Goal: Task Accomplishment & Management: Use online tool/utility

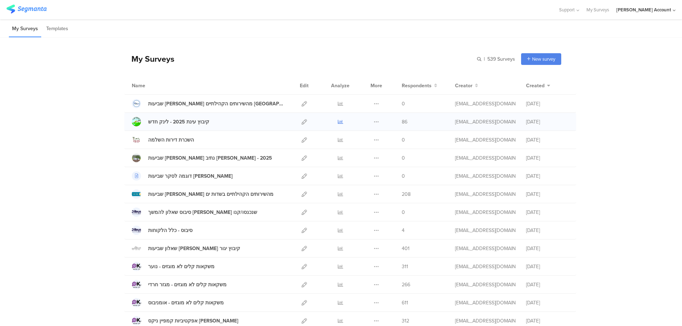
click at [339, 122] on icon at bounding box center [340, 121] width 5 height 5
click at [303, 102] on icon at bounding box center [303, 103] width 5 height 5
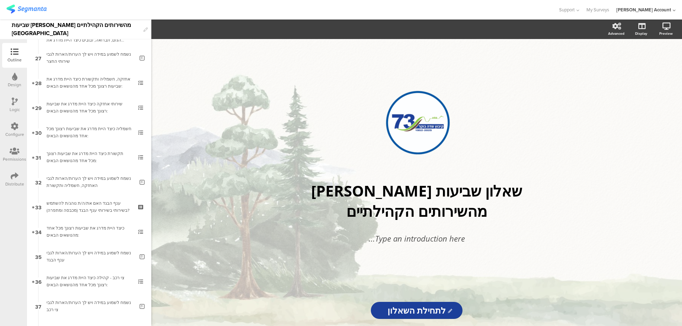
scroll to position [727, 0]
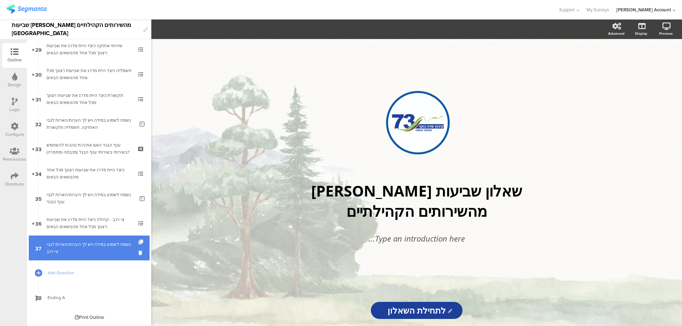
click at [138, 240] on icon at bounding box center [141, 242] width 6 height 5
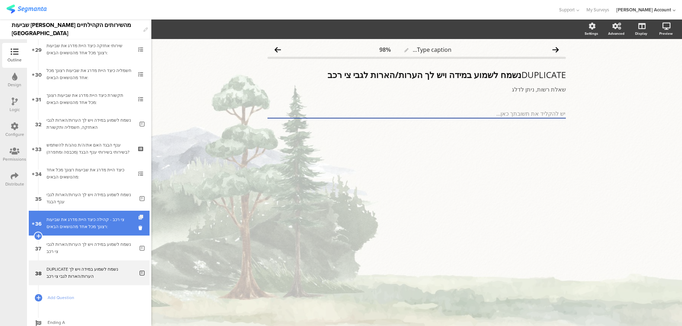
click at [138, 217] on icon at bounding box center [141, 217] width 6 height 5
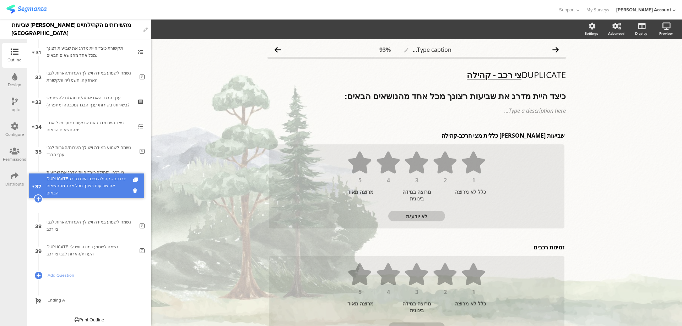
scroll to position [752, 0]
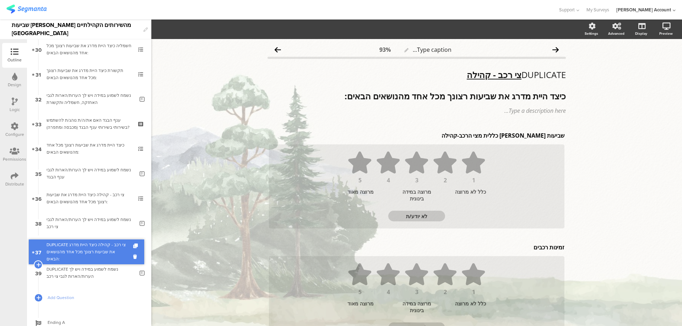
drag, startPoint x: 113, startPoint y: 206, endPoint x: 113, endPoint y: 257, distance: 51.1
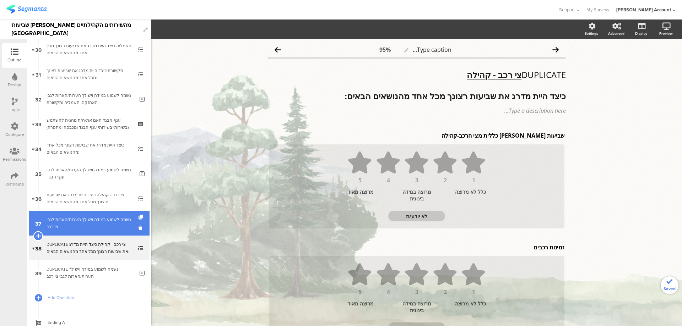
click at [37, 233] on icon at bounding box center [38, 236] width 5 height 6
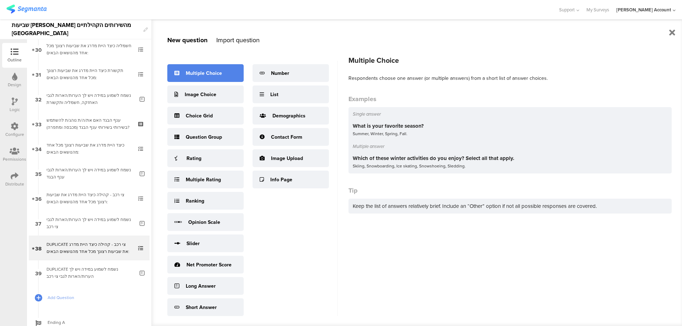
click at [203, 75] on div "Multiple Choice" at bounding box center [204, 73] width 36 height 7
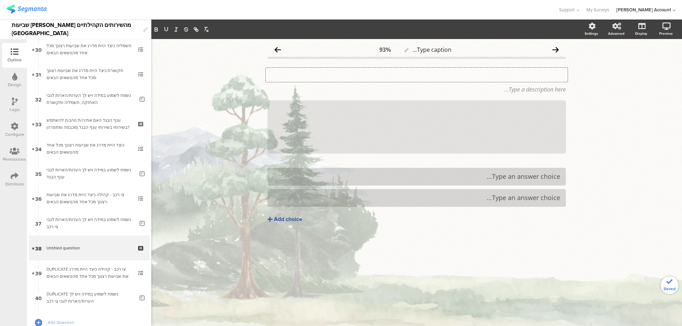
click at [512, 72] on div "Type your question here..." at bounding box center [417, 75] width 302 height 14
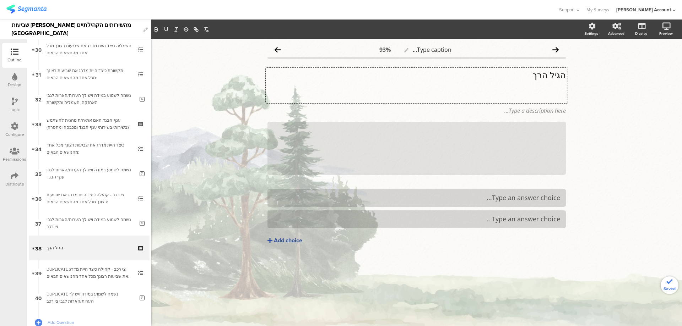
scroll to position [0, 0]
click at [536, 74] on p "הגיל הרך" at bounding box center [416, 74] width 298 height 11
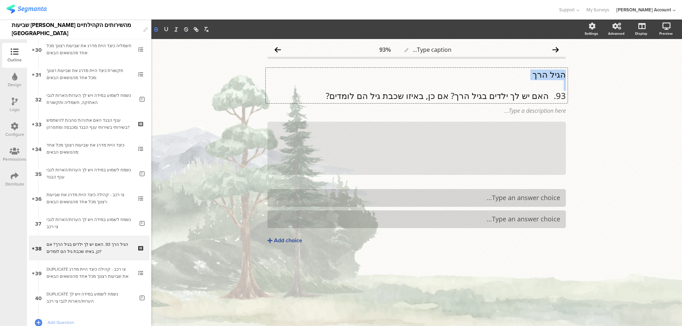
click at [156, 29] on icon "button" at bounding box center [156, 30] width 3 height 2
click at [166, 29] on icon "button" at bounding box center [166, 29] width 6 height 6
click at [547, 97] on p "93. האם יש לך ילדים בגיל הרך? אם כן, באיזו שכבת גיל הם לומדים?" at bounding box center [416, 96] width 298 height 11
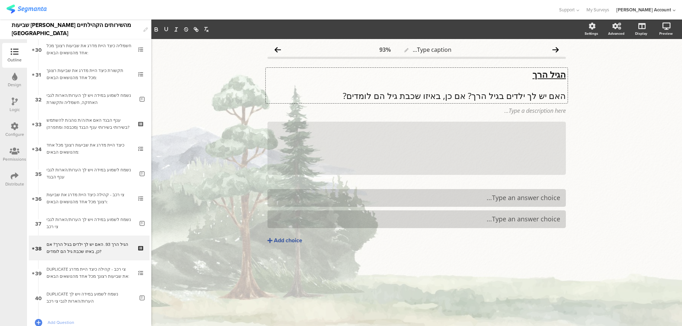
click at [546, 95] on p "האם יש לך ילדים בגיל הרך? אם כן, באיזו שכבת גיל הם לומדים?" at bounding box center [416, 96] width 298 height 11
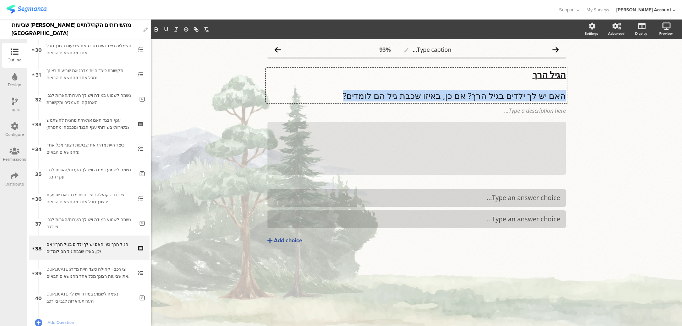
click at [546, 95] on p "האם יש לך ילדים בגיל הרך? אם כן, באיזו שכבת גיל הם לומדים?" at bounding box center [416, 96] width 298 height 11
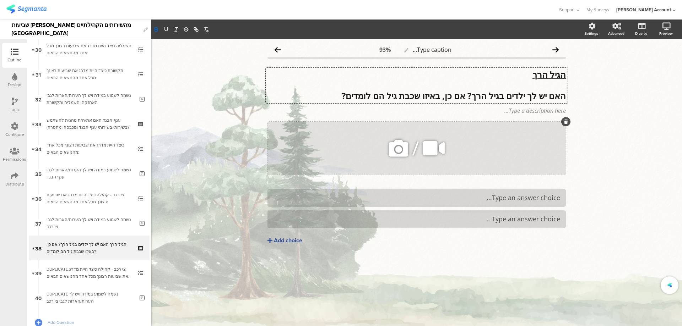
click at [566, 122] on icon at bounding box center [566, 122] width 4 height 4
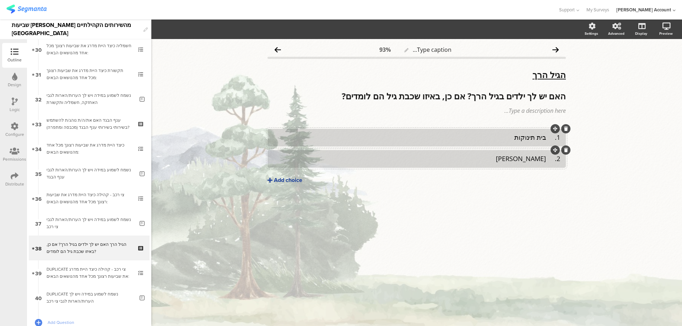
click at [288, 180] on div "Add choice" at bounding box center [288, 180] width 28 height 7
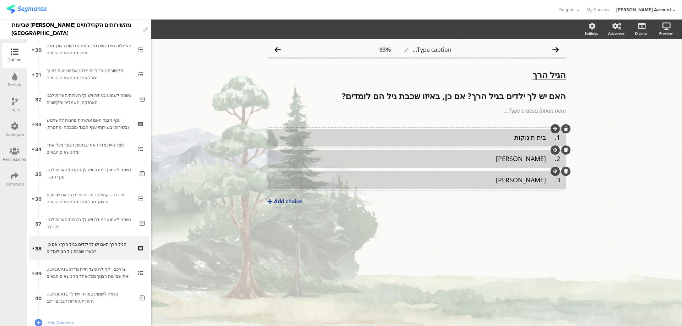
drag, startPoint x: 286, startPoint y: 202, endPoint x: 325, endPoint y: 196, distance: 39.2
click at [286, 202] on div "Add choice" at bounding box center [288, 201] width 28 height 7
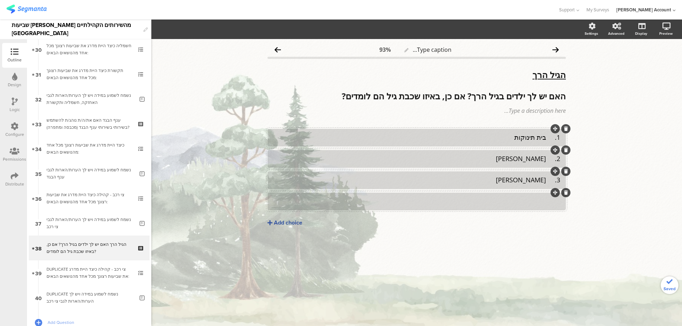
click at [508, 196] on div at bounding box center [416, 202] width 287 height 12
click at [291, 223] on div "Add choice" at bounding box center [288, 222] width 28 height 7
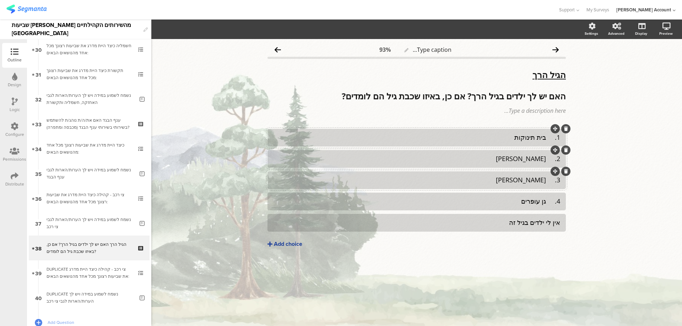
click at [512, 223] on div "אין לי ילדים בגיל זה" at bounding box center [416, 223] width 287 height 8
click at [186, 29] on span "Choice options" at bounding box center [190, 29] width 38 height 8
click at [234, 61] on span at bounding box center [233, 62] width 11 height 6
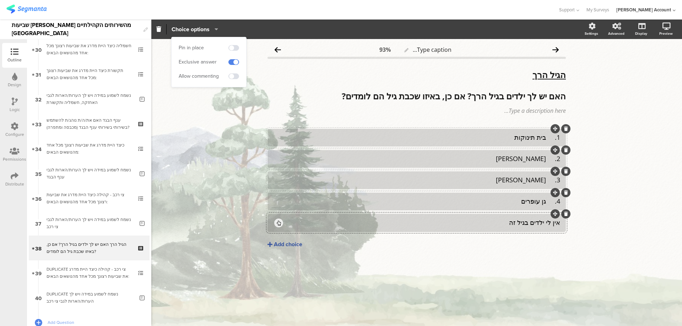
click at [548, 203] on div "4. גן עופרים" at bounding box center [416, 201] width 287 height 8
click at [547, 180] on div "3. [PERSON_NAME]" at bounding box center [416, 180] width 287 height 8
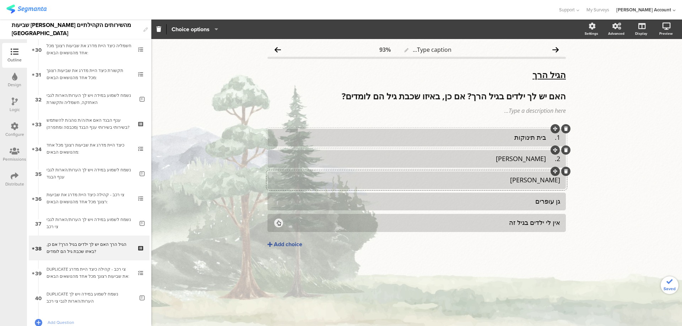
click at [547, 161] on div "2. [PERSON_NAME]" at bounding box center [416, 159] width 287 height 8
click at [546, 138] on div "1. בית תינוקות" at bounding box center [416, 137] width 287 height 8
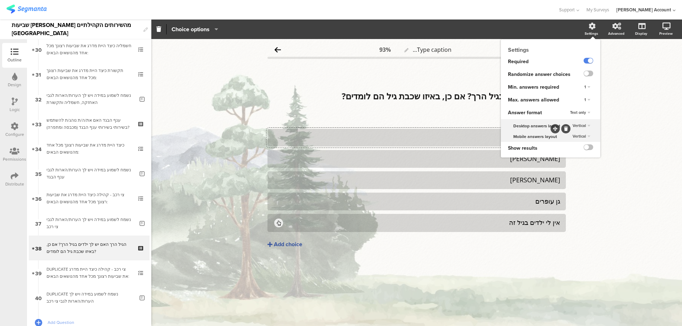
click at [590, 99] on div "1" at bounding box center [587, 100] width 12 height 9
click at [586, 106] on div "Unlimited" at bounding box center [577, 106] width 42 height 7
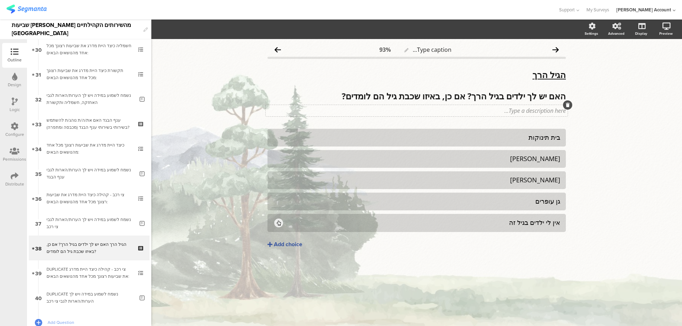
click at [533, 114] on div "Type a description here..." at bounding box center [417, 110] width 302 height 11
click at [562, 111] on p "(ניתן לבחור יותר ממסגרת חינוך אחת עבור ילדיך)" at bounding box center [416, 111] width 298 height 8
click at [564, 111] on p "(ניתן לבחור יותר ממסגרת חינוך אחת עבור ילדיך)" at bounding box center [416, 111] width 298 height 8
click at [448, 110] on p "ניתן לבחור יותר ממסגרת חינוך אחת עבור ילדיך)" at bounding box center [416, 111] width 298 height 8
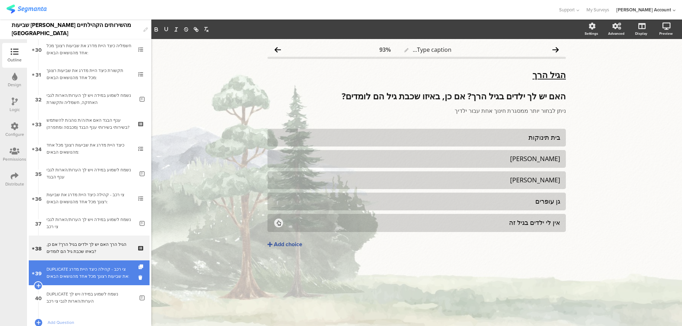
click at [101, 276] on div "DUPLICATE צי רכב - קהילה כיצד היית מדרג את שביעות רצונך מכל אחד מהנושאים הבאים:" at bounding box center [89, 273] width 85 height 14
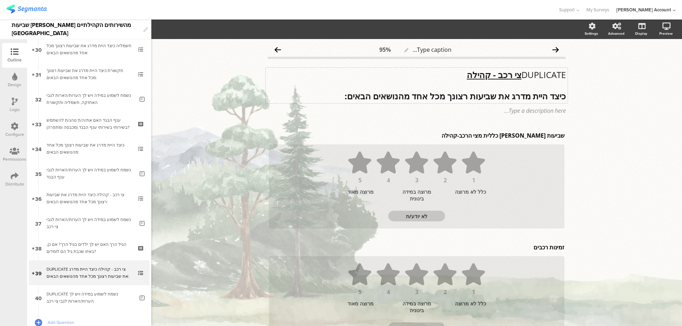
click at [504, 74] on u "צי רכב - קהילה" at bounding box center [493, 75] width 55 height 12
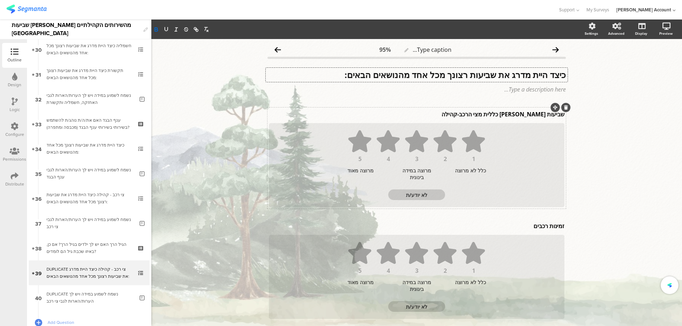
click at [497, 116] on div "שביעות [PERSON_NAME] כללית מצי הרכב-קהילה שביעות [PERSON_NAME] כללית מצי הרכב-ק…" at bounding box center [416, 114] width 299 height 11
click at [497, 116] on p "שביעות [PERSON_NAME] כללית מצי הרכב-קהילה" at bounding box center [416, 114] width 295 height 8
click at [548, 115] on p "94. שביעות [PERSON_NAME] כללית מהחינוך בגיל הרך" at bounding box center [416, 114] width 295 height 8
click at [541, 229] on div "זמינות רכבים זמינות רכבים" at bounding box center [416, 225] width 299 height 11
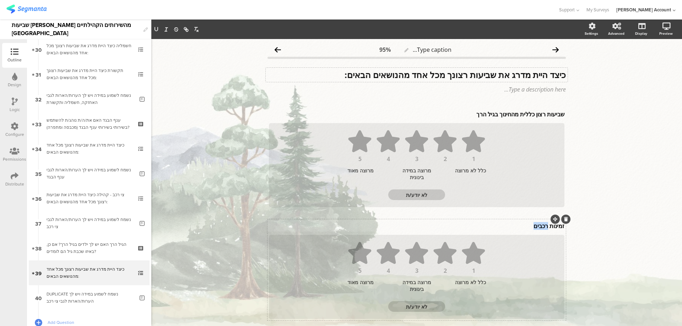
click at [541, 229] on p "זמינות רכבים" at bounding box center [416, 226] width 295 height 8
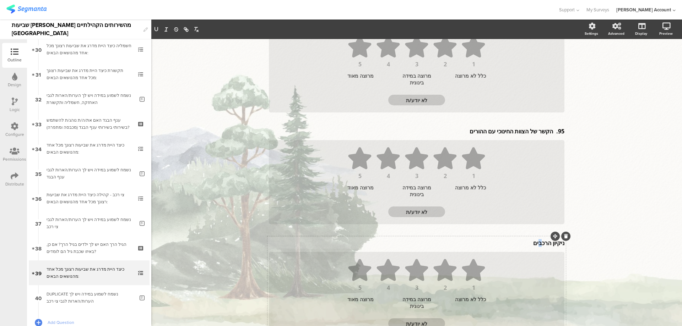
click at [536, 240] on div "ניקיון הרכבים ניקיון הרכבים" at bounding box center [416, 242] width 299 height 11
click at [536, 240] on div "ניקיון הרכבים ניקיון הרכבים ניקיון הרכבים" at bounding box center [416, 244] width 299 height 11
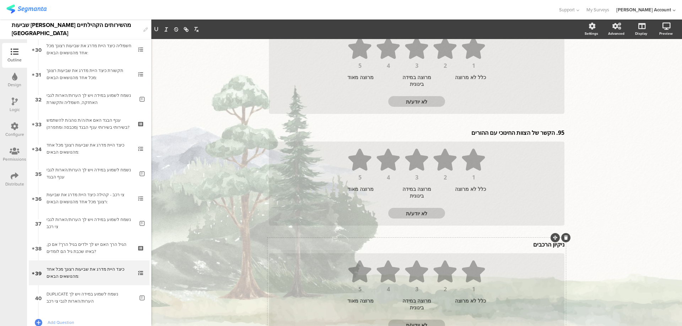
click at [534, 247] on p "ניקיון הרכבים" at bounding box center [416, 245] width 295 height 8
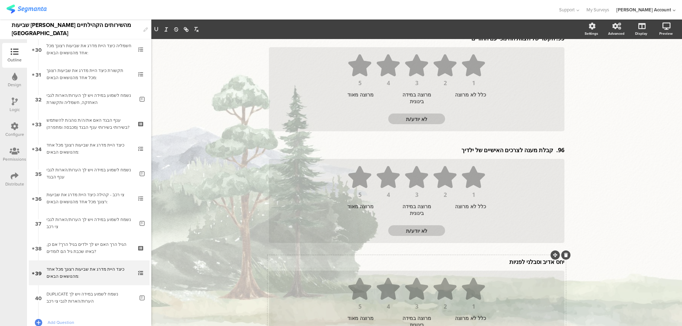
click at [523, 263] on div "יחס אדיב וסבלני לפניות יחס אדיב וסבלני לפניות" at bounding box center [416, 261] width 299 height 11
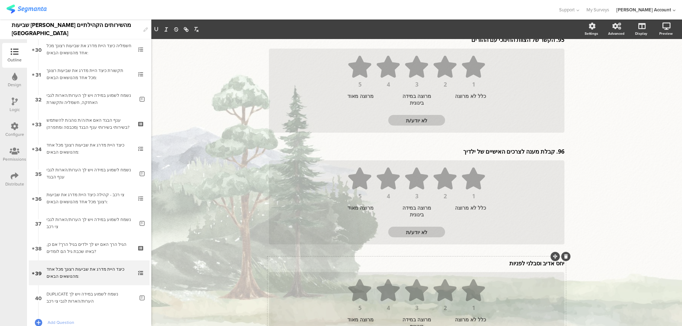
click at [523, 263] on p "יחס אדיב וסבלני לפניות" at bounding box center [416, 264] width 295 height 8
click at [548, 265] on p "97. תחושת ביטחון ואמון בצוות כשילדך שוהה בגן" at bounding box center [416, 264] width 295 height 8
click at [552, 152] on div "96. קבלת מענה לצרכים האישיים של ילדיך 96. קבלת מענה לצרכים האישיים של ילדיך" at bounding box center [416, 151] width 299 height 11
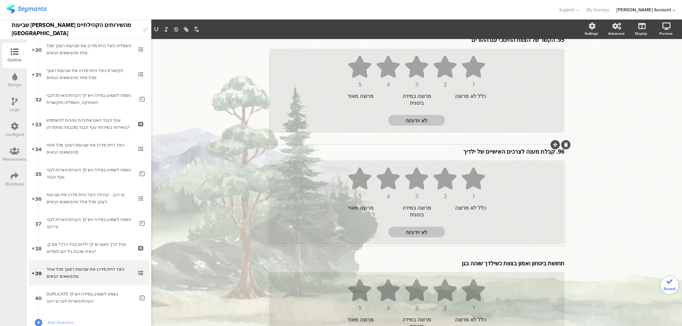
scroll to position [185, 0]
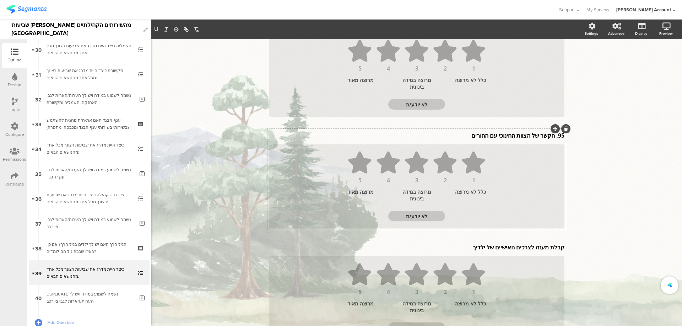
click at [552, 137] on div "95. הקשר של הצוות החינוכי עם ההורים 95. הקשר של הצוות החינוכי עם ההורים" at bounding box center [416, 135] width 299 height 11
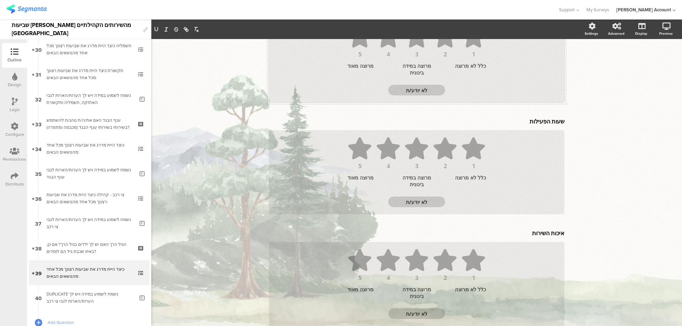
scroll to position [473, 0]
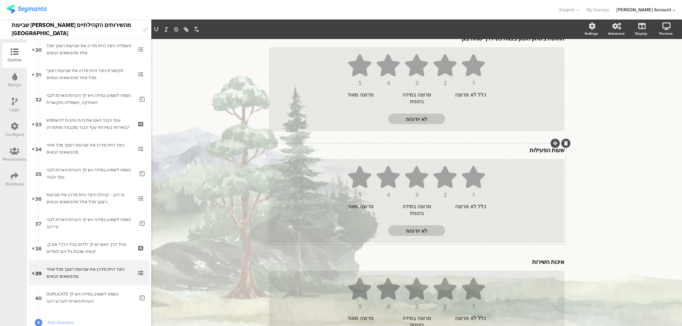
click at [540, 150] on p "שעות הפעילות" at bounding box center [416, 150] width 295 height 8
click at [564, 145] on icon at bounding box center [566, 145] width 4 height 4
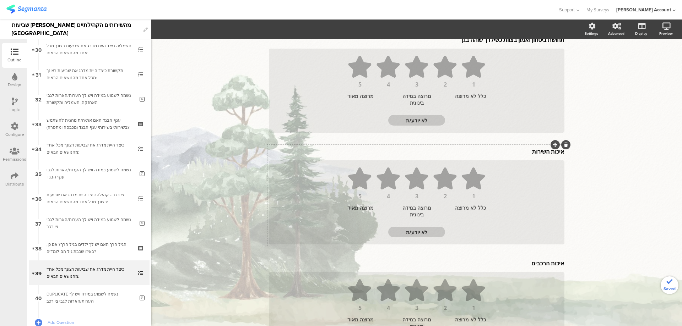
click at [564, 143] on icon at bounding box center [566, 145] width 4 height 4
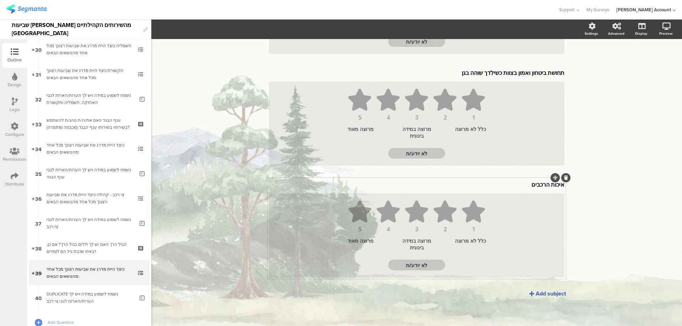
click at [564, 176] on icon at bounding box center [566, 178] width 4 height 4
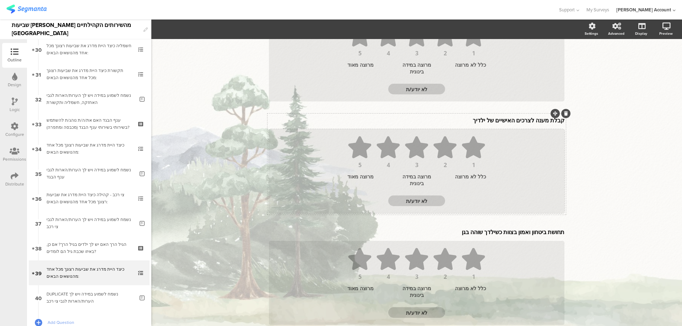
scroll to position [265, 0]
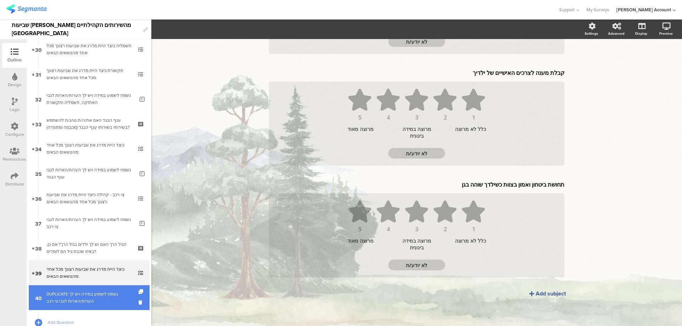
click at [110, 294] on div "DUPLICATE נשמח לשמוע במידה ויש לך הערות/הארות לגבי צי רכב" at bounding box center [91, 298] width 88 height 14
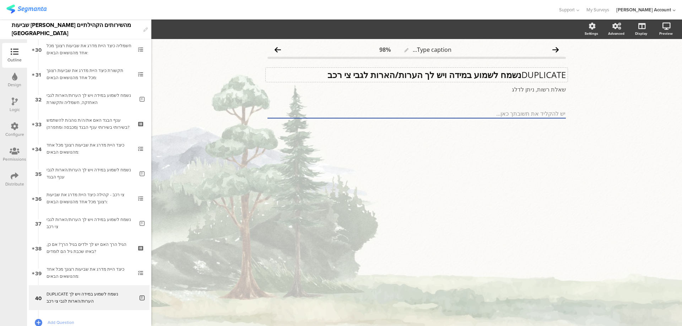
click at [519, 75] on p "DUPLICATE נשמח לשמוע במידה ויש לך הערות/הארות לגבי צי רכב" at bounding box center [416, 75] width 298 height 11
drag, startPoint x: 390, startPoint y: 75, endPoint x: 357, endPoint y: 75, distance: 33.4
click at [357, 75] on p "נשמח לשמוע במידה ויש לך הערות/הארות לגבי צי רכב" at bounding box center [416, 75] width 298 height 11
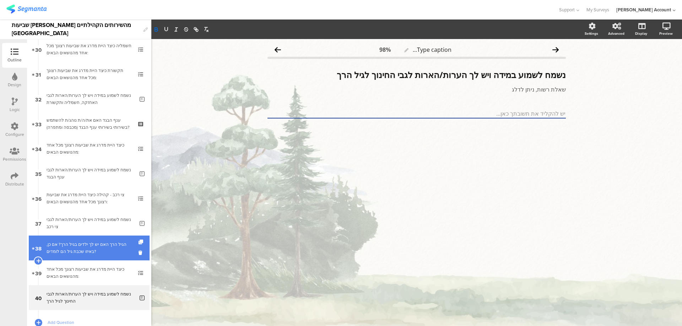
click at [111, 250] on div "הגיל הרך האם יש לך ילדים בגיל הרך? אם כן, באיזו שכבת גיל הם לומדים?" at bounding box center [89, 248] width 85 height 14
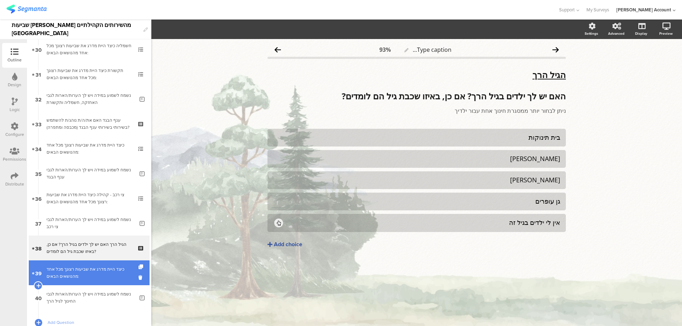
click at [109, 265] on link "39 כיצד היית מדרג את שביעות רצונך מכל אחד מהנושאים הבאים:" at bounding box center [89, 273] width 121 height 25
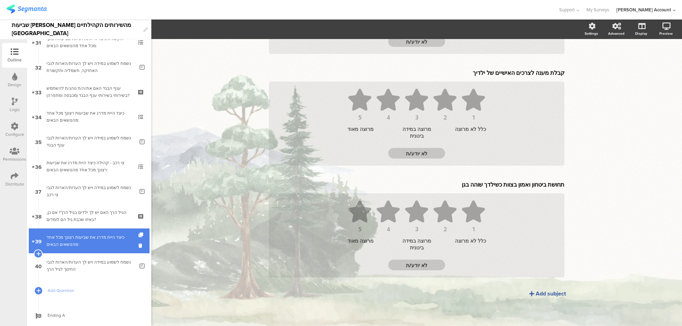
scroll to position [799, 0]
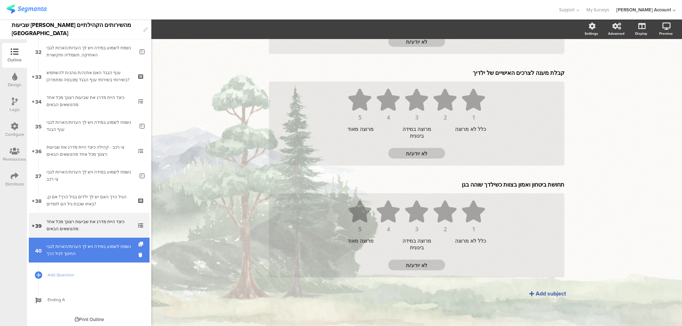
click at [138, 243] on icon at bounding box center [141, 244] width 6 height 5
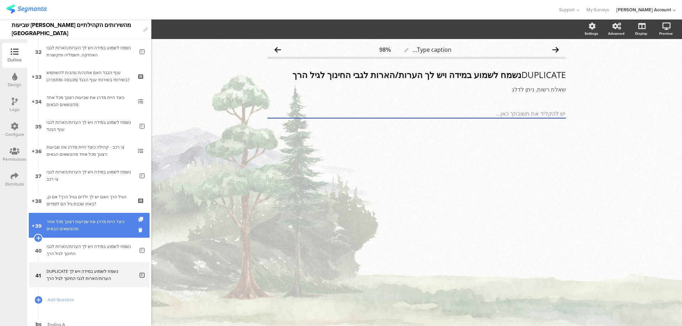
click at [138, 219] on icon at bounding box center [141, 219] width 6 height 5
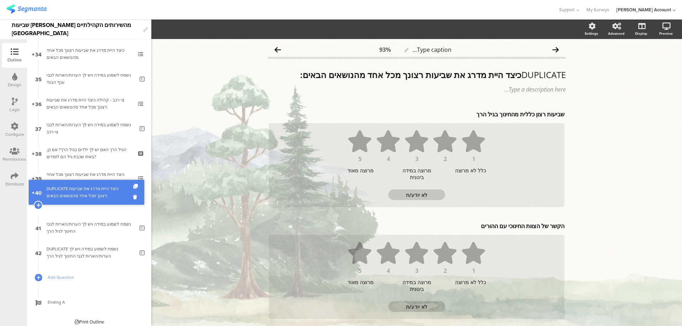
scroll to position [826, 0]
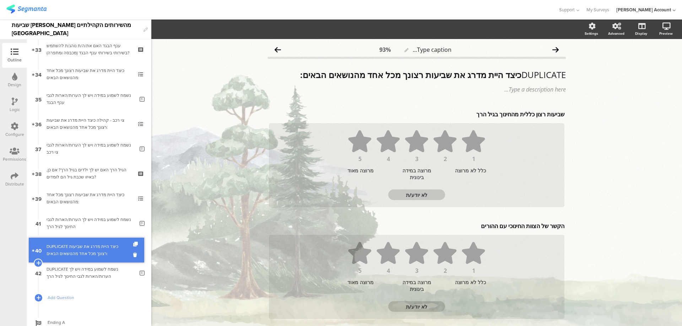
drag, startPoint x: 114, startPoint y: 218, endPoint x: 113, endPoint y: 255, distance: 37.6
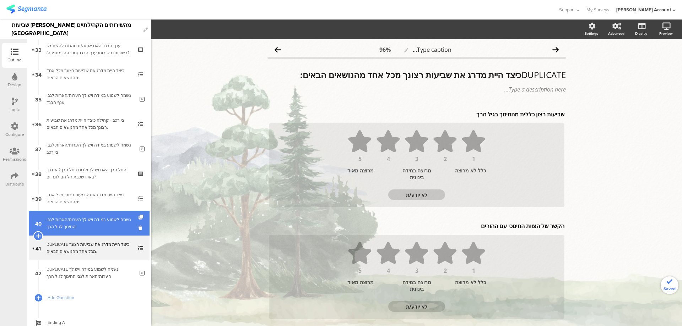
click at [37, 235] on icon at bounding box center [38, 236] width 5 height 6
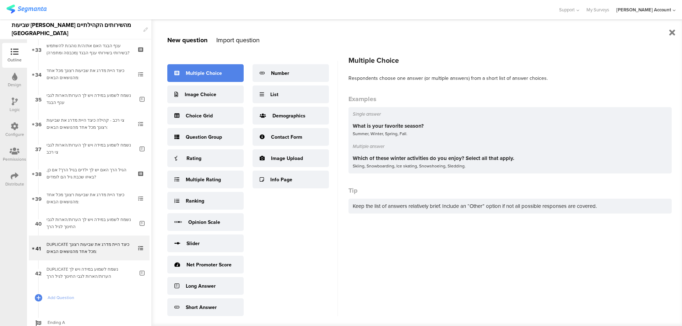
click at [232, 75] on div "Multiple Choice" at bounding box center [205, 73] width 76 height 18
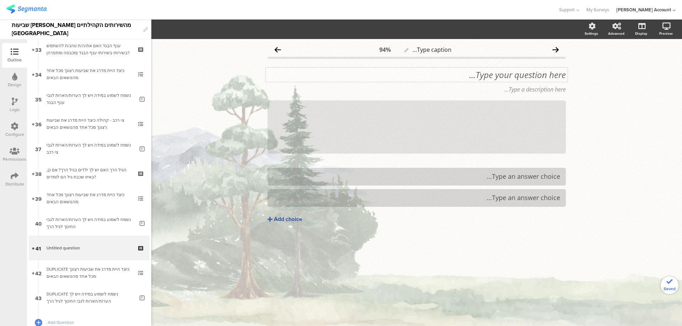
click at [521, 78] on div "Type your question here..." at bounding box center [417, 75] width 302 height 14
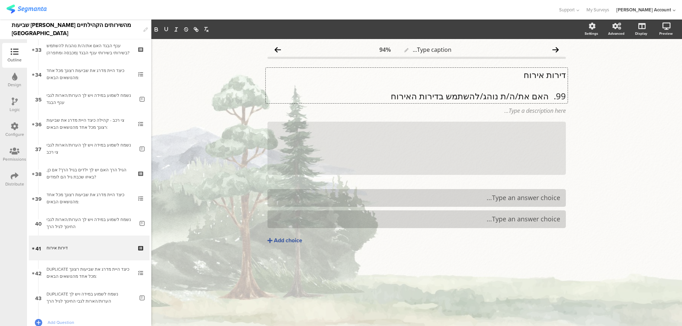
scroll to position [0, 0]
click at [567, 121] on icon at bounding box center [566, 122] width 4 height 4
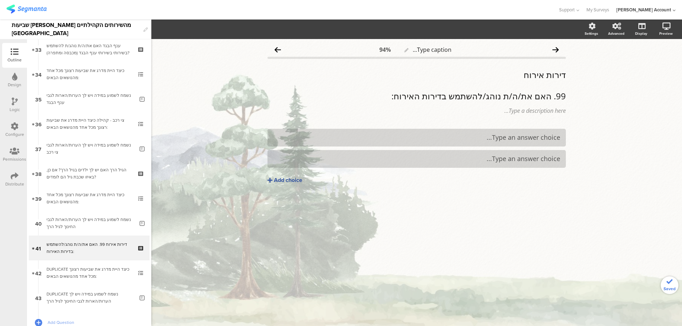
click at [551, 73] on div "דירות אירוח 99. האם את/ה/ת נוהג/להשתמש בדירות האירוח: דירות אירוח 99. האם את/ה/…" at bounding box center [417, 85] width 302 height 35
click at [551, 73] on p "דירות אירוח" at bounding box center [416, 75] width 298 height 11
click at [165, 28] on icon "button" at bounding box center [166, 29] width 3 height 4
drag, startPoint x: 546, startPoint y: 95, endPoint x: 549, endPoint y: 97, distance: 3.7
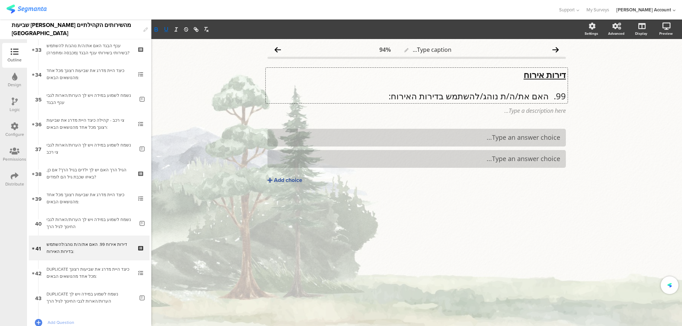
click at [546, 96] on p "99. האם את/ה/ת נוהג/להשתמש בדירות האירוח:" at bounding box center [416, 96] width 298 height 11
click at [554, 93] on p "האם את/ה/ת נוהג/להשתמש בדירות האירוח:" at bounding box center [416, 96] width 298 height 11
click at [554, 92] on p "האם את/ה/ת נוהג/להשתמש בדירות האירוח:" at bounding box center [416, 96] width 298 height 11
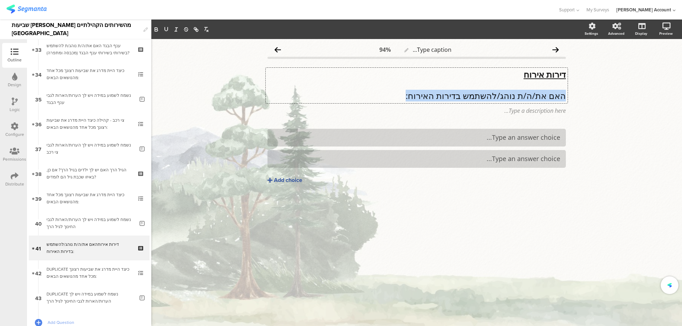
click at [554, 92] on p "האם את/ה/ת נוהג/להשתמש בדירות האירוח:" at bounding box center [416, 96] width 298 height 11
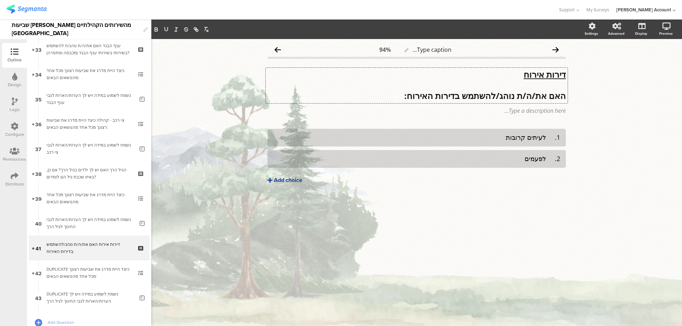
click at [300, 178] on div "Add choice" at bounding box center [288, 180] width 28 height 7
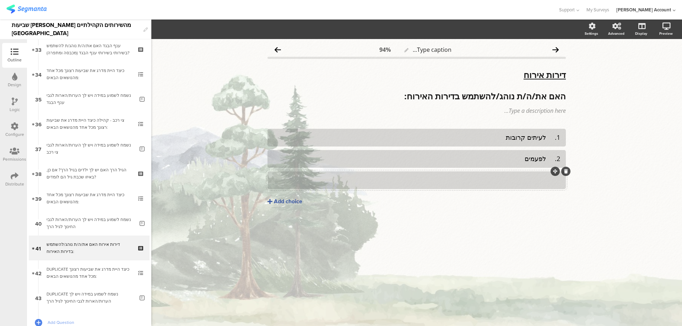
click at [486, 184] on div at bounding box center [416, 180] width 287 height 8
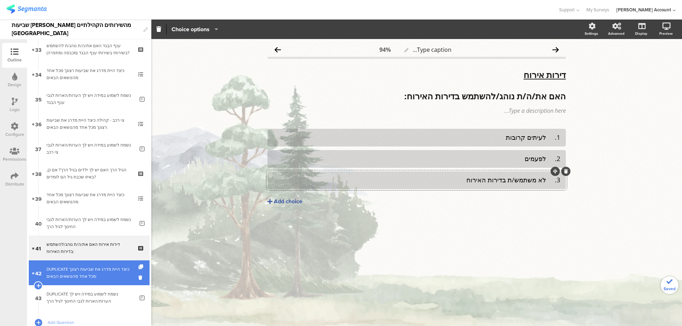
click at [107, 264] on link "42 DUPLICATE כיצד היית מדרג את שביעות רצונך מכל אחד מהנושאים הבאים:" at bounding box center [89, 273] width 121 height 25
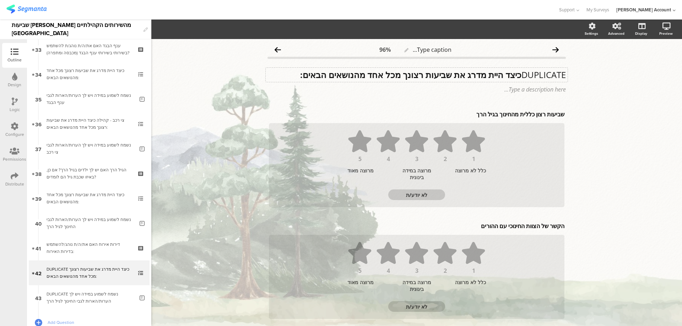
click at [516, 76] on strong "כיצד היית מדרג את שביעות רצונך מכל אחד מהנושאים הבאים:" at bounding box center [410, 75] width 221 height 12
click at [501, 120] on div "שביעות [PERSON_NAME] כללית מהחינוך בגיל הרך שביעות [PERSON_NAME] כללית מהחינוך …" at bounding box center [416, 158] width 298 height 101
click at [503, 116] on div "שביעות [PERSON_NAME] כללית מהחינוך בגיל הרך שביעות [PERSON_NAME] כללית מהחינוך …" at bounding box center [416, 114] width 299 height 11
click at [502, 116] on p "שביעות רצון כללית מהחינוך בגיל הרך" at bounding box center [416, 114] width 295 height 8
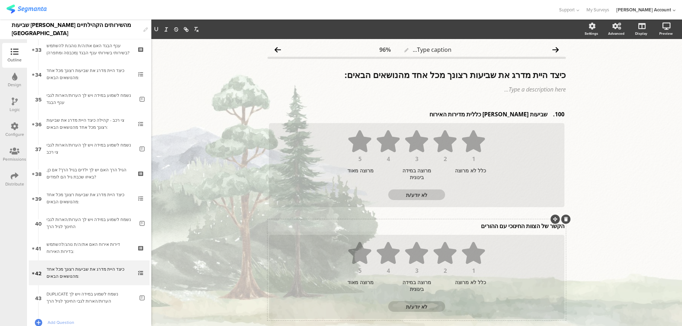
click at [502, 228] on div "הקשר של הצוות החינוכי עם ההורים הקשר של הצוות החינוכי עם ההורים" at bounding box center [416, 225] width 299 height 11
click at [502, 228] on p "הקשר של הצוות החינוכי עם ההורים" at bounding box center [416, 226] width 295 height 8
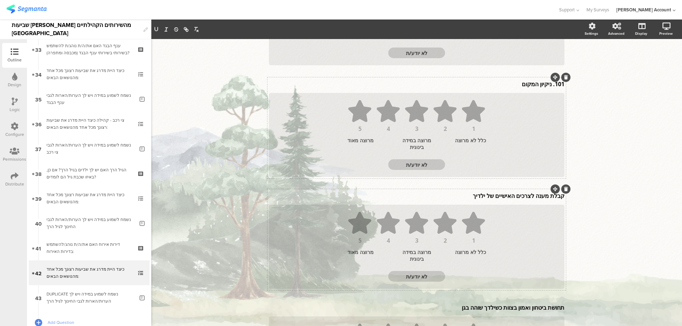
scroll to position [141, 0]
click at [521, 195] on div "קבלת מענה לצרכים האישיים של ילדיך קבלת מענה לצרכים האישיים של ילדיך קבלת מענה ל…" at bounding box center [416, 197] width 299 height 11
click at [521, 195] on p "קבלת מענה לצרכים האישיים של ילדיך" at bounding box center [416, 197] width 295 height 8
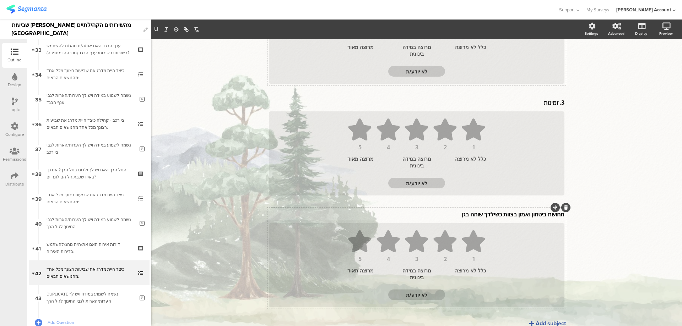
click at [518, 215] on div "תחושת ביטחון ואמון בצוות כשילדך שוהה בגן תחושת ביטחון ואמון בצוות כשילדך שוהה ב…" at bounding box center [416, 214] width 299 height 11
click at [518, 215] on p "תחושת ביטחון ואמון בצוות כשילדך שוהה בגן" at bounding box center [416, 216] width 295 height 8
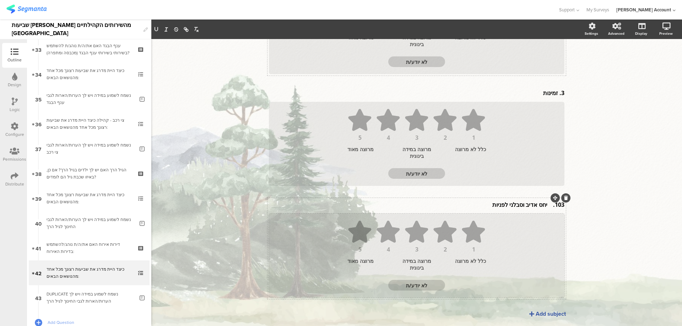
scroll to position [265, 0]
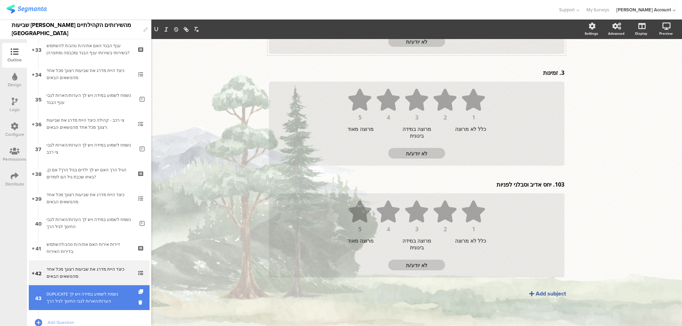
drag, startPoint x: 71, startPoint y: 288, endPoint x: 77, endPoint y: 291, distance: 6.2
click at [77, 293] on div "DUPLICATE נשמח לשמוע במידה ויש לך הערות/הארות לגבי החינוך לגיל הרך" at bounding box center [91, 298] width 88 height 14
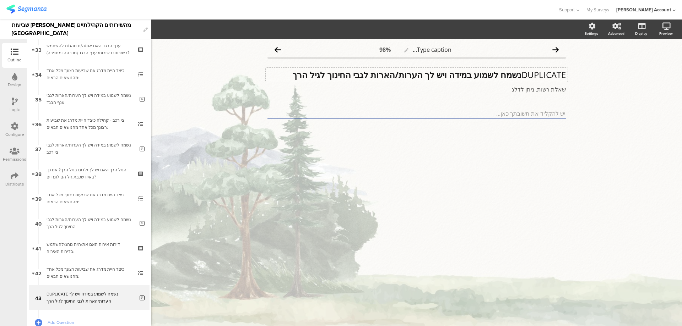
click at [477, 74] on div "DUPLICATE נשמח לשמוע במידה ויש לך הערות/הארות לגבי החינוך לגיל הרך DUPLICATE נש…" at bounding box center [417, 75] width 302 height 14
click at [477, 74] on strong "נשמח לשמוע במידה ויש לך הערות/הארות לגבי החינוך לגיל הרך" at bounding box center [406, 75] width 229 height 12
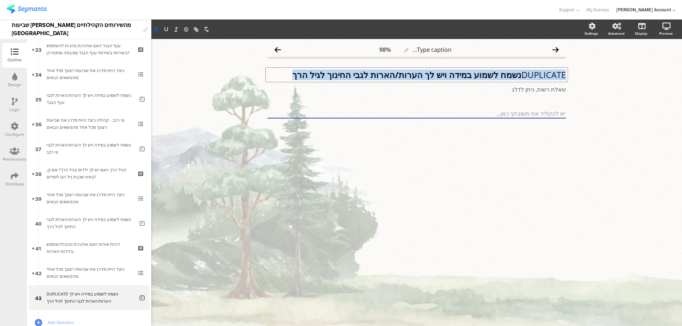
click at [477, 74] on strong "נשמח לשמוע במידה ויש לך הערות/הארות לגבי החינוך לגיל הרך" at bounding box center [406, 75] width 229 height 12
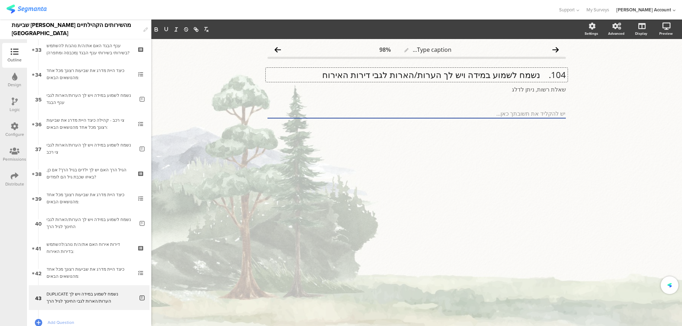
click at [540, 76] on p "104. נשמח לשמוע במידה ויש לך הערות/הארות לגבי דירות האירוח" at bounding box center [416, 75] width 298 height 11
click at [540, 76] on p "נשמח לשמוע במידה ויש לך הערות/הארות לגבי דירות האירוח" at bounding box center [416, 75] width 298 height 11
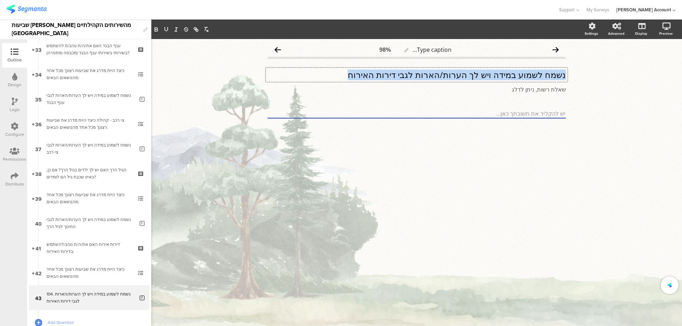
click at [540, 76] on p "נשמח לשמוע במידה ויש לך הערות/הארות לגבי דירות האירוח" at bounding box center [416, 75] width 298 height 11
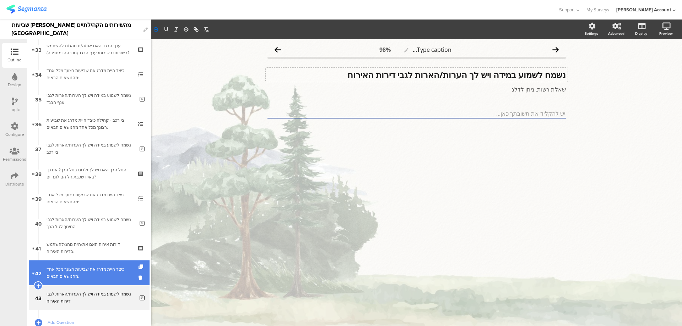
click at [83, 267] on div "כיצד היית מדרג את שביעות רצונך מכל אחד מהנושאים הבאים:" at bounding box center [89, 273] width 85 height 14
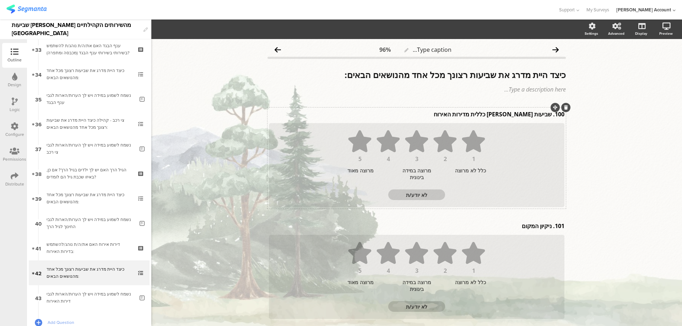
click at [547, 117] on div "100. שביעות [PERSON_NAME] כללית מדירות האירוח 100. שביעות [PERSON_NAME] כללית מ…" at bounding box center [416, 114] width 299 height 11
click at [548, 226] on div "101. ניקיון המקום 101. ניקיון המקום 101. ניקיון המקום" at bounding box center [416, 225] width 299 height 11
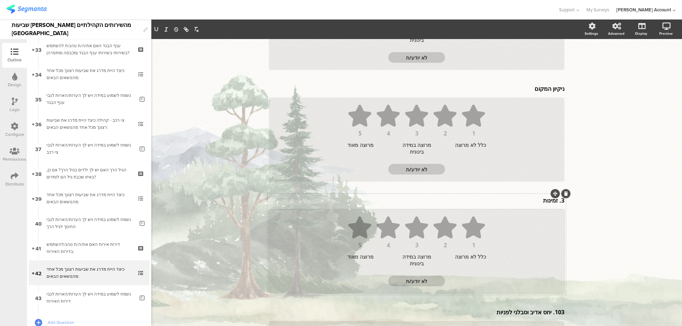
scroll to position [142, 0]
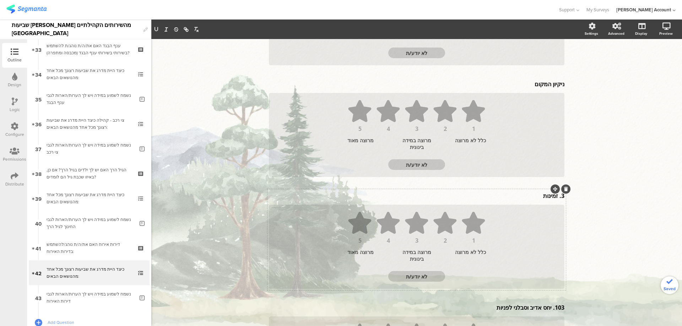
click at [554, 197] on div "3. זמינות 3. זמינות" at bounding box center [416, 195] width 299 height 11
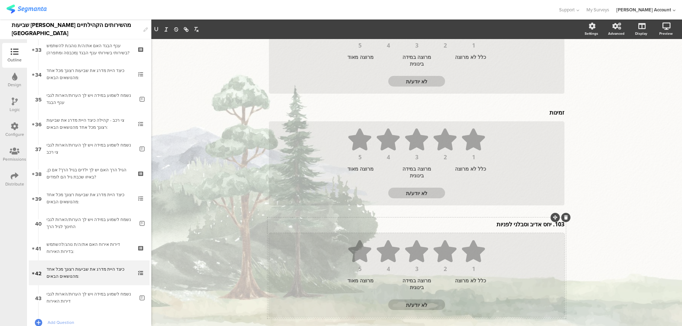
scroll to position [235, 0]
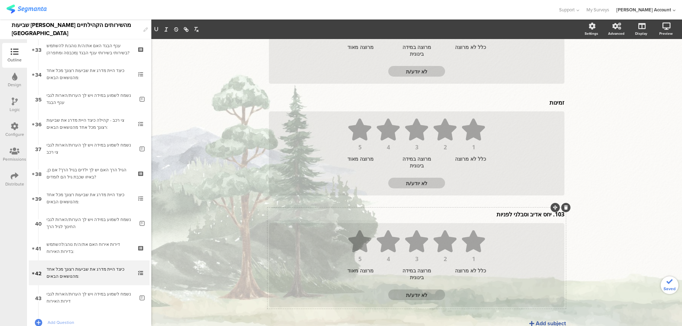
click at [548, 215] on div "103. יחס אדיב וסבלני לפניות 103. יחס אדיב וסבלני לפניות" at bounding box center [416, 214] width 299 height 11
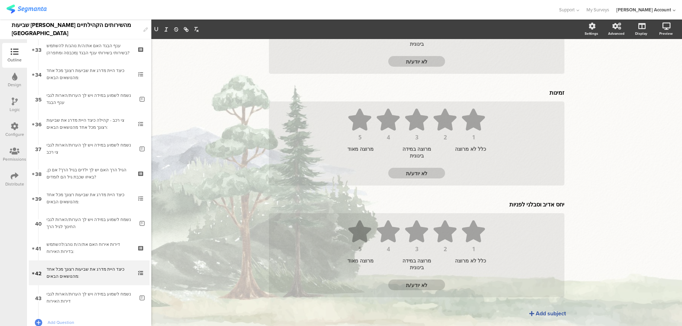
scroll to position [265, 0]
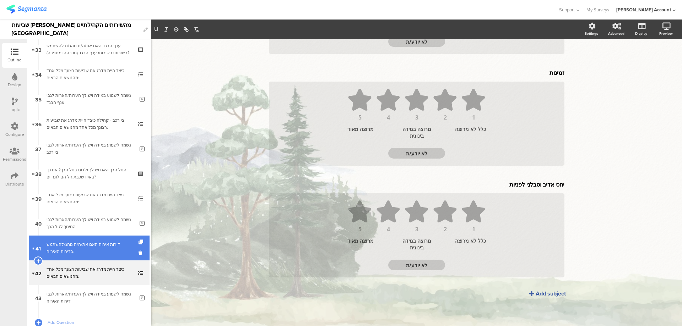
click at [98, 250] on div "דירות אירוח האם את/ה/ת נוהג/להשתמש בדירות האירוח:" at bounding box center [89, 248] width 85 height 14
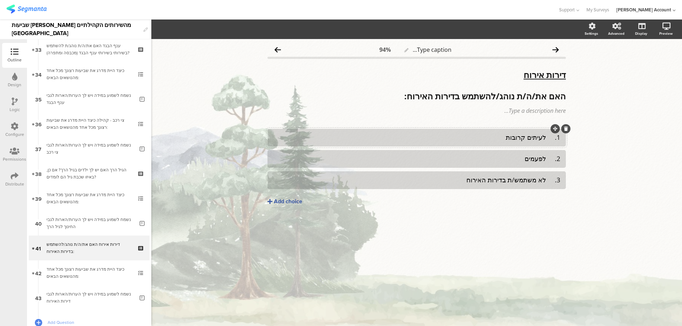
click at [547, 141] on div "1. לעיתים קרובות" at bounding box center [416, 137] width 287 height 8
click at [545, 158] on div "2. לפעמים" at bounding box center [416, 159] width 287 height 8
click at [547, 182] on div "3. לא משתמש/ת בדירות האירוח" at bounding box center [416, 180] width 287 height 8
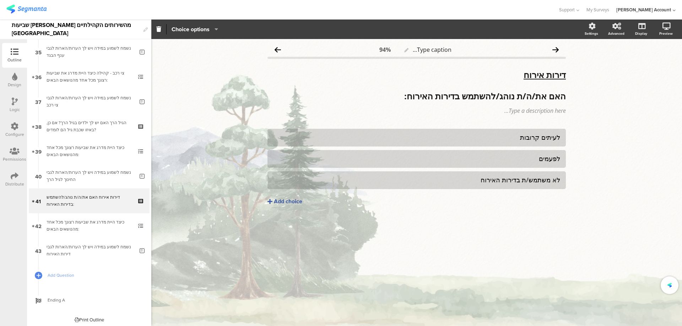
scroll to position [851, 0]
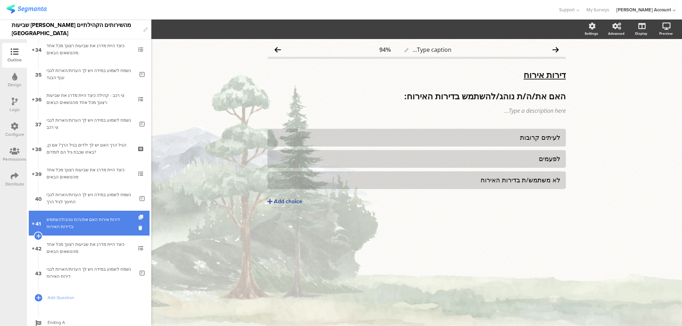
click at [138, 217] on icon at bounding box center [141, 217] width 6 height 5
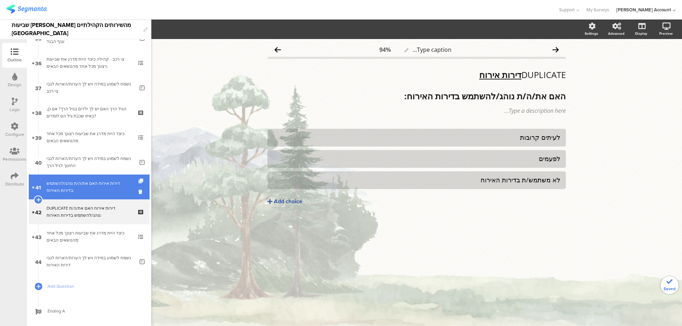
scroll to position [901, 0]
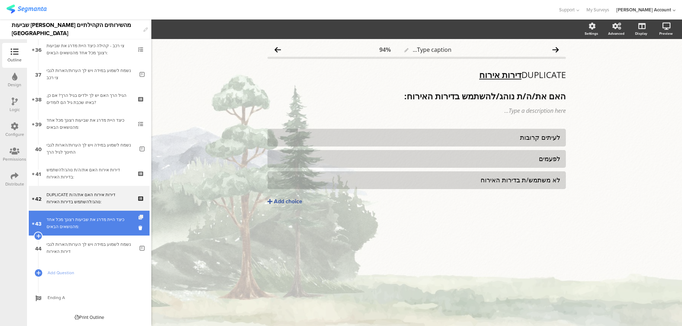
click at [138, 217] on icon at bounding box center [141, 217] width 6 height 5
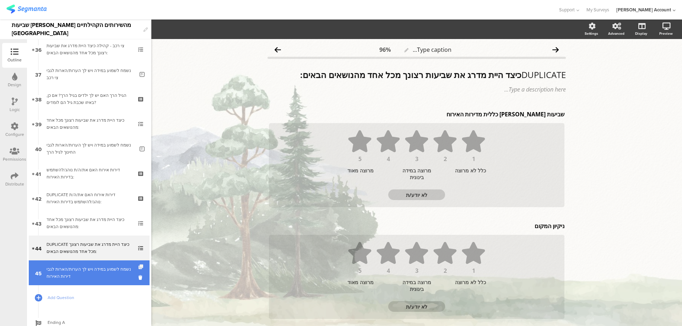
click at [138, 266] on icon at bounding box center [141, 267] width 6 height 5
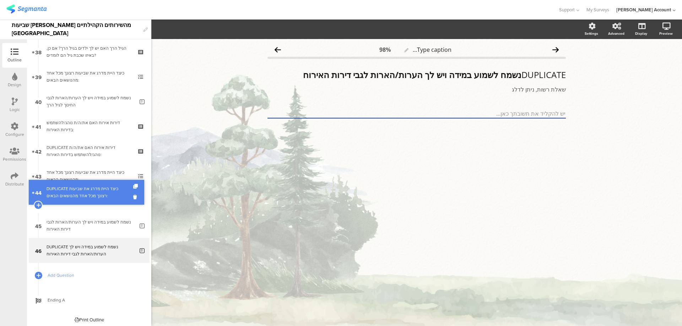
scroll to position [925, 0]
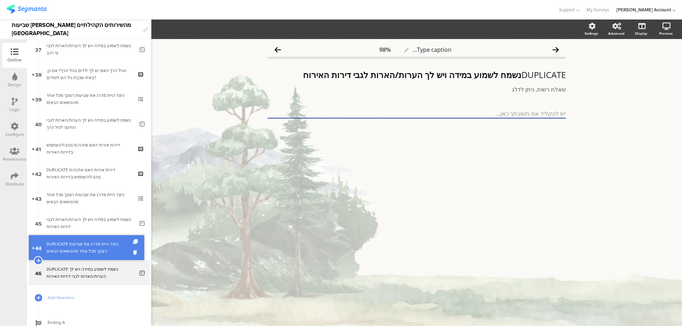
drag, startPoint x: 123, startPoint y: 206, endPoint x: 121, endPoint y: 253, distance: 46.9
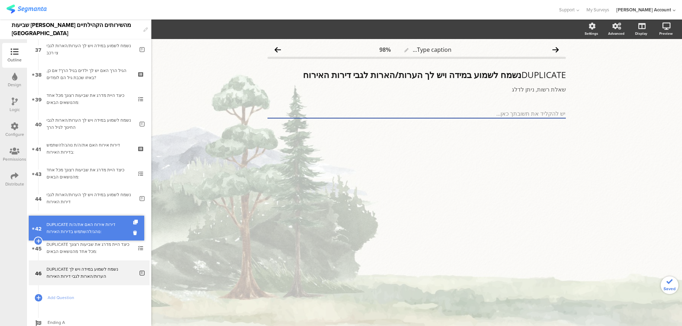
drag, startPoint x: 109, startPoint y: 172, endPoint x: 110, endPoint y: 226, distance: 54.7
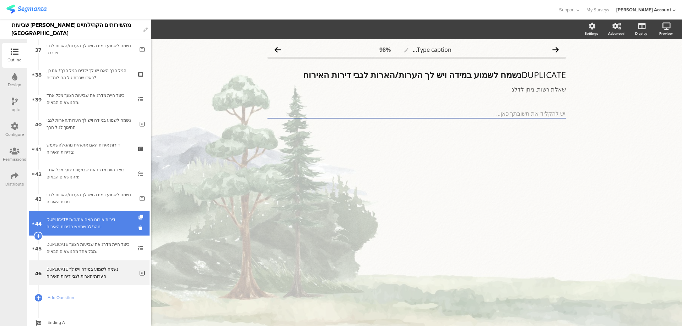
click at [115, 218] on div "DUPLICATE דירות אירוח האם את/ה/ת נוהג/להשתמש בדירות האירוח:" at bounding box center [89, 223] width 85 height 14
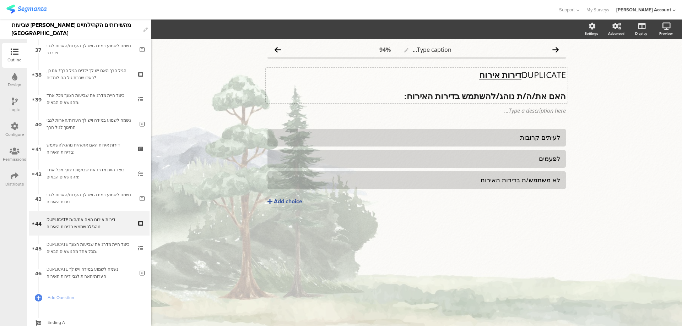
click at [502, 76] on u "דירות אירוח" at bounding box center [500, 75] width 42 height 12
click at [539, 75] on p "חדר האוכל" at bounding box center [416, 75] width 298 height 11
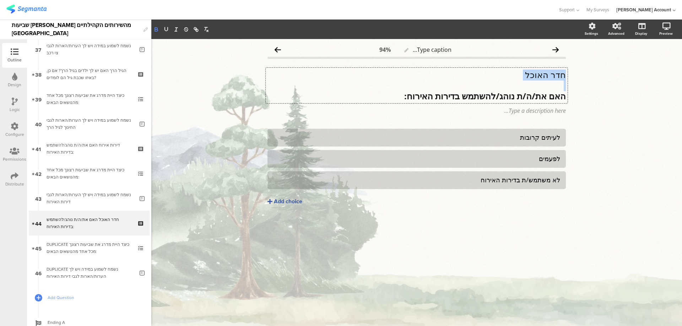
click at [157, 32] on icon "button" at bounding box center [156, 29] width 6 height 6
drag, startPoint x: 166, startPoint y: 30, endPoint x: 184, endPoint y: 34, distance: 18.0
click at [166, 30] on icon "button" at bounding box center [166, 29] width 6 height 6
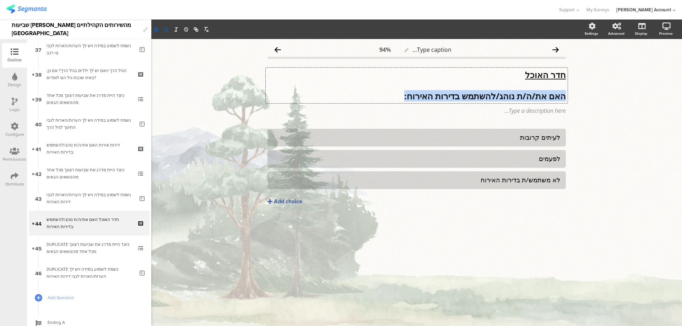
drag, startPoint x: 565, startPoint y: 96, endPoint x: 362, endPoint y: 94, distance: 203.4
click at [362, 94] on p "האם את/ה/ת נוהג/להשתמש בדירות האירוח:" at bounding box center [416, 96] width 298 height 11
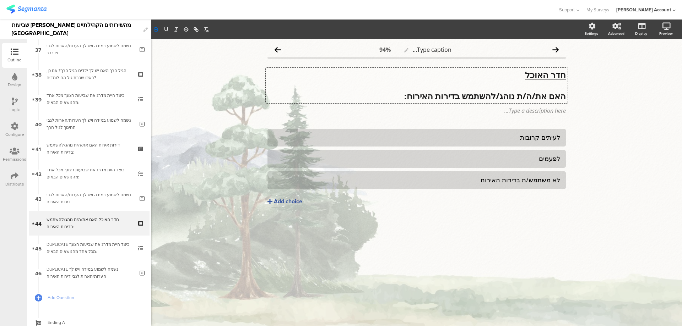
scroll to position [0, 0]
drag, startPoint x: 538, startPoint y: 181, endPoint x: 458, endPoint y: 179, distance: 79.9
click at [458, 179] on div "לא משתמש/ת בדירות האירוח" at bounding box center [416, 180] width 287 height 8
click at [547, 97] on div "חדר האוכל 105. האם את/ה/ת נוהג/ת לאכול בחדר האוכל? חדר האוכל 105. האם את/ה/ת נו…" at bounding box center [417, 85] width 302 height 35
click at [553, 97] on p "האם את/ה/ת נוהג/ת לאכול בחדר האוכל?" at bounding box center [416, 96] width 298 height 11
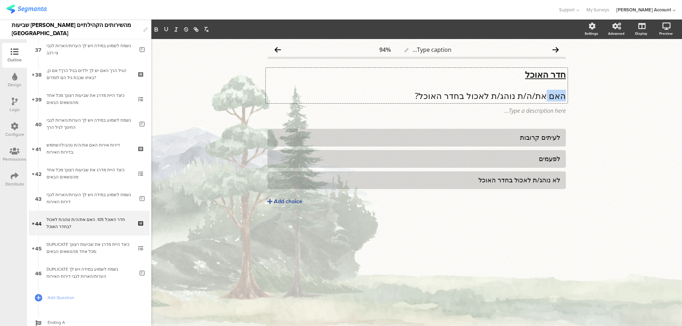
click at [553, 97] on p "האם את/ה/ת נוהג/ת לאכול בחדר האוכל?" at bounding box center [416, 96] width 298 height 11
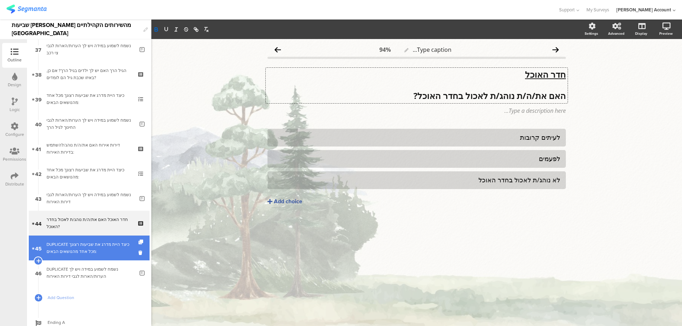
click at [110, 247] on div "DUPLICATE כיצד היית מדרג את שביעות רצונך מכל אחד מהנושאים הבאים:" at bounding box center [89, 248] width 85 height 14
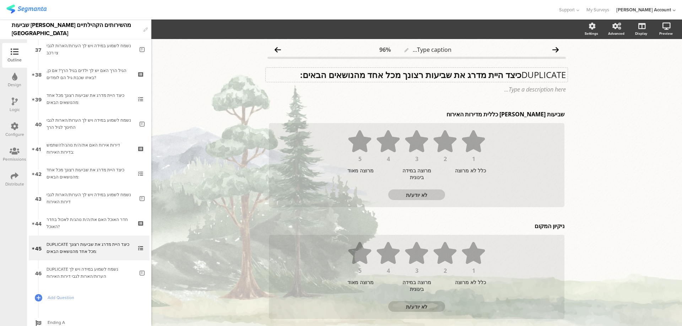
click at [517, 76] on p "DUPLICATE כיצד היית מדרג את שביעות רצונך מכל אחד מהנושאים הבאים:" at bounding box center [416, 75] width 298 height 11
click at [532, 114] on div "שביעות [PERSON_NAME] כללית מדירות האירוח שביעות [PERSON_NAME] כללית מדירות האיר…" at bounding box center [416, 114] width 299 height 11
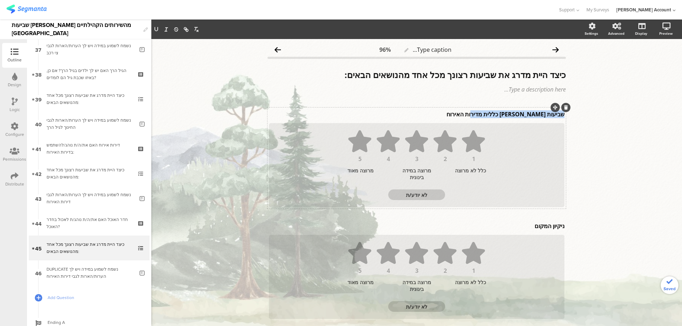
click at [532, 114] on p "שביעות [PERSON_NAME] כללית מדירות האירוח" at bounding box center [416, 114] width 295 height 8
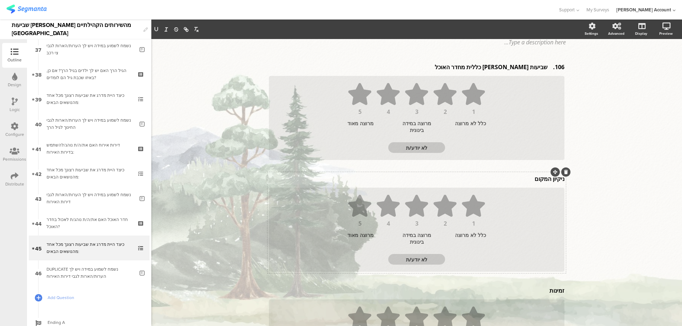
click at [538, 183] on div "ניקיון המקום ניקיון המקום" at bounding box center [416, 178] width 299 height 11
click at [539, 182] on p "ניקיון המקום" at bounding box center [416, 180] width 295 height 8
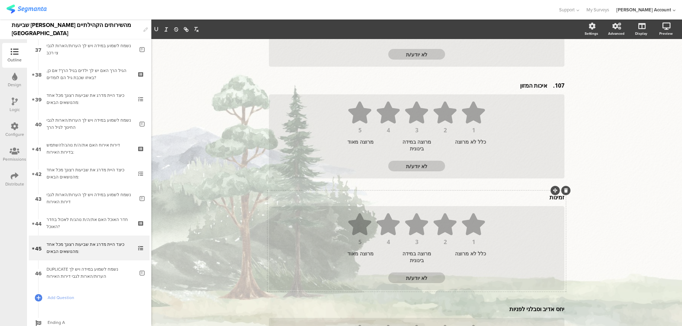
click at [547, 199] on div "זמינות זמינות" at bounding box center [416, 197] width 299 height 11
click at [548, 198] on p "זמינות" at bounding box center [416, 199] width 295 height 8
click at [547, 198] on p "זמינות" at bounding box center [416, 199] width 295 height 8
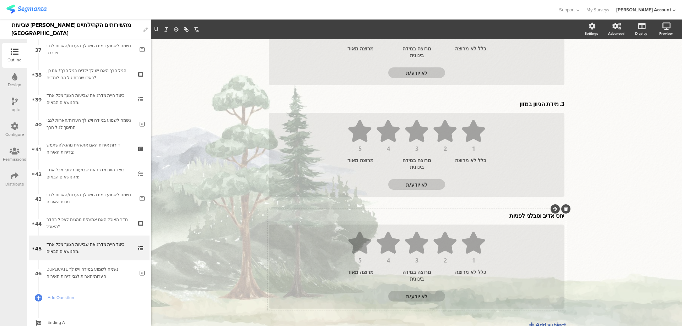
click at [526, 217] on div "יחס אדיב וסבלני לפניות יחס אדיב וסבלני לפניות" at bounding box center [416, 215] width 299 height 11
click at [526, 217] on p "יחס אדיב וסבלני לפניות" at bounding box center [416, 217] width 295 height 8
click at [525, 217] on p "יחס אדיב וסבלני לפניות" at bounding box center [416, 217] width 295 height 8
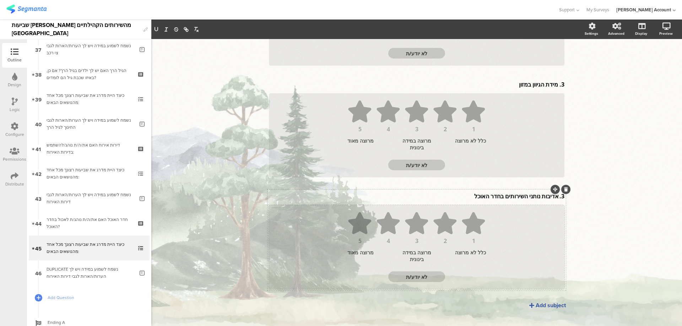
scroll to position [265, 0]
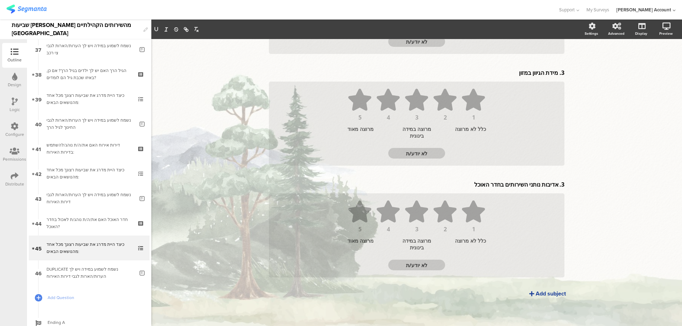
click at [540, 294] on div "Add subject" at bounding box center [550, 294] width 30 height 8
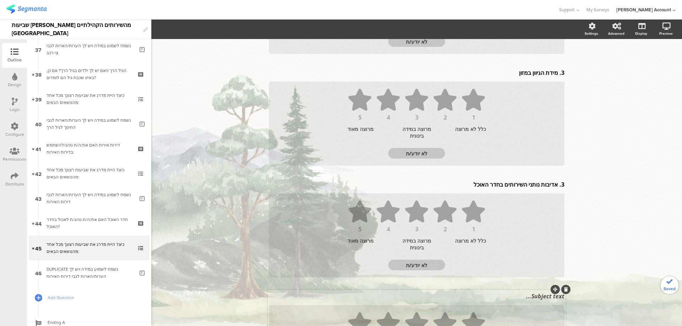
click at [540, 299] on div "Subject text..." at bounding box center [416, 296] width 299 height 11
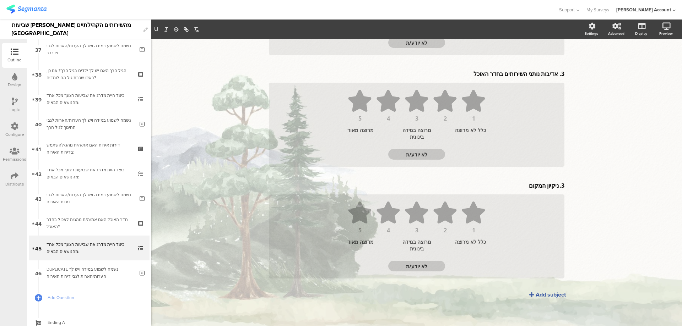
scroll to position [377, 0]
click at [542, 296] on div "Add subject" at bounding box center [550, 294] width 30 height 8
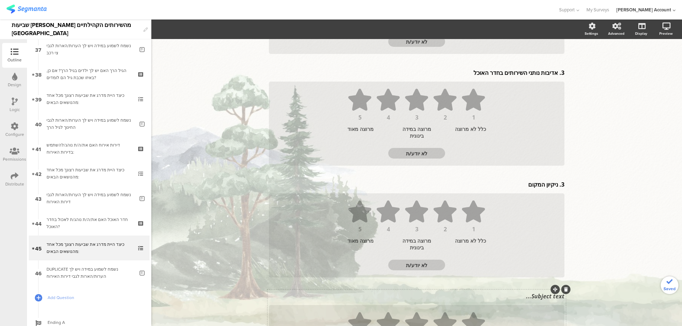
click at [538, 299] on div "Subject text..." at bounding box center [416, 296] width 299 height 11
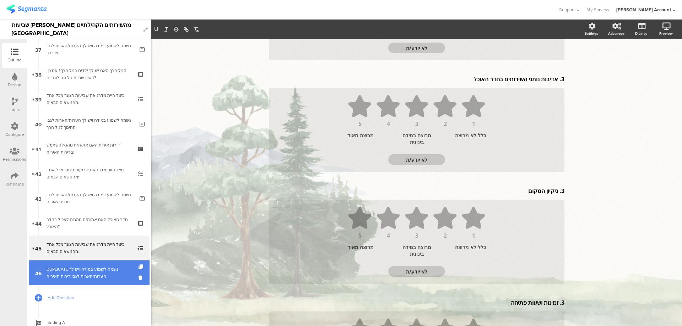
click at [80, 269] on div "DUPLICATE נשמח לשמוע במידה ויש לך הערות/הארות לגבי דירות האירוח" at bounding box center [91, 273] width 88 height 14
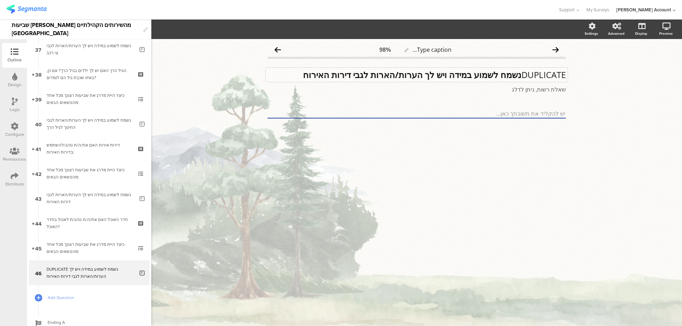
click at [469, 74] on div "DUPLICATE נשמח לשמוע במידה ויש לך הערות/הארות לגבי דירות האירוח DUPLICATE נשמח …" at bounding box center [417, 75] width 302 height 14
click at [469, 74] on strong "נשמח לשמוע במידה ויש לך הערות/הארות לגבי דירות האירוח" at bounding box center [412, 75] width 218 height 12
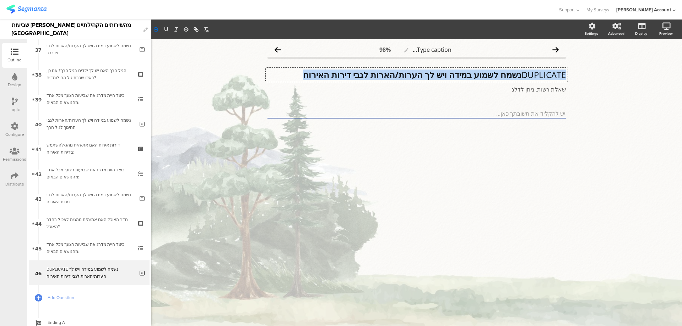
click at [469, 74] on strong "נשמח לשמוע במידה ויש לך הערות/הארות לגבי דירות האירוח" at bounding box center [412, 75] width 218 height 12
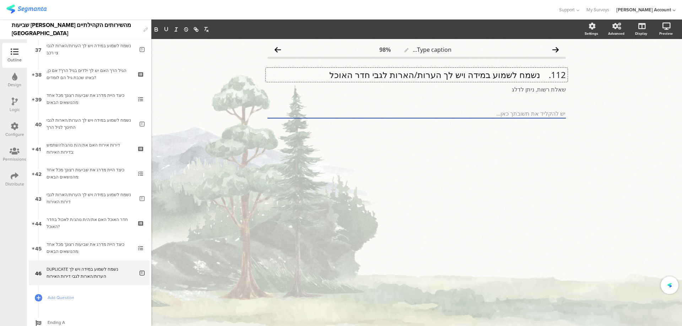
click at [539, 76] on p "112. נשמח לשמוע במידה ויש לך הערות/הארות לגבי חדר האוכל" at bounding box center [416, 75] width 298 height 11
click at [539, 76] on p "נשמח לשמוע במידה ויש לך הערות/הארות לגבי חדר האוכל" at bounding box center [416, 75] width 298 height 11
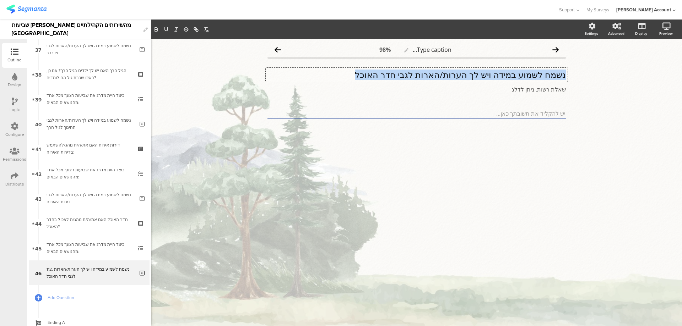
click at [539, 76] on p "נשמח לשמוע במידה ויש לך הערות/הארות לגבי חדר האוכל" at bounding box center [416, 75] width 298 height 11
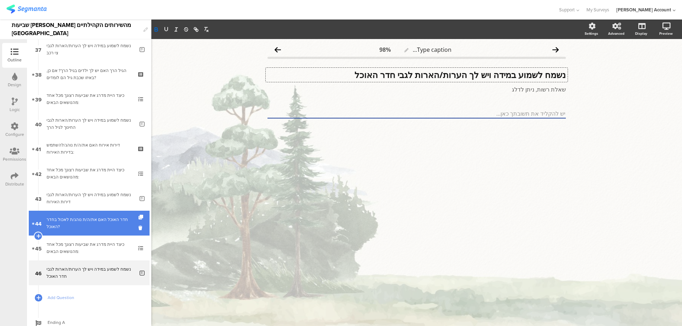
click at [119, 217] on div "חדר האוכל האם את/ה/ת נוהג/ת לאכול בחדר האוכל?" at bounding box center [89, 223] width 85 height 14
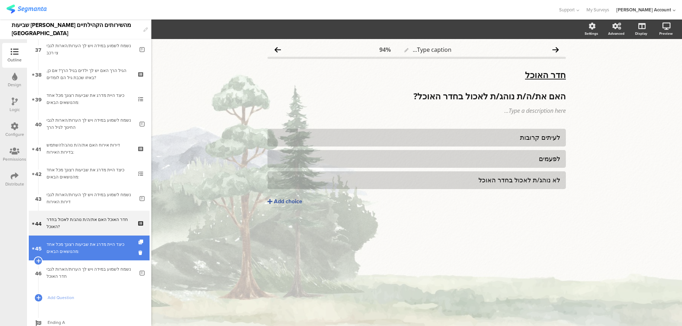
click at [118, 239] on link "45 כיצד היית מדרג את שביעות רצונך מכל אחד מהנושאים הבאים:" at bounding box center [89, 248] width 121 height 25
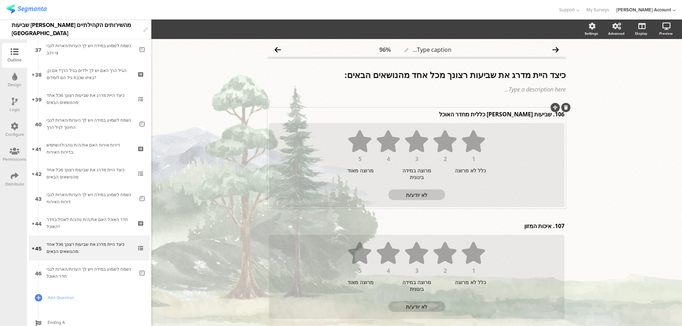
click at [548, 115] on div "106. שביעות [PERSON_NAME] כללית מחדר האוכל 106. שביעות [PERSON_NAME] כללית מחדר…" at bounding box center [416, 114] width 299 height 11
click at [550, 222] on div at bounding box center [554, 219] width 9 height 9
click at [549, 228] on div "107. איכות המזון 107. איכות המזון 107. איכות המזון" at bounding box center [416, 225] width 299 height 11
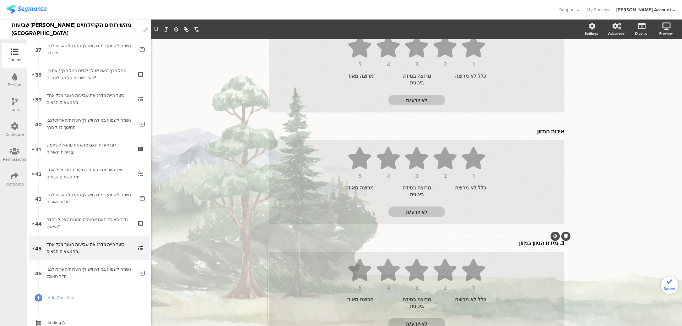
click at [551, 243] on div "3. מידת הגיוון במזון 3. מידת הגיוון במזון" at bounding box center [416, 242] width 299 height 11
click at [555, 246] on p "3. מידת הגיוון במזון" at bounding box center [416, 245] width 295 height 8
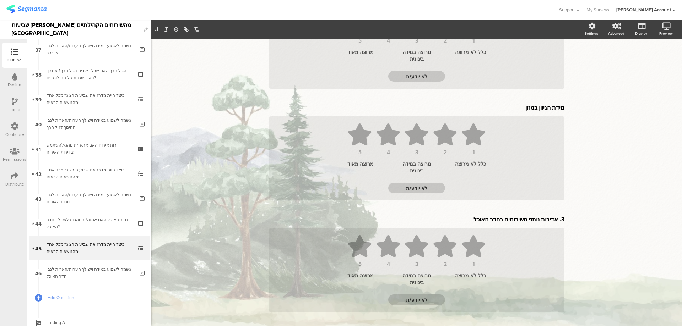
scroll to position [235, 0]
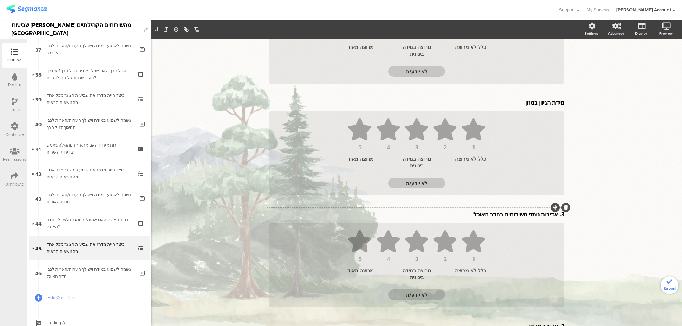
click at [555, 216] on div "3. אדיבות נותני השירותים בחדר האוכל 3. אדיבות נותני השירותים בחדר האוכל" at bounding box center [416, 214] width 299 height 11
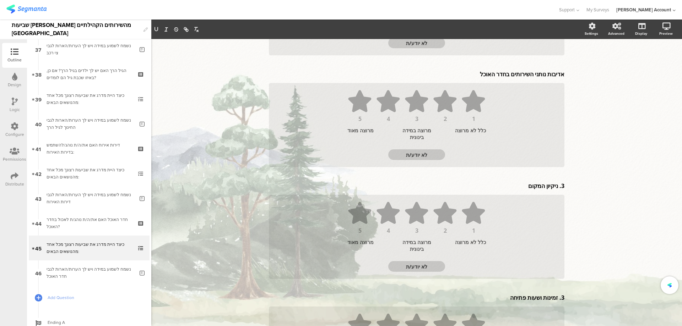
scroll to position [376, 0]
click at [555, 187] on div "3. ניקיון המקום 3. ניקיון המקום" at bounding box center [416, 185] width 299 height 11
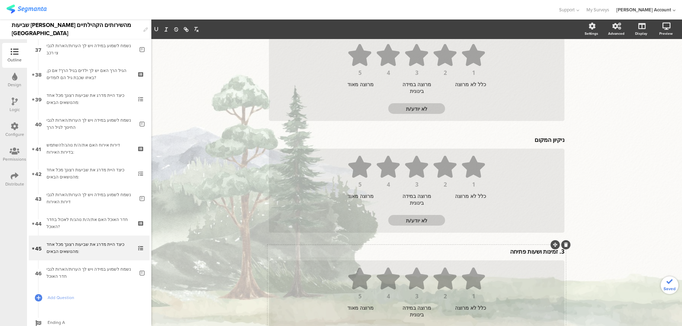
click at [556, 253] on div "3. זמינות ושעות פתיחה 3. זמינות ושעות פתיחה" at bounding box center [416, 251] width 299 height 11
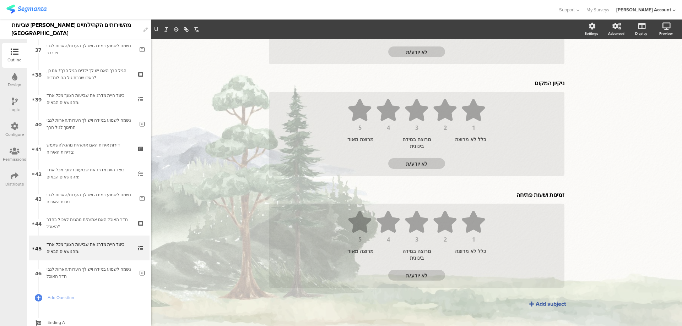
scroll to position [489, 0]
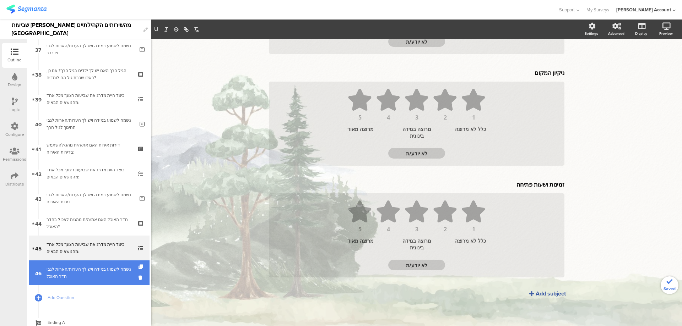
click at [114, 276] on div "נשמח לשמוע במידה ויש לך הערות/הארות לגבי חדר האוכל" at bounding box center [91, 273] width 88 height 14
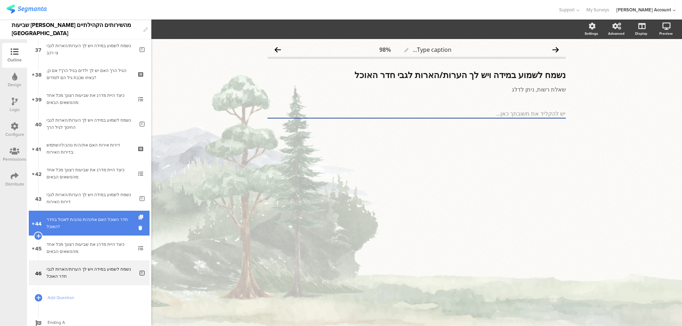
click at [138, 216] on icon at bounding box center [141, 217] width 6 height 5
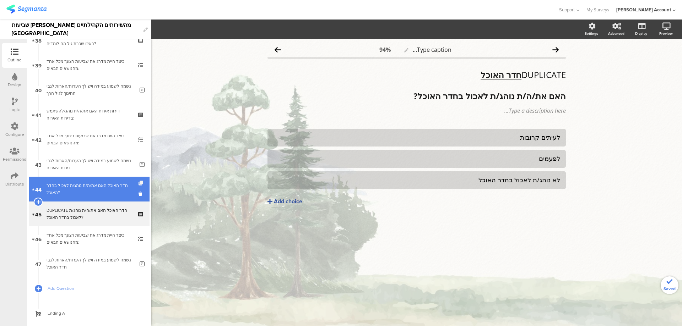
scroll to position [973, 0]
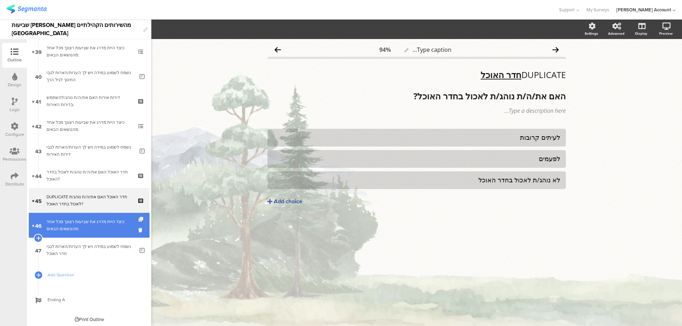
click at [138, 220] on icon at bounding box center [141, 219] width 6 height 5
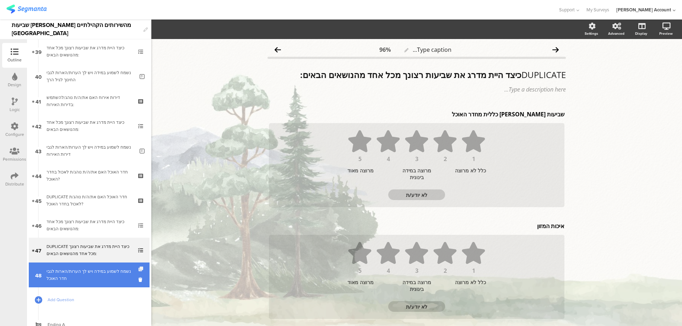
click at [138, 268] on icon at bounding box center [141, 269] width 6 height 5
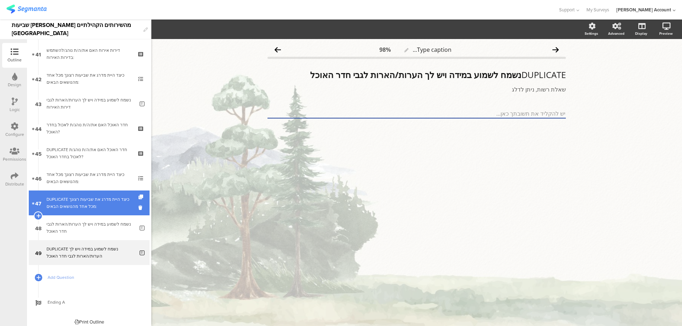
scroll to position [1000, 0]
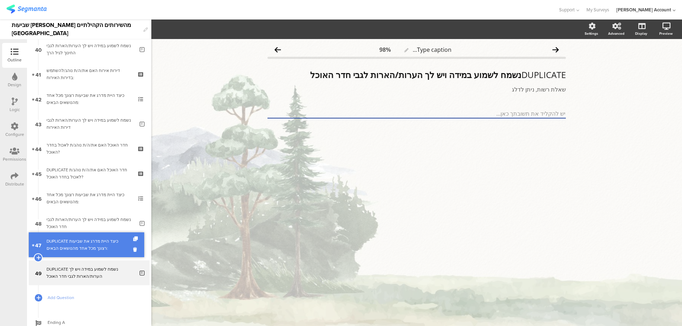
drag, startPoint x: 126, startPoint y: 211, endPoint x: 124, endPoint y: 253, distance: 42.0
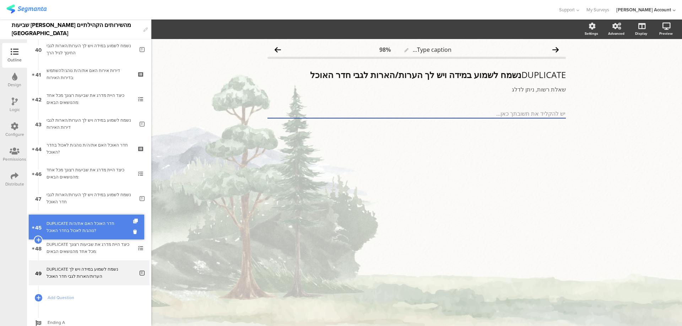
drag, startPoint x: 126, startPoint y: 174, endPoint x: 122, endPoint y: 228, distance: 53.8
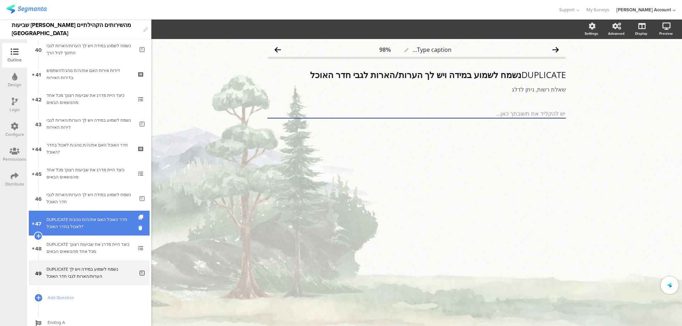
click at [122, 224] on div "DUPLICATE חדר האוכל האם את/ה/ת נוהג/ת לאכול בחדר האוכל?" at bounding box center [89, 223] width 85 height 14
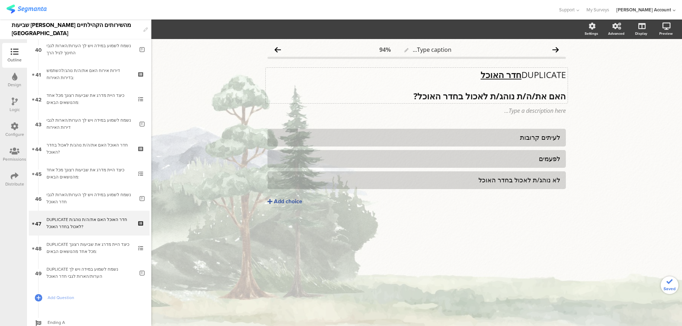
click at [510, 72] on u "חדר האוכל" at bounding box center [500, 75] width 41 height 12
click at [543, 71] on p "בריכת שחיה" at bounding box center [416, 75] width 298 height 11
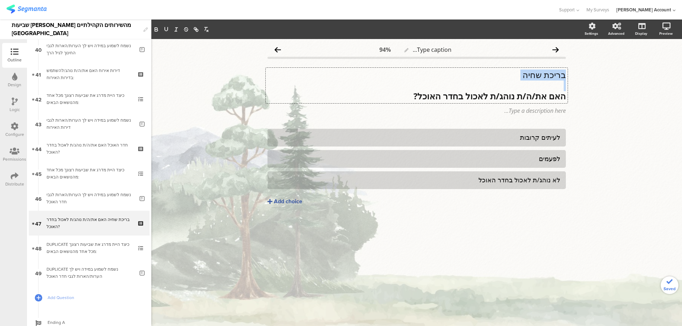
click at [543, 71] on p "בריכת שחיה" at bounding box center [416, 75] width 298 height 11
click at [154, 31] on icon "button" at bounding box center [156, 29] width 6 height 6
click at [167, 28] on icon "button" at bounding box center [166, 29] width 6 height 6
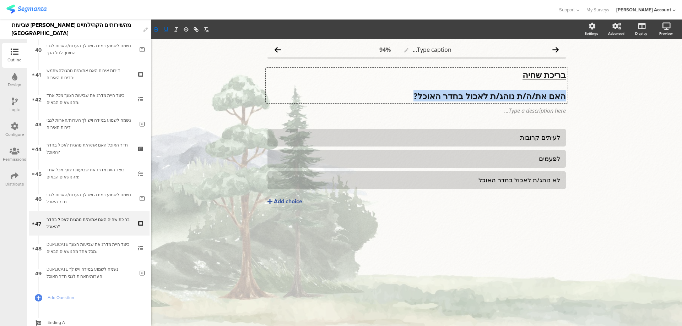
drag, startPoint x: 563, startPoint y: 97, endPoint x: 393, endPoint y: 93, distance: 170.1
click at [393, 93] on p "האם את/ה/ת נוהג/ת לאכול בחדר האוכל?" at bounding box center [416, 96] width 298 height 11
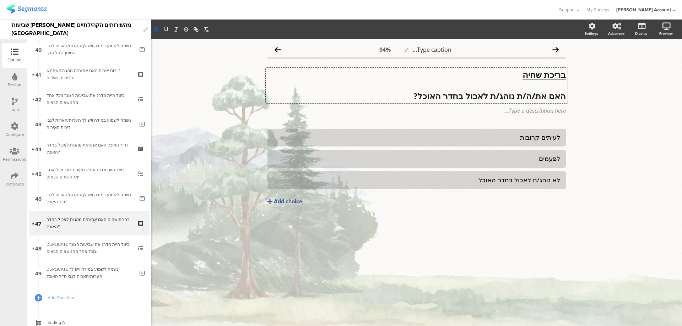
scroll to position [0, 0]
click at [539, 96] on p "113. האם בקיץ הנוכחי ביקרת בבריכה?" at bounding box center [416, 96] width 298 height 11
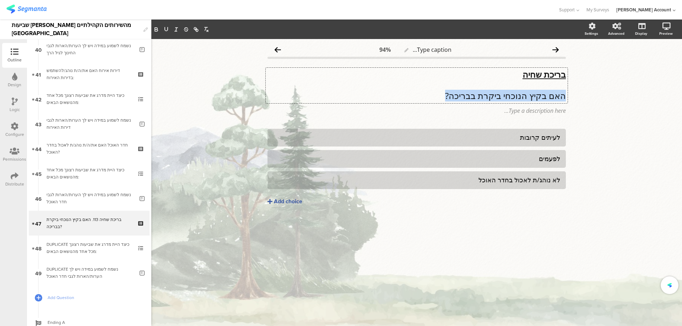
drag, startPoint x: 449, startPoint y: 94, endPoint x: 587, endPoint y: 98, distance: 137.4
click at [587, 98] on div "Type caption... 94% בריכת שחיה האם בקיץ הנוכחי ביקרת בבריכה? בריכת שחיה האם בקי…" at bounding box center [416, 182] width 530 height 287
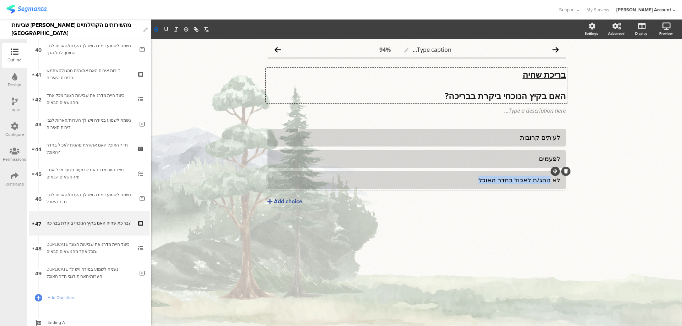
drag, startPoint x: 550, startPoint y: 180, endPoint x: 464, endPoint y: 177, distance: 86.0
click at [464, 177] on div "לא נוהג/ת לאכול בחדר האוכל" at bounding box center [416, 180] width 287 height 8
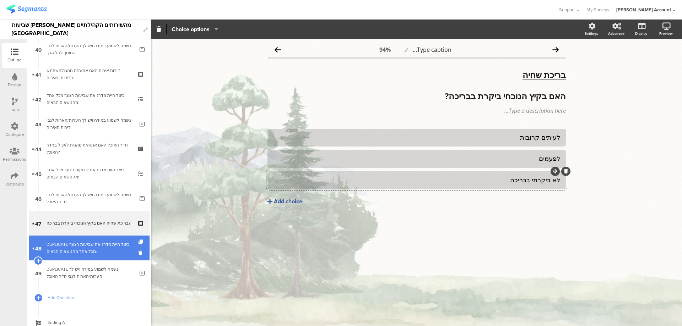
drag, startPoint x: 110, startPoint y: 250, endPoint x: 121, endPoint y: 253, distance: 11.6
click at [110, 250] on div "DUPLICATE כיצד היית מדרג את שביעות רצונך מכל אחד מהנושאים הבאים:" at bounding box center [89, 248] width 85 height 14
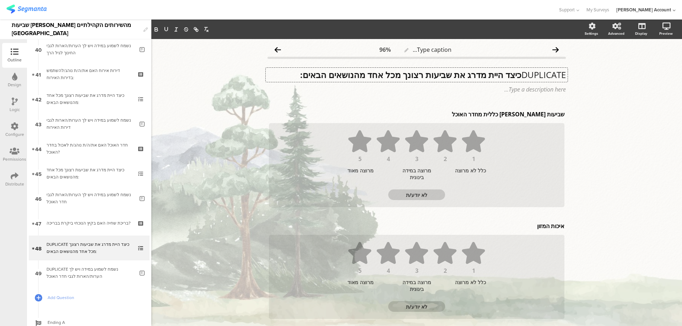
click at [515, 76] on div "DUPLICATE כיצד היית מדרג את שביעות רצונך מכל אחד מהנושאים הבאים: DUPLICATE כיצד…" at bounding box center [417, 75] width 302 height 14
click at [526, 112] on div "שביעות [PERSON_NAME] כללית מחדר האוכל שביעות [PERSON_NAME] כללית מחדר האוכל" at bounding box center [416, 114] width 299 height 11
click at [526, 112] on p "שביעות [PERSON_NAME] כללית מחדר האוכל" at bounding box center [416, 114] width 295 height 8
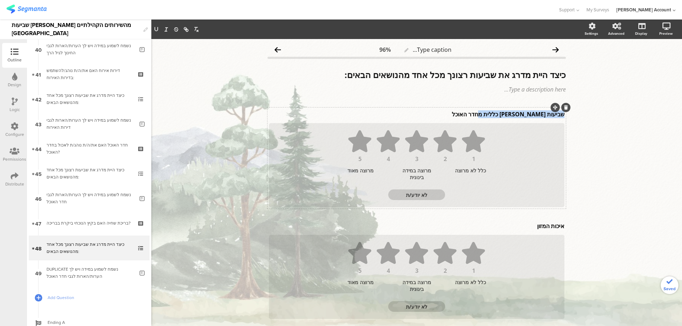
click at [526, 112] on p "שביעות [PERSON_NAME] כללית מחדר האוכל" at bounding box center [416, 114] width 295 height 8
click at [535, 226] on div "איכות המזון איכות המזון" at bounding box center [416, 225] width 299 height 11
click at [535, 226] on p "איכות המזון" at bounding box center [416, 226] width 295 height 8
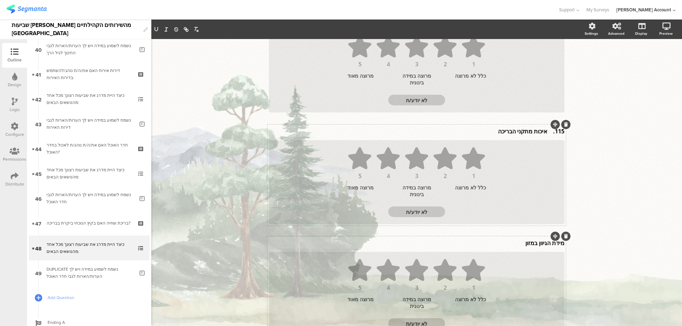
click at [540, 245] on div "מידת הגיוון במזון מידת הגיוון במזון" at bounding box center [416, 242] width 299 height 11
click at [540, 245] on p "מידת הגיוון במזון" at bounding box center [416, 245] width 295 height 8
click at [539, 245] on p "מידת הגיוון במזון" at bounding box center [416, 245] width 295 height 8
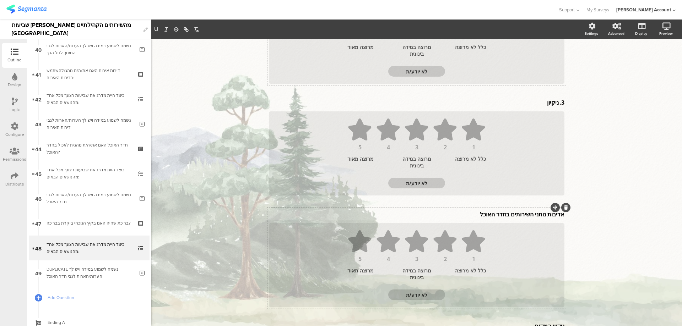
click at [531, 214] on div "אדיבות נותני השירותים בחדר האוכל אדיבות נותני השירותים בחדר האוכל" at bounding box center [416, 214] width 299 height 11
click at [530, 214] on p "אדיבות נותני השירותים בחדר האוכל" at bounding box center [416, 216] width 295 height 8
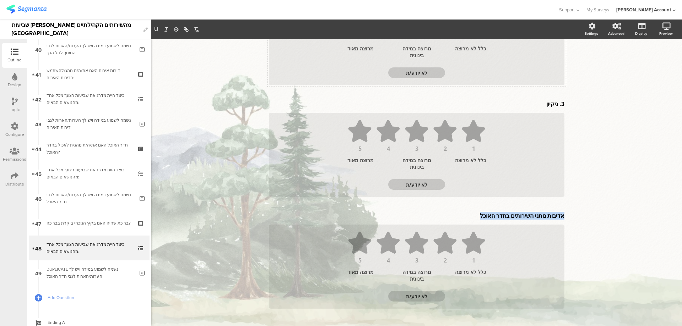
click at [530, 214] on p "אדיבות נותני השירותים בחדר האוכל" at bounding box center [416, 216] width 295 height 8
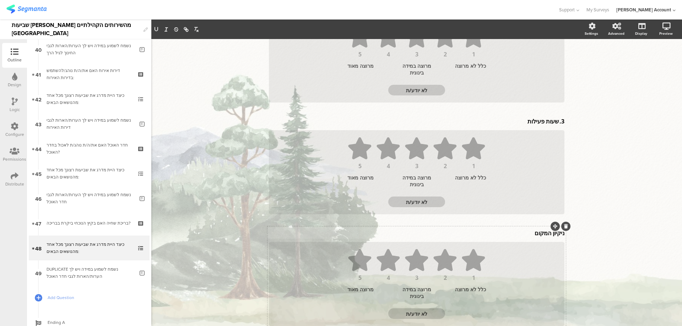
click at [551, 235] on p "ניקיון המקום" at bounding box center [416, 233] width 295 height 8
click at [551, 235] on p "ניקיון המקום" at bounding box center [416, 235] width 295 height 8
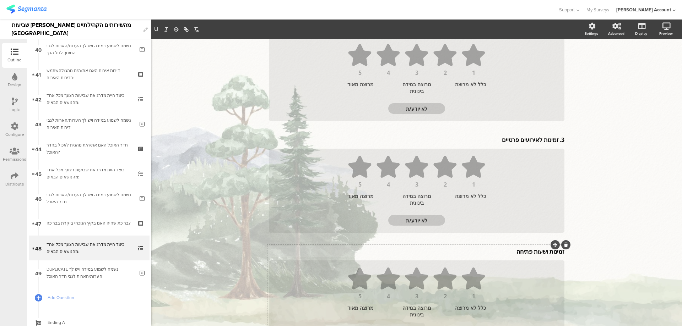
click at [517, 256] on div "זמינות ושעות פתיחה זמינות ושעות פתיחה" at bounding box center [416, 251] width 299 height 11
click at [520, 254] on p "זמינות ושעות פתיחה" at bounding box center [416, 253] width 295 height 8
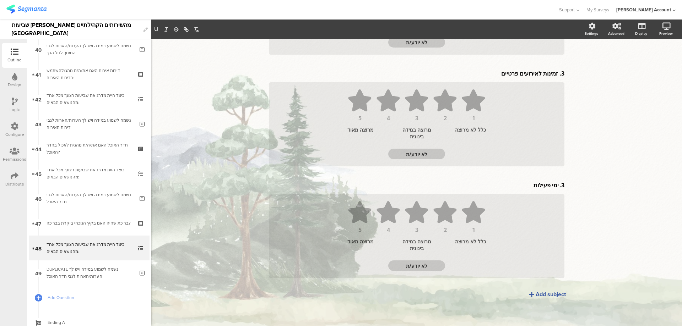
scroll to position [489, 0]
click at [538, 293] on div "Add subject" at bounding box center [550, 294] width 30 height 8
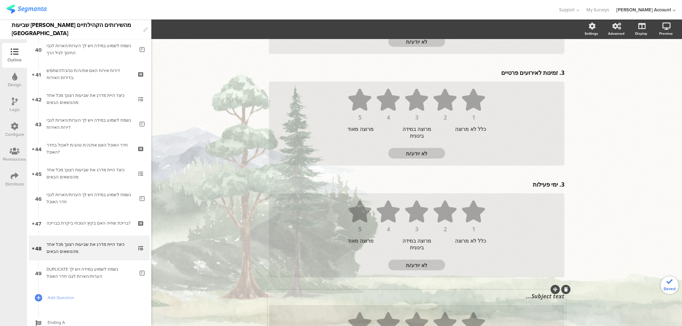
click at [537, 299] on div "Subject text..." at bounding box center [416, 296] width 299 height 11
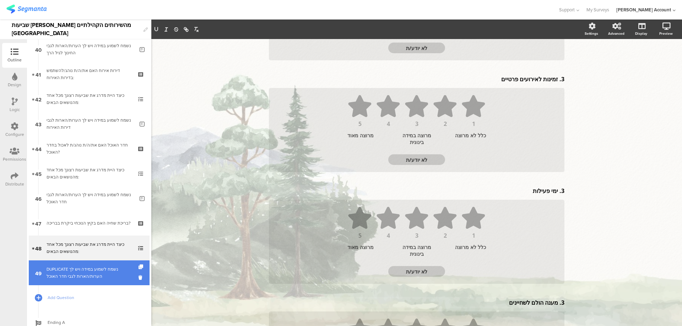
click at [103, 273] on div "DUPLICATE נשמח לשמוע במידה ויש לך הערות/הארות לגבי חדר האוכל" at bounding box center [91, 273] width 88 height 14
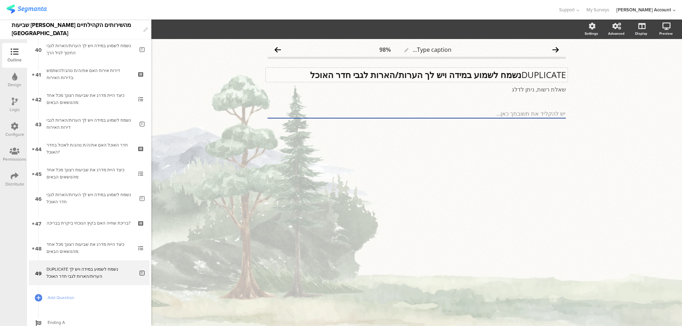
click at [473, 76] on div "DUPLICATE נשמח לשמוע במידה ויש לך הערות/הארות לגבי חדר האוכל DUPLICATE נשמח לשמ…" at bounding box center [417, 75] width 302 height 14
click at [473, 76] on strong "נשמח לשמוע במידה ויש לך הערות/הארות לגבי חדר האוכל" at bounding box center [415, 75] width 211 height 12
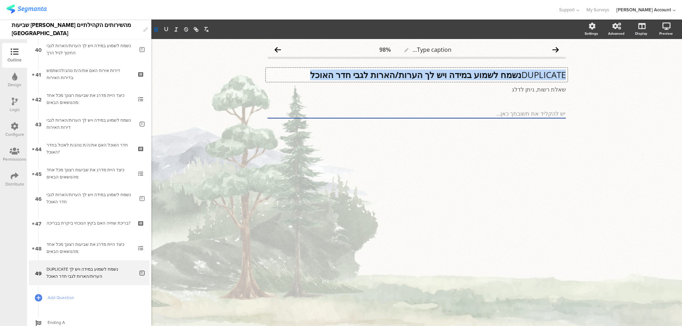
click at [473, 76] on strong "נשמח לשמוע במידה ויש לך הערות/הארות לגבי חדר האוכל" at bounding box center [415, 75] width 211 height 12
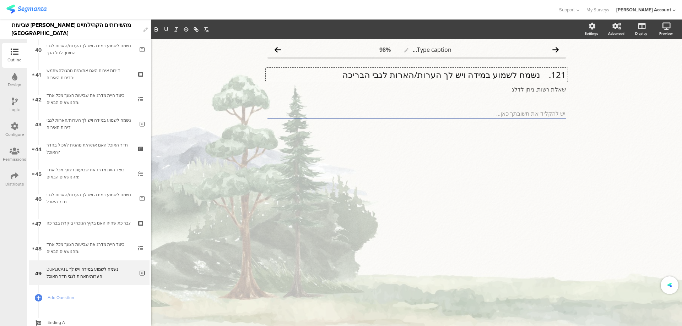
click at [540, 76] on p "121. נשמח לשמוע במידה ויש לך הערות/הארות לגבי הבריכה" at bounding box center [416, 75] width 298 height 11
click at [541, 76] on p "נשמח לשמוע במידה ויש לך הערות/הארות לגבי הבריכה" at bounding box center [416, 75] width 298 height 11
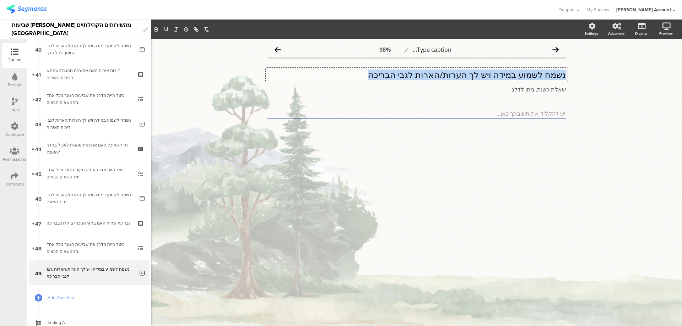
click at [541, 76] on p "נשמח לשמוע במידה ויש לך הערות/הארות לגבי הבריכה" at bounding box center [416, 75] width 298 height 11
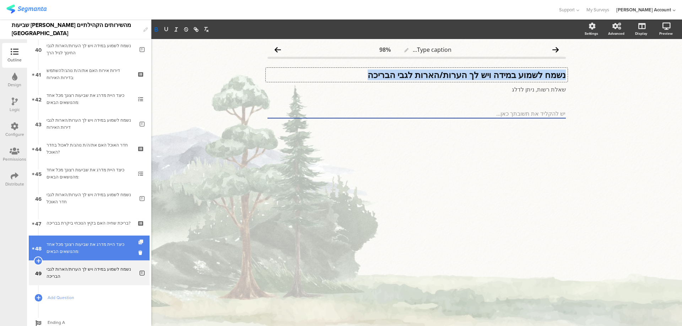
click at [138, 242] on icon at bounding box center [141, 242] width 6 height 5
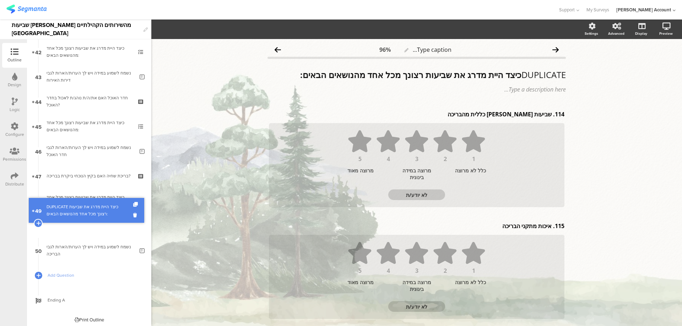
scroll to position [1025, 0]
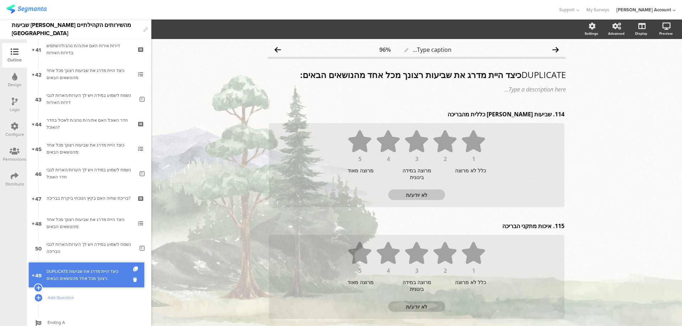
drag, startPoint x: 125, startPoint y: 223, endPoint x: 119, endPoint y: 272, distance: 49.7
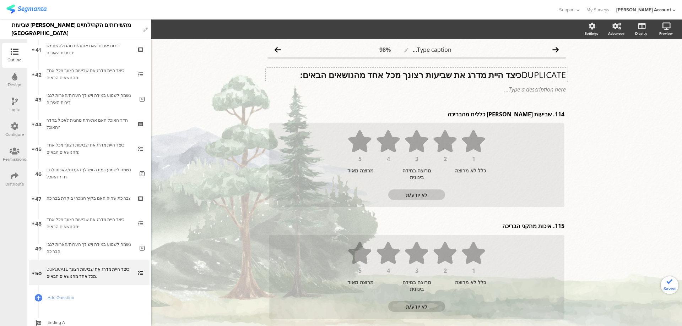
click at [472, 75] on strong "כיצד היית מדרג את שביעות רצונך מכל אחד מהנושאים הבאים:" at bounding box center [410, 75] width 221 height 12
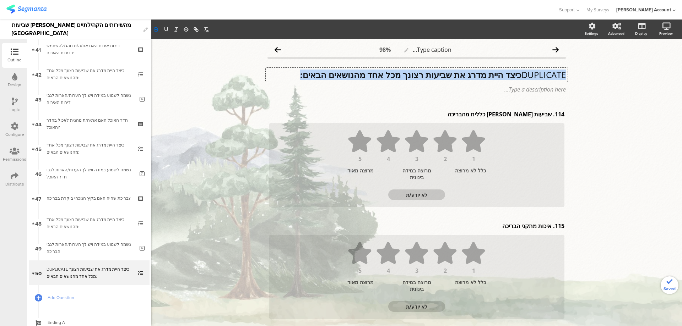
click at [472, 75] on strong "כיצד היית מדרג את שביעות רצונך מכל אחד מהנושאים הבאים:" at bounding box center [410, 75] width 221 height 12
click at [516, 77] on strong "כיצד היית מדרג את שביעות רצונך מכל אחד מהנושאים הבאים:" at bounding box center [410, 75] width 221 height 12
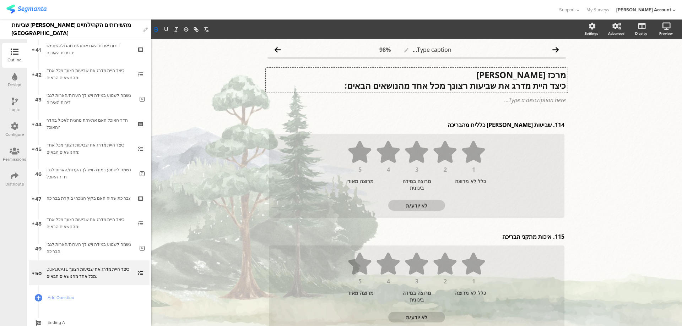
scroll to position [0, 0]
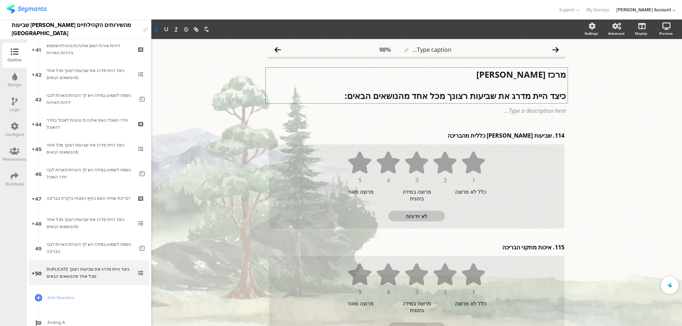
click at [526, 77] on strong "מרכז [PERSON_NAME]" at bounding box center [520, 75] width 89 height 12
click at [165, 31] on icon "button" at bounding box center [166, 29] width 3 height 4
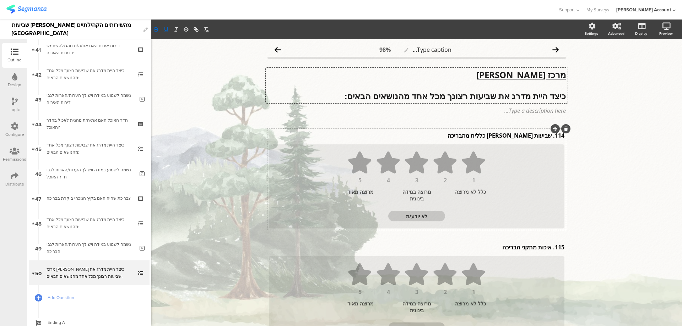
click at [520, 132] on div "114. שביעות [PERSON_NAME] כללית מהבריכה 114. שביעות [PERSON_NAME] כללית מהבריכה" at bounding box center [416, 135] width 299 height 11
click at [519, 135] on p "114. שביעות [PERSON_NAME] כללית מהבריכה" at bounding box center [416, 136] width 295 height 8
click at [518, 135] on p "114. שביעות [PERSON_NAME] כללית מהבריכה" at bounding box center [416, 136] width 295 height 8
click at [521, 250] on div "115. איכות מתקני הבריכה 115. איכות מתקני הבריכה" at bounding box center [416, 247] width 299 height 11
click at [521, 250] on p "115. איכות מתקני הבריכה" at bounding box center [416, 248] width 295 height 8
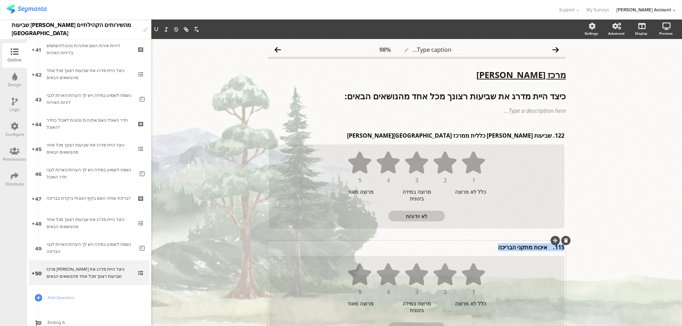
click at [521, 249] on p "115. איכות מתקני הבריכה" at bounding box center [416, 248] width 295 height 8
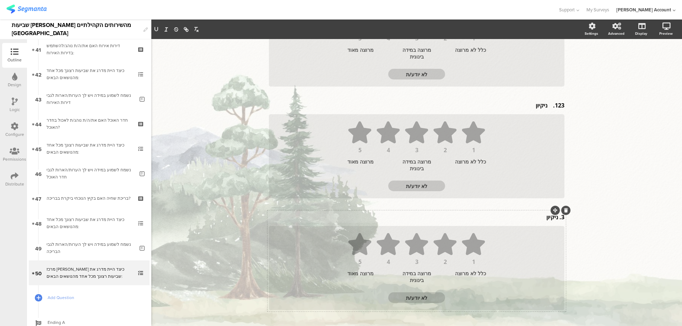
click at [551, 219] on div "3. ניקיון 3. ניקיון" at bounding box center [416, 217] width 299 height 11
click at [551, 219] on p "3. ניקיון" at bounding box center [416, 219] width 295 height 8
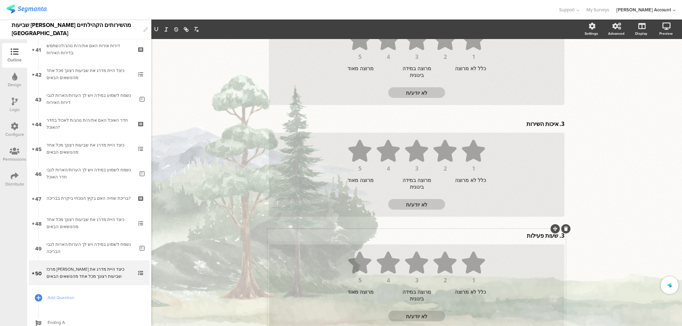
click at [537, 235] on div "3. שעות פעילות 3. שעות פעילות" at bounding box center [416, 235] width 299 height 11
click at [537, 235] on p "3. שעות פעילות" at bounding box center [416, 237] width 295 height 8
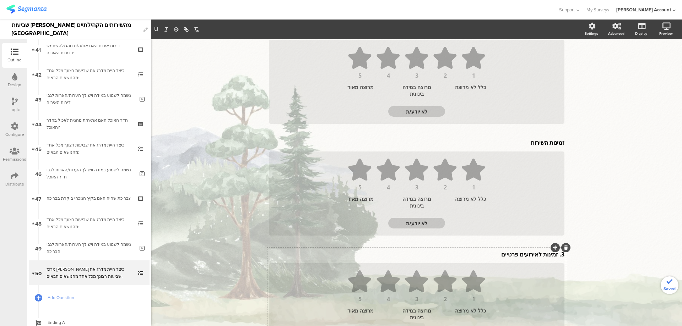
click at [541, 255] on div "3. זמינות לאירועים פרטיים 3. זמינות לאירועים פרטיים" at bounding box center [416, 254] width 299 height 11
click at [564, 248] on icon at bounding box center [566, 249] width 4 height 4
click at [553, 258] on div "3. [STREET_ADDRESS]. ימי פעילות 1 2 3 4 5 כלל לא מרוצה מרוצה במידה בינונית מרוצ…" at bounding box center [416, 299] width 298 height 101
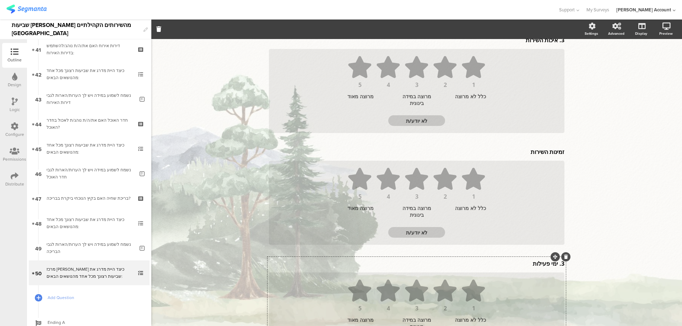
click at [564, 256] on icon at bounding box center [566, 257] width 4 height 4
click at [539, 262] on div "122. שביעות [PERSON_NAME] כללית ממרכז בן [PERSON_NAME] 122. שביעות [PERSON_NAME…" at bounding box center [416, 84] width 298 height 548
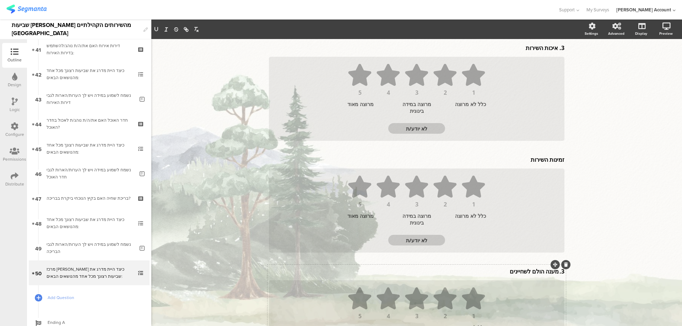
click at [565, 265] on div at bounding box center [565, 264] width 9 height 9
click at [564, 264] on icon at bounding box center [566, 265] width 4 height 4
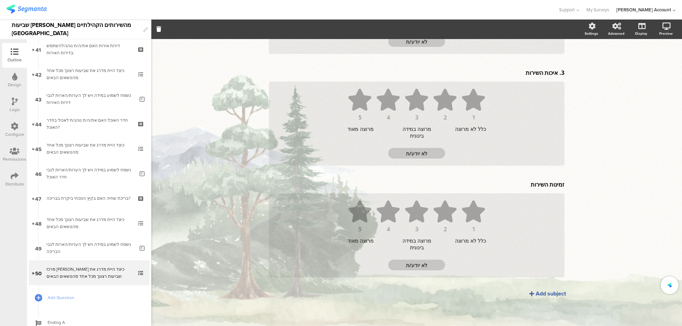
scroll to position [286, 0]
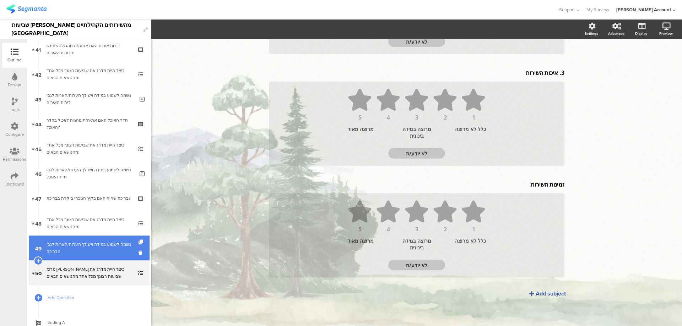
click at [138, 241] on icon at bounding box center [141, 242] width 6 height 5
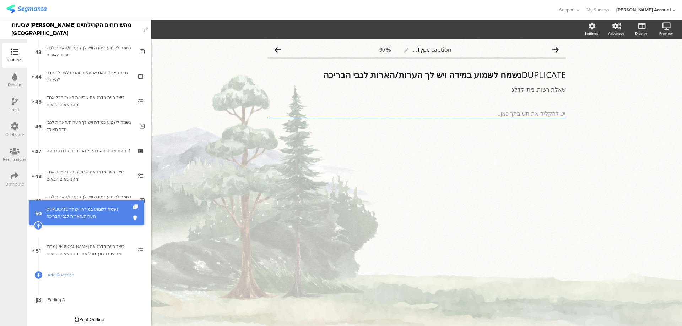
scroll to position [1050, 0]
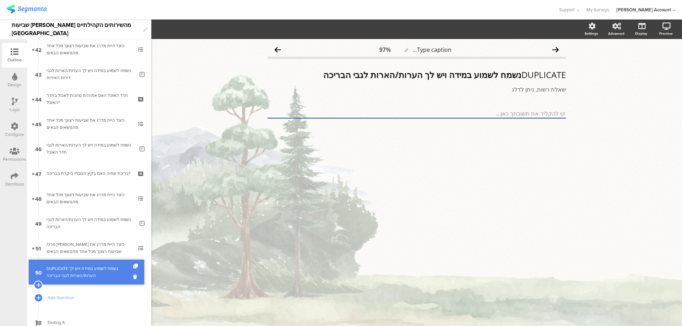
drag, startPoint x: 124, startPoint y: 224, endPoint x: 119, endPoint y: 271, distance: 47.2
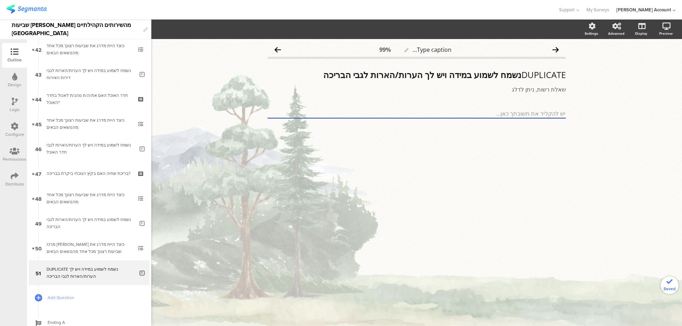
click at [429, 67] on div "DUPLICATE נשמח לשמוע במידה ויש לך הערות/הארות לגבי הבריכה DUPLICATE נשמח לשמוע …" at bounding box center [416, 81] width 298 height 38
click at [428, 71] on div "DUPLICATE נשמח לשמוע במידה ויש לך הערות/הארות לגבי הבריכה DUPLICATE נשמח לשמוע …" at bounding box center [417, 75] width 302 height 14
click at [428, 71] on strong "נשמח לשמוע במידה ויש לך הערות/הארות לגבי הבריכה" at bounding box center [422, 75] width 198 height 12
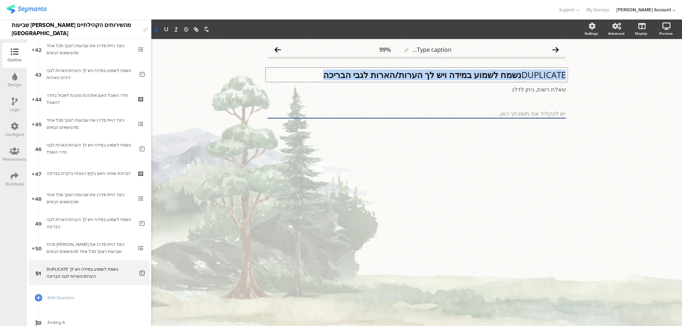
click at [428, 71] on strong "נשמח לשמוע במידה ויש לך הערות/הארות לגבי הבריכה" at bounding box center [422, 75] width 198 height 12
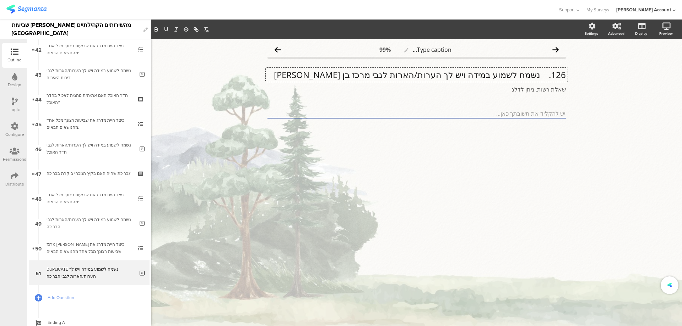
click at [540, 75] on p "126. נשמח לשמוע במידה ויש לך הערות/הארות לגבי מרכז בן [PERSON_NAME]" at bounding box center [416, 75] width 298 height 11
click at [540, 75] on p "נשמח לשמוע במידה ויש לך הערות/הארות לגבי מרכז [PERSON_NAME]" at bounding box center [416, 75] width 298 height 11
click at [540, 74] on p "נשמח לשמוע במידה ויש לך הערות/הארות לגבי מרכז [PERSON_NAME]" at bounding box center [416, 75] width 298 height 11
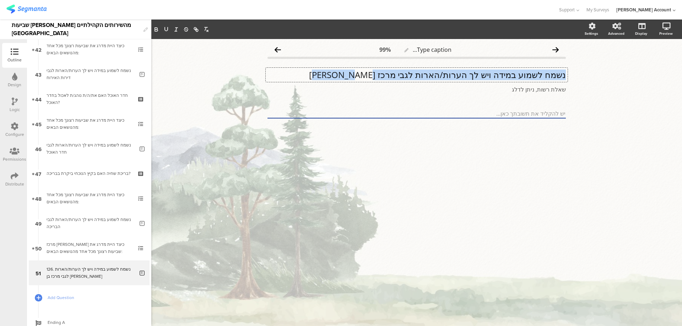
click at [540, 74] on p "נשמח לשמוע במידה ויש לך הערות/הארות לגבי מרכז [PERSON_NAME]" at bounding box center [416, 75] width 298 height 11
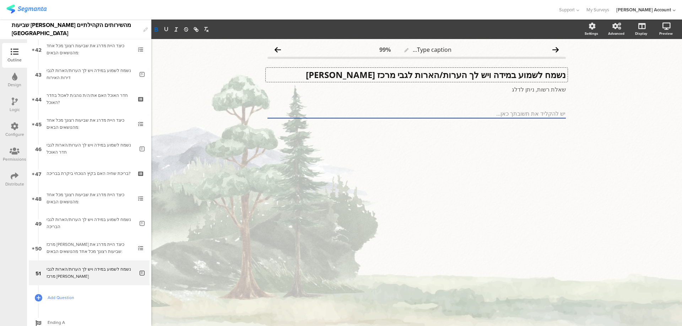
click at [65, 296] on span "Add Question" at bounding box center [93, 297] width 91 height 7
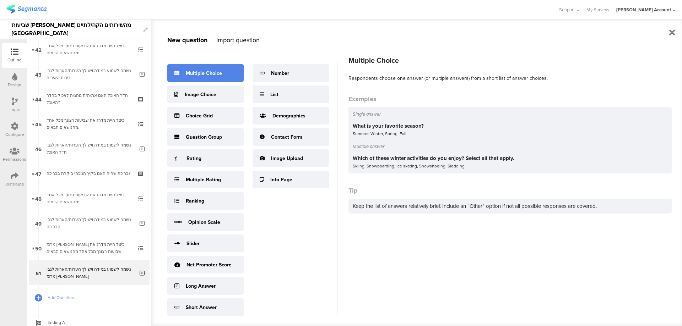
click at [219, 76] on div "Multiple Choice" at bounding box center [204, 73] width 36 height 7
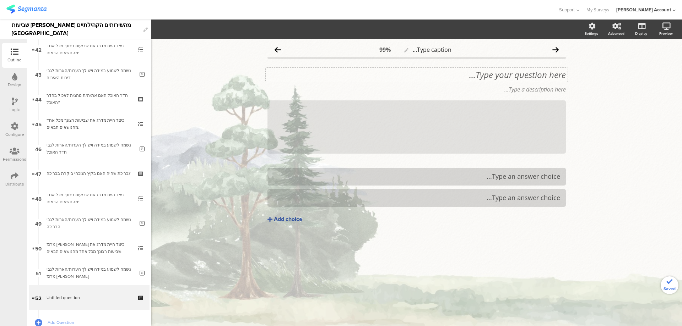
click at [542, 72] on div "Type your question here..." at bounding box center [417, 75] width 302 height 14
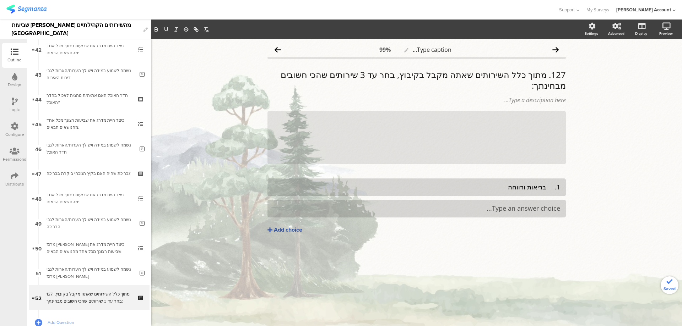
click at [313, 325] on div "Type caption... 99% 127. מתוך כלל השירותים שאתה מקבל בקיבוץ, בחר עד 3 שירותים ש…" at bounding box center [416, 182] width 530 height 287
drag, startPoint x: 282, startPoint y: 228, endPoint x: 358, endPoint y: 227, distance: 75.6
click at [282, 228] on div "Add choice" at bounding box center [288, 229] width 28 height 7
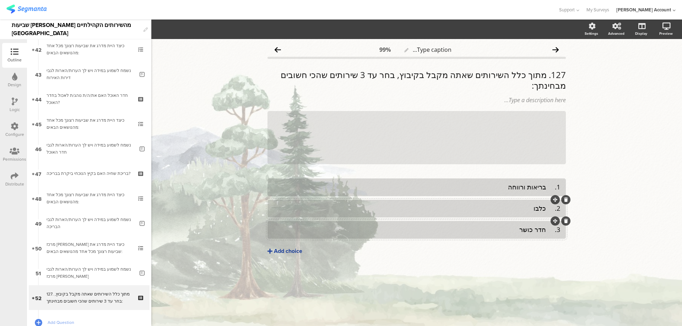
drag, startPoint x: 290, startPoint y: 253, endPoint x: 295, endPoint y: 251, distance: 5.4
click at [290, 253] on div "Add choice" at bounding box center [288, 251] width 28 height 7
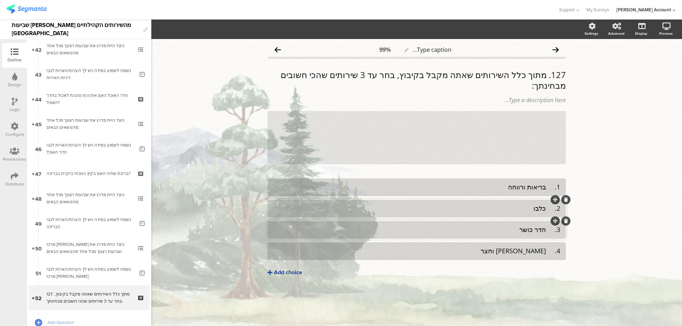
click at [277, 271] on div "Add choice" at bounding box center [288, 272] width 28 height 7
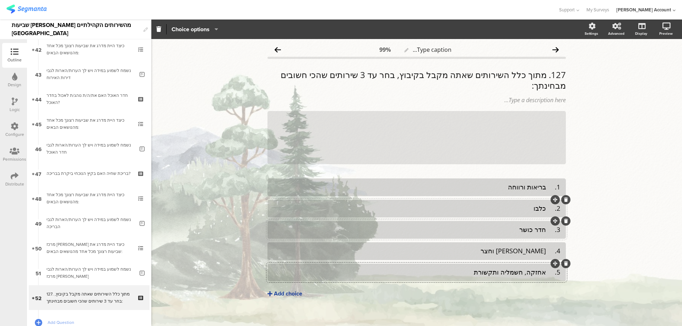
click at [313, 286] on div "1. בריאות ורווחה 2. כלבו 3. חדר כושר" at bounding box center [416, 241] width 298 height 124
click at [298, 292] on div "Add choice" at bounding box center [288, 293] width 28 height 7
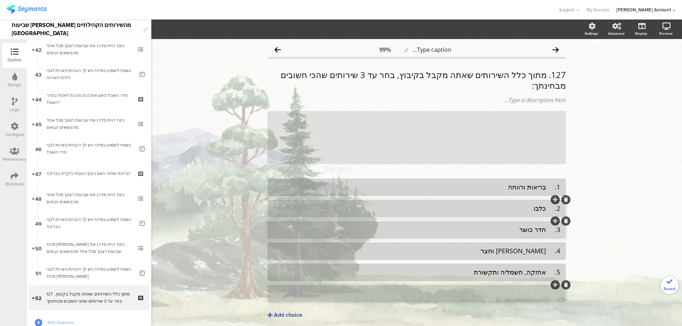
click at [483, 295] on div at bounding box center [416, 294] width 287 height 8
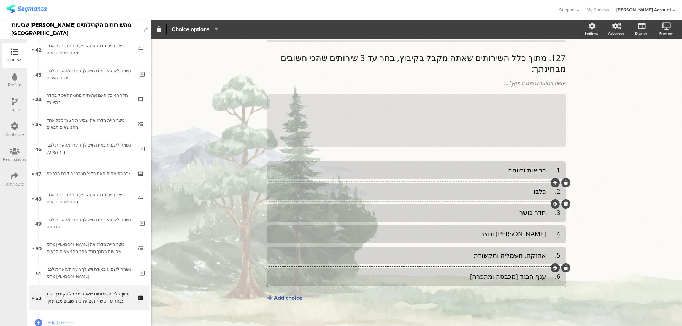
scroll to position [26, 0]
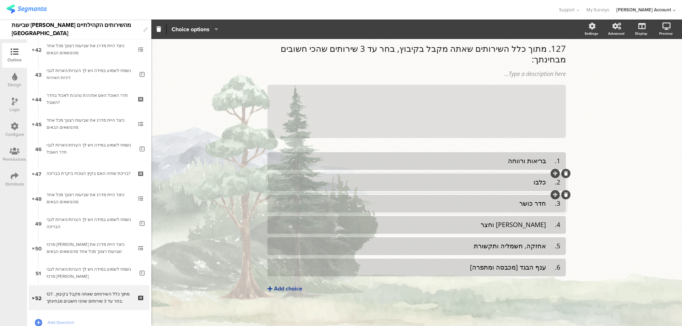
click at [297, 288] on div "Add choice" at bounding box center [288, 288] width 28 height 7
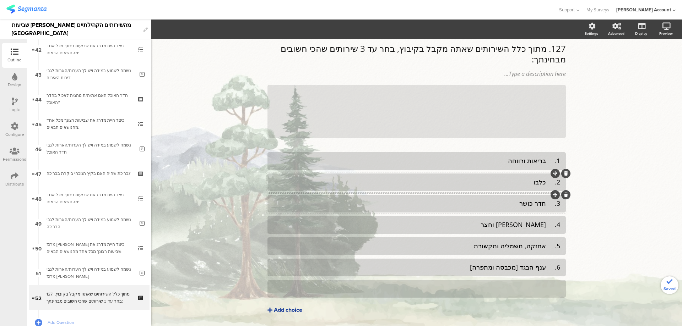
click at [481, 283] on div at bounding box center [416, 289] width 287 height 12
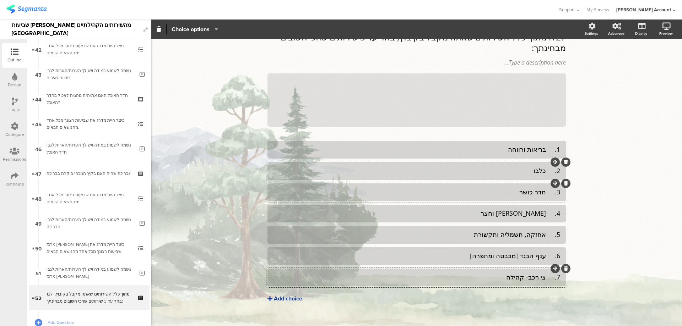
scroll to position [48, 0]
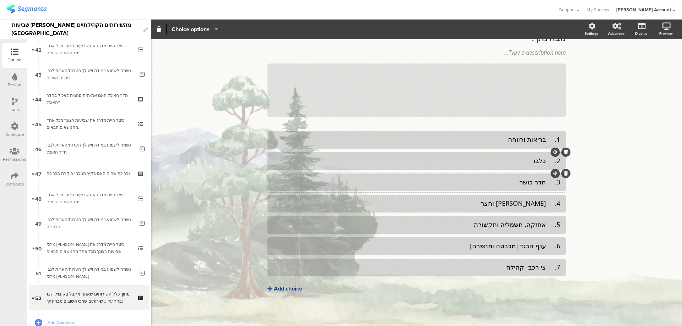
click at [293, 286] on div "Add choice" at bounding box center [288, 288] width 28 height 7
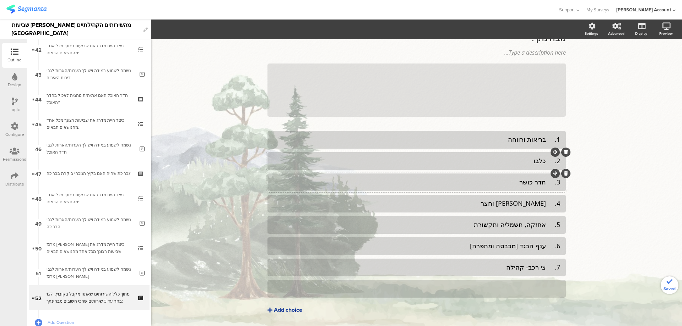
click at [466, 286] on div at bounding box center [416, 289] width 287 height 8
click at [288, 307] on div "Add choice" at bounding box center [288, 310] width 28 height 7
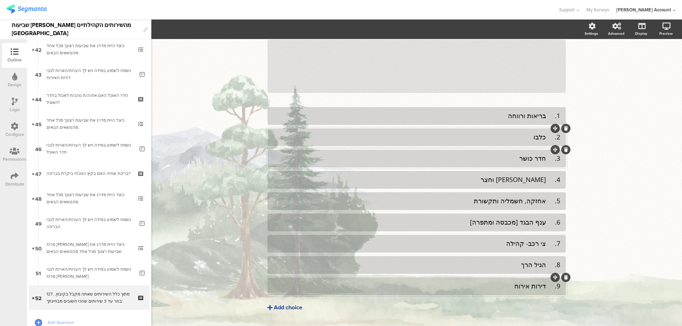
scroll to position [90, 0]
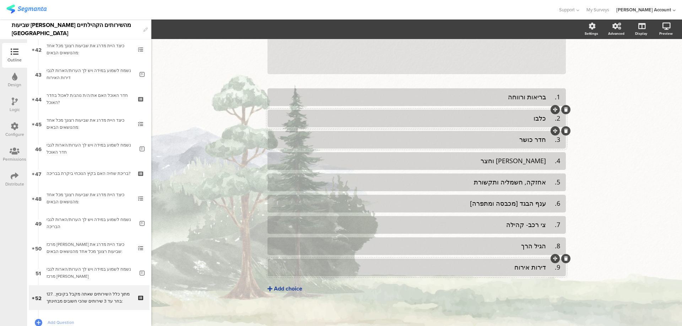
click at [289, 289] on div "Add choice" at bounding box center [288, 288] width 28 height 7
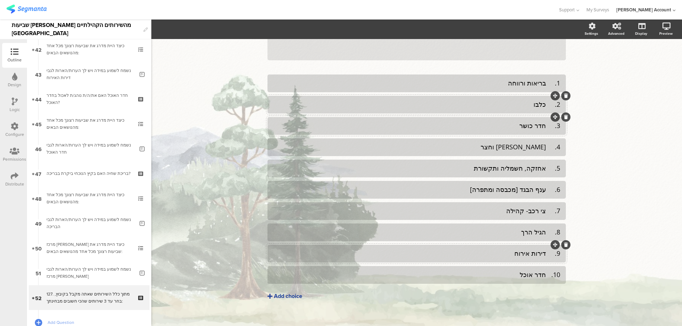
scroll to position [111, 0]
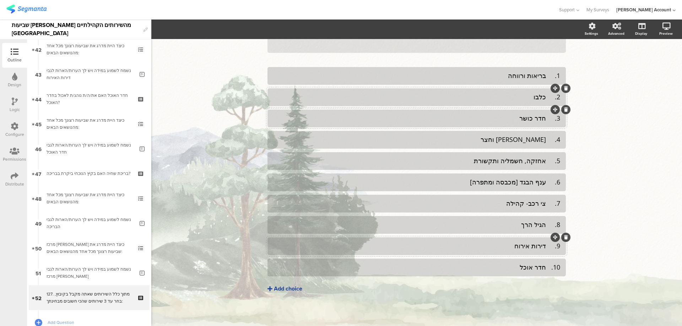
drag, startPoint x: 292, startPoint y: 286, endPoint x: 359, endPoint y: 286, distance: 67.1
click at [292, 286] on div "Add choice" at bounding box center [288, 288] width 28 height 7
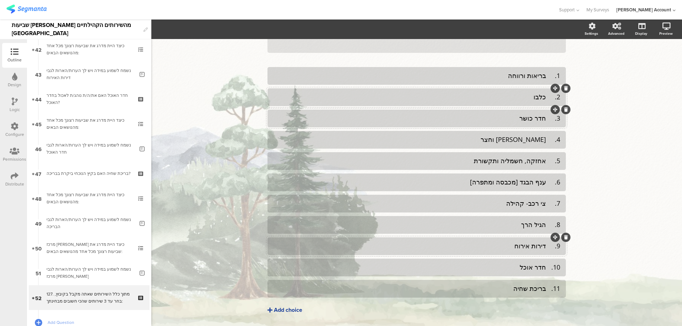
click at [297, 311] on div "Add choice" at bounding box center [288, 310] width 28 height 7
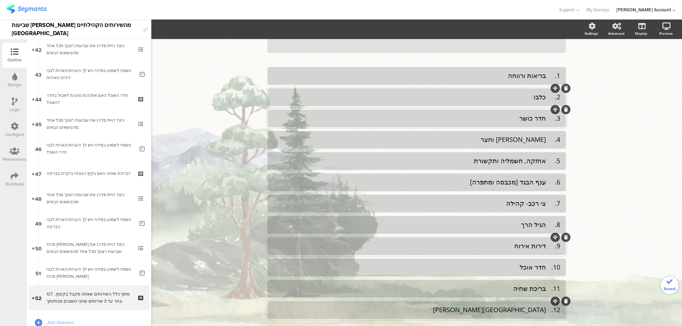
scroll to position [0, 0]
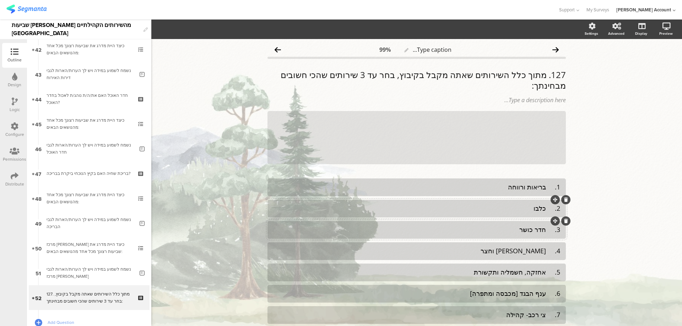
click at [0, 0] on icon at bounding box center [0, 0] width 0 height 0
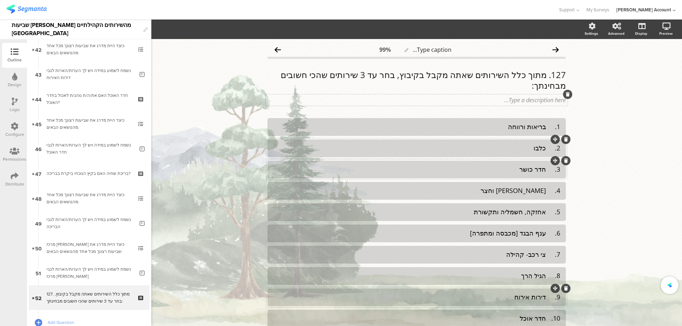
click at [553, 102] on div "Type a description here..." at bounding box center [416, 100] width 298 height 8
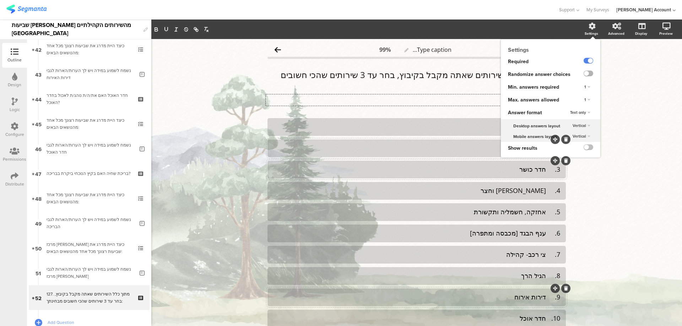
click at [584, 72] on label at bounding box center [588, 74] width 10 height 6
click at [0, 0] on input "checkbox" at bounding box center [0, 0] width 0 height 0
click at [584, 99] on div "1" at bounding box center [587, 100] width 12 height 9
click at [568, 128] on div "3" at bounding box center [577, 128] width 42 height 7
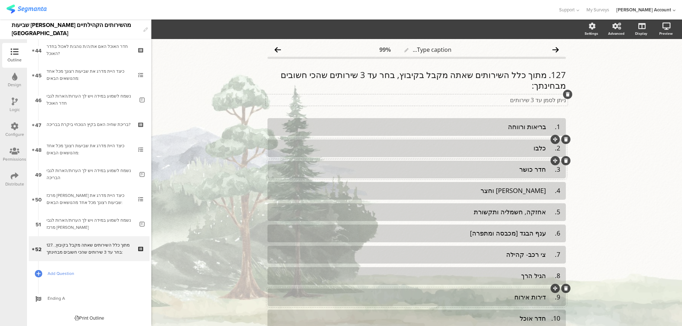
scroll to position [1099, 0]
click at [97, 269] on span "Add Question" at bounding box center [93, 272] width 91 height 7
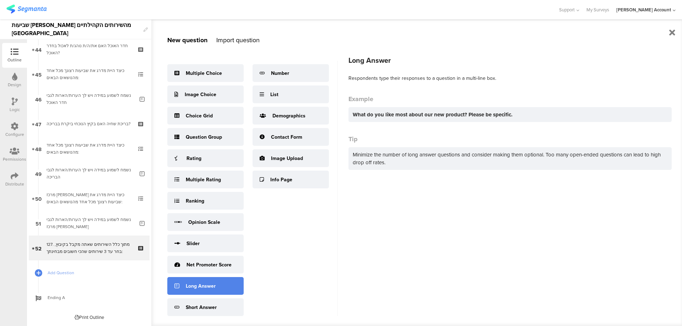
click at [225, 281] on div "Long Answer" at bounding box center [205, 286] width 76 height 18
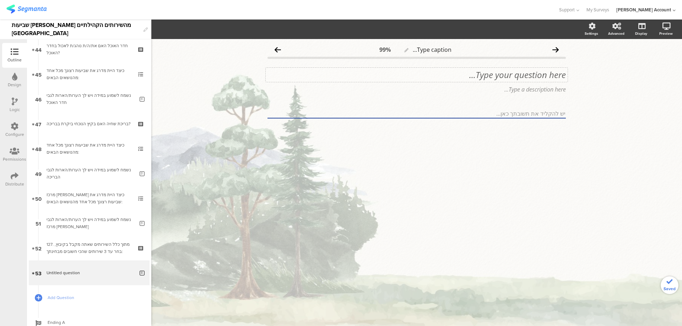
click at [535, 78] on div "Type your question here..." at bounding box center [416, 75] width 298 height 11
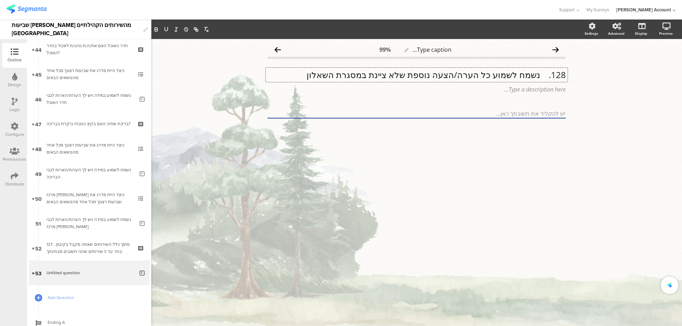
click at [541, 73] on p "128. נשמח לשמוע כל הערה/הצעה נוספת שלא ציינת במסגרת השאלון" at bounding box center [416, 75] width 298 height 11
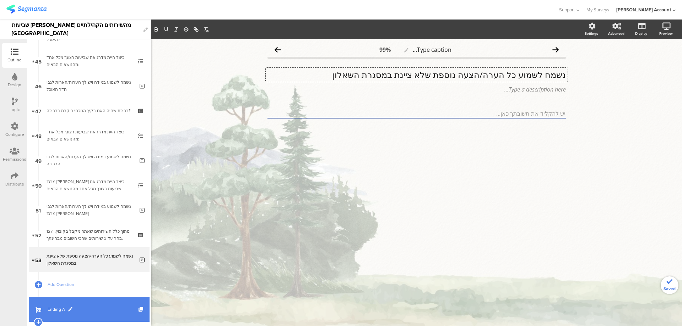
scroll to position [1124, 0]
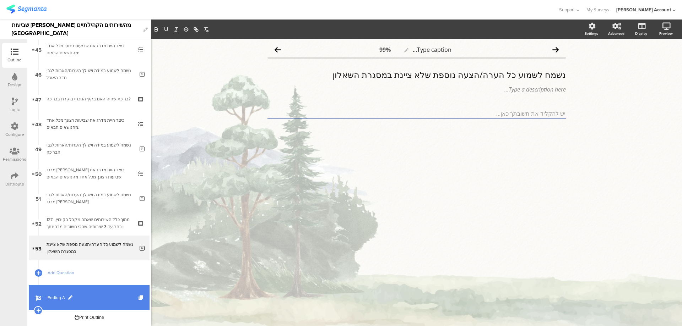
click at [86, 292] on link "Ending A" at bounding box center [89, 297] width 121 height 25
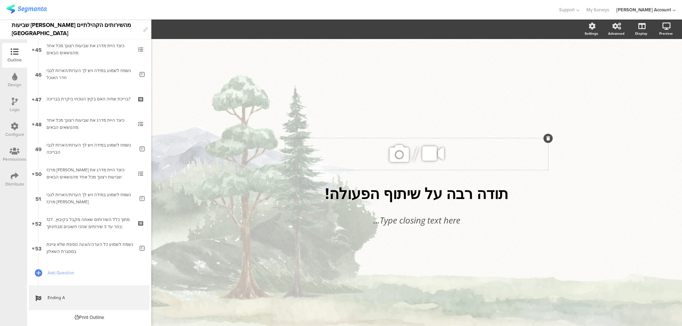
click at [402, 154] on icon at bounding box center [399, 154] width 24 height 24
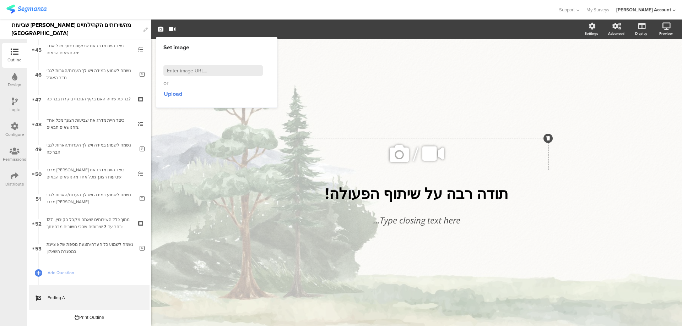
click at [360, 83] on div "/ תודה רבה על שיתוף הפעולה! תודה רבה על שיתוף הפעולה! Type closing text here..." at bounding box center [416, 179] width 298 height 280
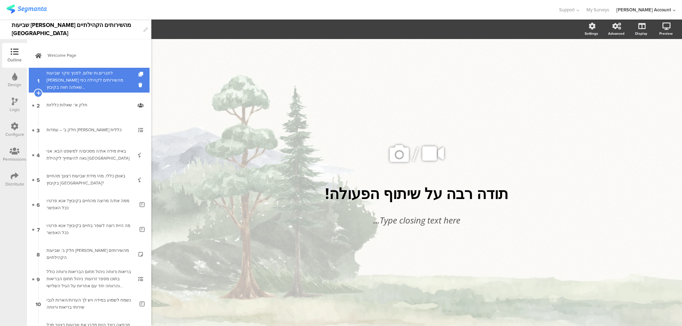
click at [108, 80] on div at bounding box center [89, 80] width 85 height 21
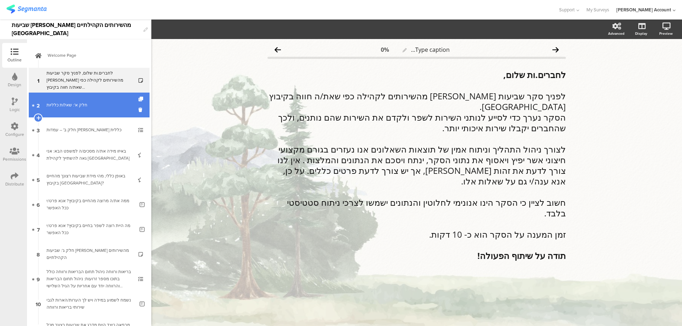
click at [105, 99] on link "2 חלק א': שאלות כלליות" at bounding box center [89, 105] width 121 height 25
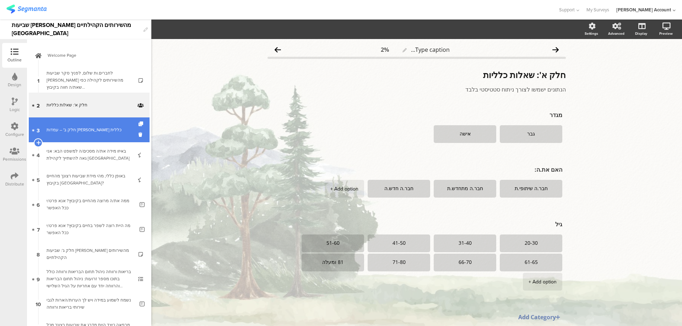
scroll to position [47, 0]
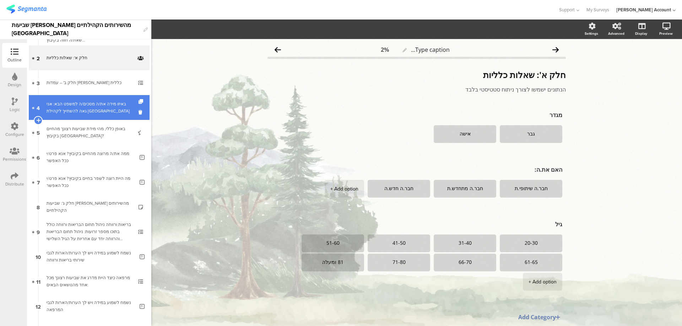
click at [112, 109] on div "באיזו מידה את/ה מסכים/ה למשפט הבא: אני גאה להשתייך לקהילת [GEOGRAPHIC_DATA]" at bounding box center [89, 107] width 85 height 14
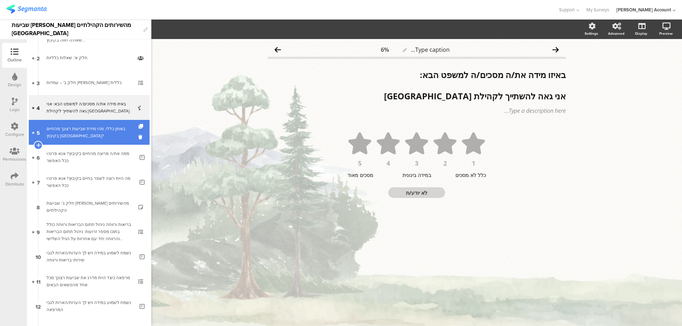
click at [115, 132] on div "באופן כללי, מהי מידת שביעות רצונך מהחיים בקיבוץ [GEOGRAPHIC_DATA]?" at bounding box center [89, 132] width 85 height 14
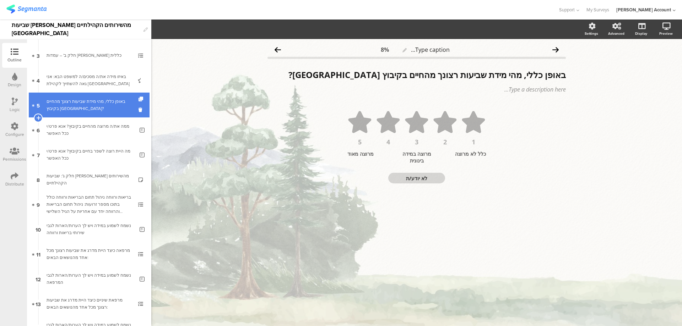
scroll to position [95, 0]
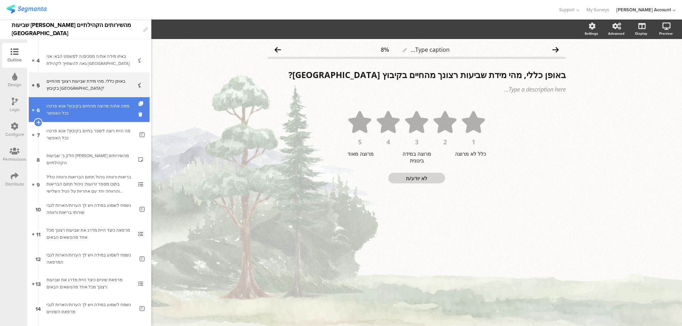
click at [118, 114] on div "ממה את/ה מרוצה מהחיים בקיבוץ? אנא פרט/י ככל האפשר" at bounding box center [91, 110] width 88 height 14
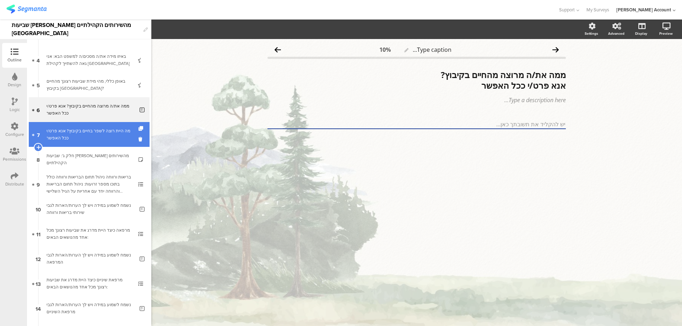
click at [117, 132] on div "מה היית רוצה לשפר בחיים בקיבוץ? אנא פרט/י ככל האפשר" at bounding box center [91, 134] width 88 height 14
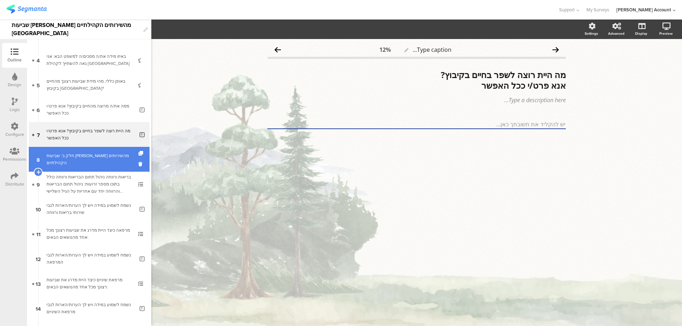
click at [73, 168] on link "8 חלק ג': שביעות [PERSON_NAME] מהשירותים הקהילתיים" at bounding box center [89, 159] width 121 height 25
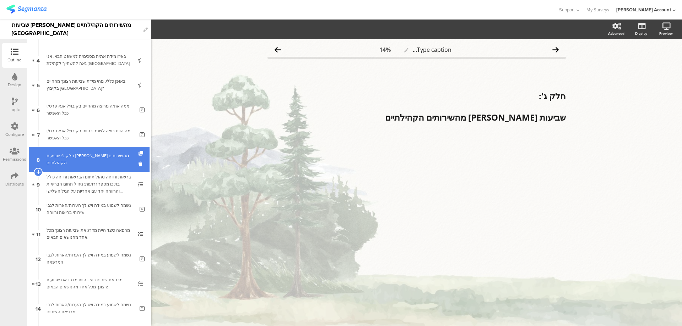
scroll to position [142, 0]
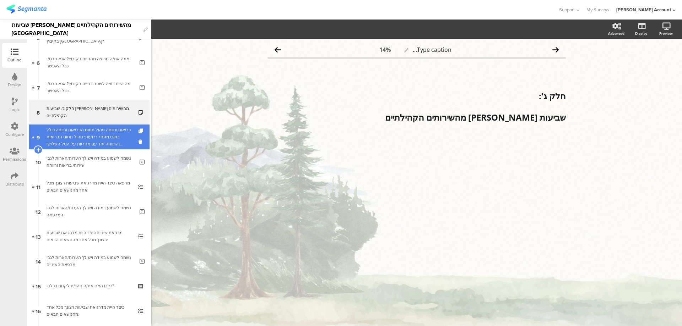
click at [85, 144] on div "בריאות ורווחה ניהול תחום הבריאות ורווחה כולל בתוכו מספר זרועות: ניהול תחום הברי…" at bounding box center [89, 136] width 85 height 21
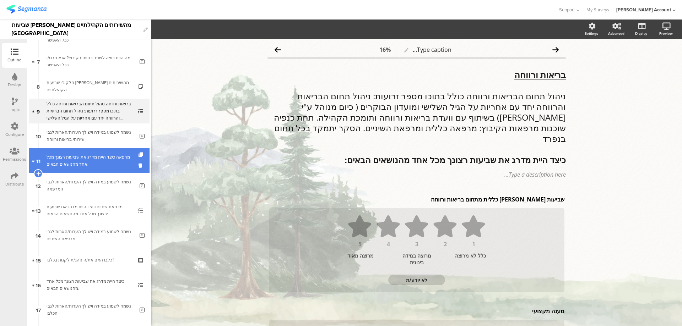
scroll to position [189, 0]
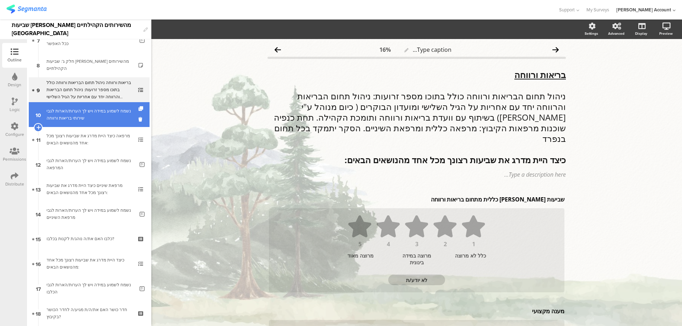
click at [105, 119] on div "נשמח לשמוע במידה ויש לך הערות/הארות לגבי שירותי בריאות ורווחה" at bounding box center [91, 115] width 88 height 14
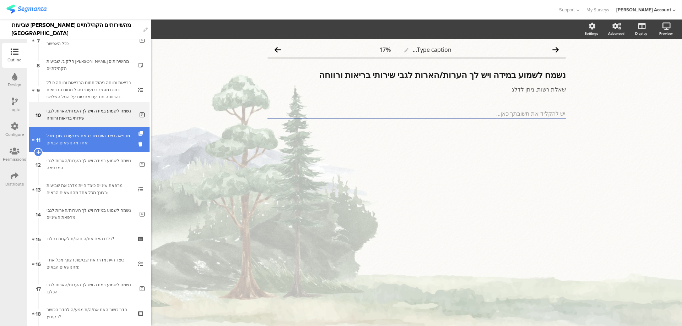
click at [105, 133] on div "מרפאה כיצד היית מדרג את שביעות רצונך מכל אחד מהנושאים הבאים:" at bounding box center [89, 139] width 85 height 14
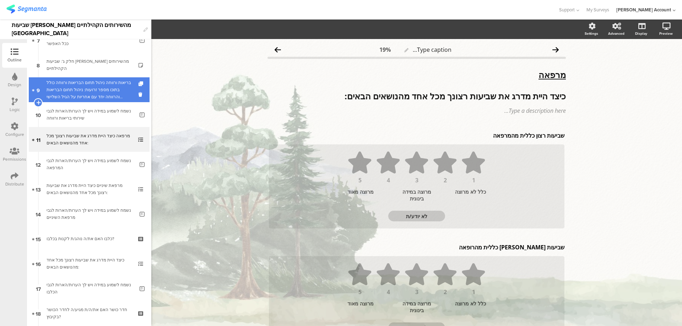
click at [113, 95] on div "בריאות ורווחה ניהול תחום הבריאות ורווחה כולל בתוכו מספר זרועות: ניהול תחום הברי…" at bounding box center [89, 89] width 85 height 21
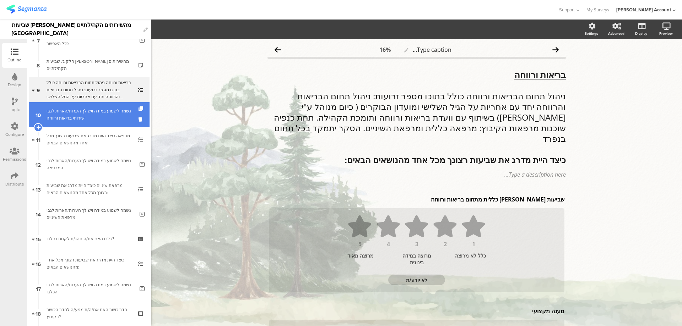
click at [111, 117] on div "נשמח לשמוע במידה ויש לך הערות/הארות לגבי שירותי בריאות ורווחה" at bounding box center [91, 115] width 88 height 14
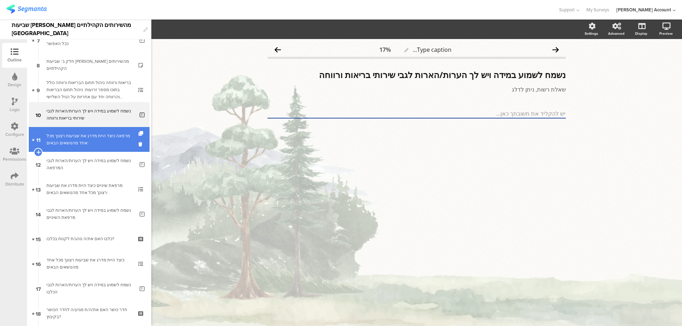
click at [109, 132] on link "11 מרפאה כיצד היית מדרג את שביעות רצונך מכל אחד מהנושאים הבאים:" at bounding box center [89, 139] width 121 height 25
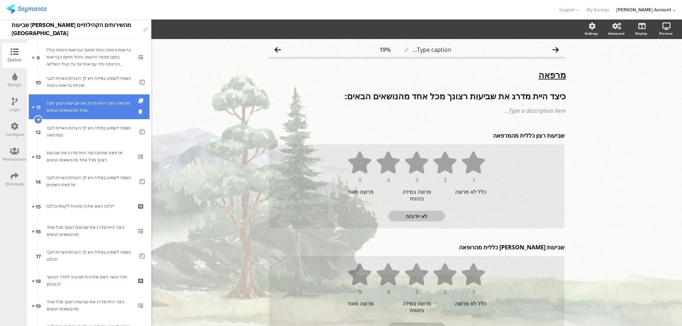
scroll to position [237, 0]
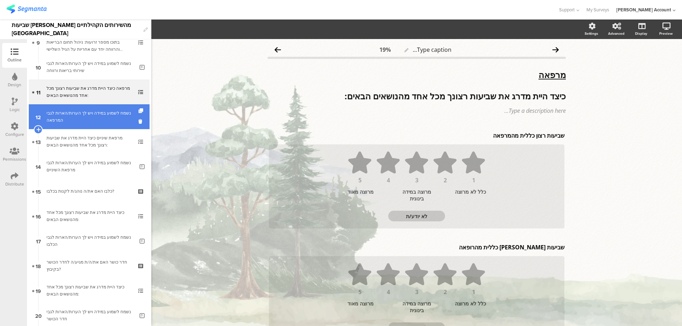
click at [109, 120] on div "נשמח לשמוע במידה ויש לך הערות/הארות לגבי המרפאה" at bounding box center [91, 117] width 88 height 14
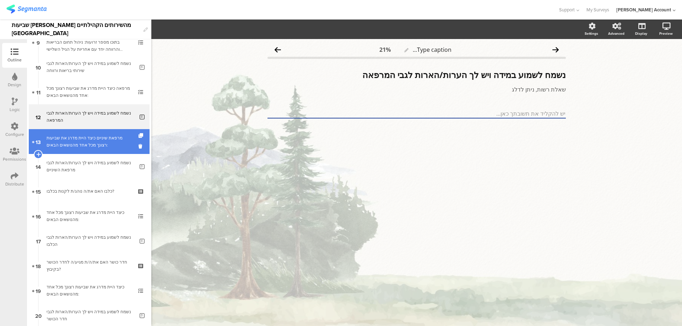
click at [108, 135] on div "מרפאת שיניים כיצד היית מדרג את שביעות רצונך מכל אחד מהנושאים הבאים:" at bounding box center [89, 142] width 85 height 14
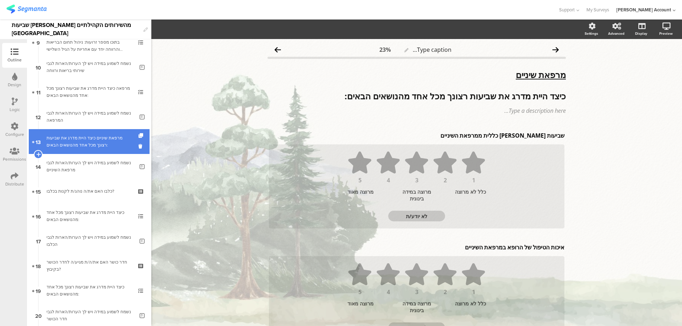
click at [108, 153] on link "13 מרפאת שיניים כיצד היית מדרג את שביעות רצונך מכל אחד מהנושאים הבאים:" at bounding box center [89, 141] width 121 height 25
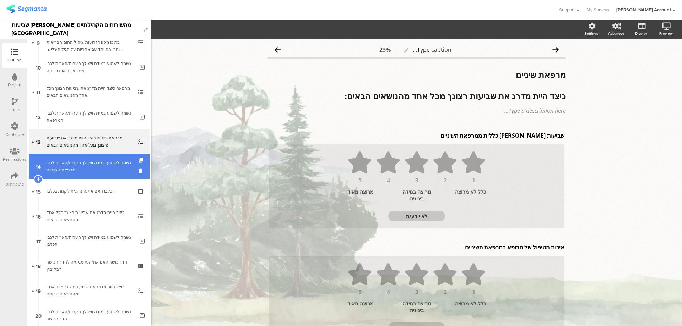
click at [108, 167] on div "נשמח לשמוע במידה ויש לך הערות/הארות לגבי מרפאת השיניים" at bounding box center [91, 166] width 88 height 14
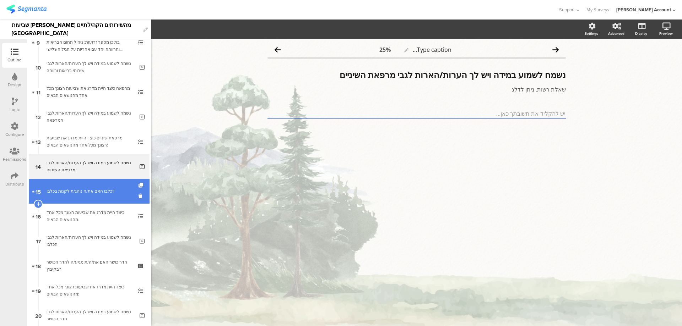
click at [105, 189] on div "כלבו האם את/ה נוהג/ת לקנות בכלבו?" at bounding box center [89, 191] width 85 height 7
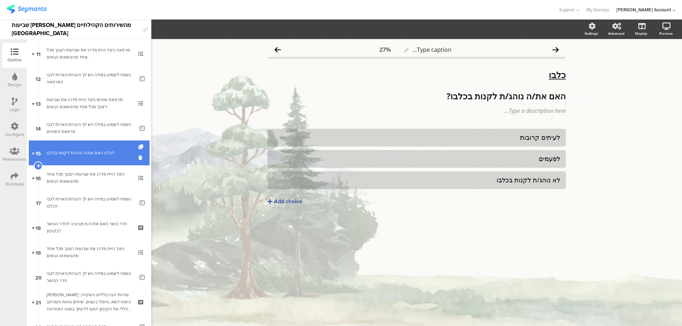
scroll to position [284, 0]
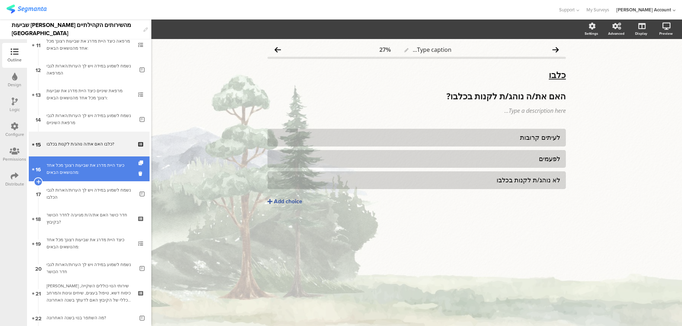
click at [107, 171] on div "כיצד היית מדרג את שביעות רצונך מכל אחד מהנושאים הבאים:" at bounding box center [89, 169] width 85 height 14
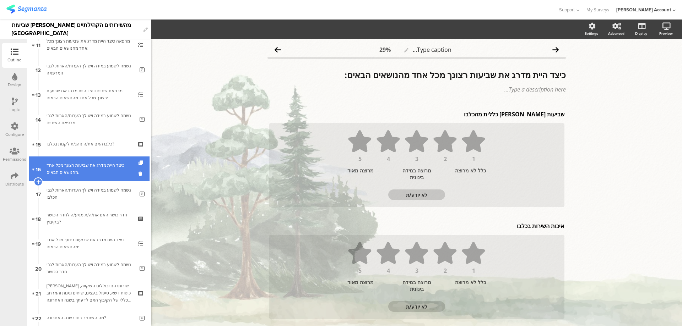
scroll to position [331, 0]
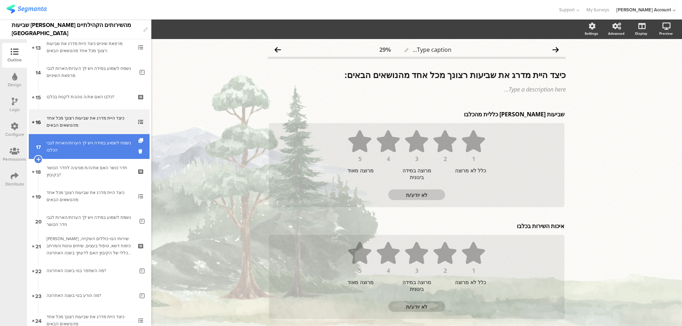
click at [110, 153] on div "נשמח לשמוע במידה ויש לך הערות/הארות לגבי הכלבו" at bounding box center [91, 147] width 88 height 14
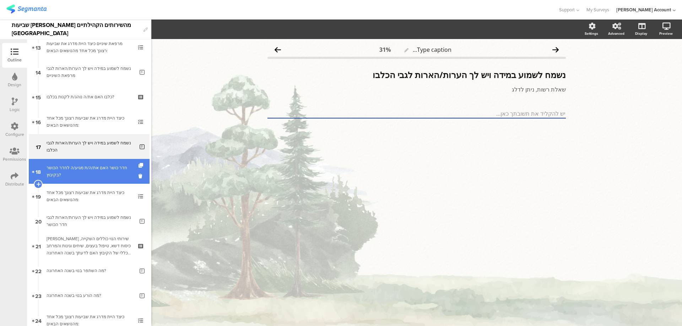
click at [111, 165] on div "חדר כושר האם את/ה/ת מגיע/ה לחדר הכושר בקיבוץ?" at bounding box center [89, 171] width 85 height 14
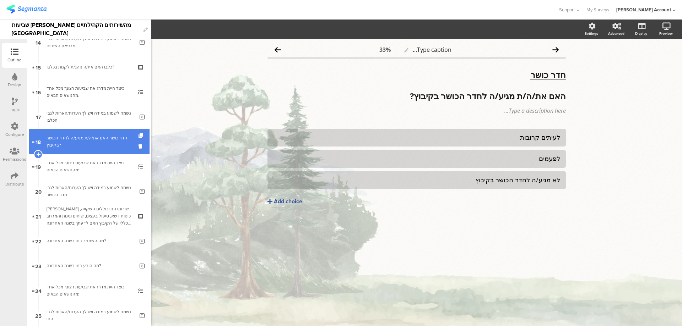
scroll to position [379, 0]
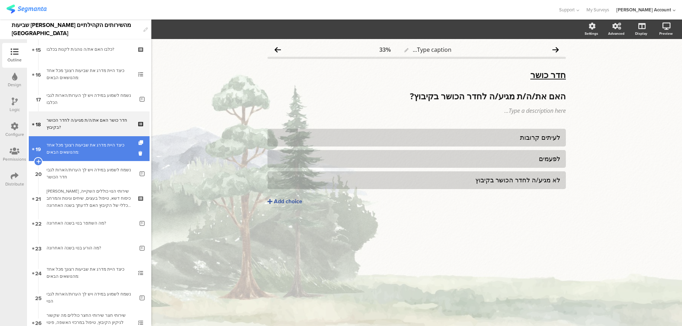
click at [114, 148] on div "כיצד היית מדרג את שביעות רצונך מכל אחד מהנושאים הבאים:" at bounding box center [89, 149] width 85 height 14
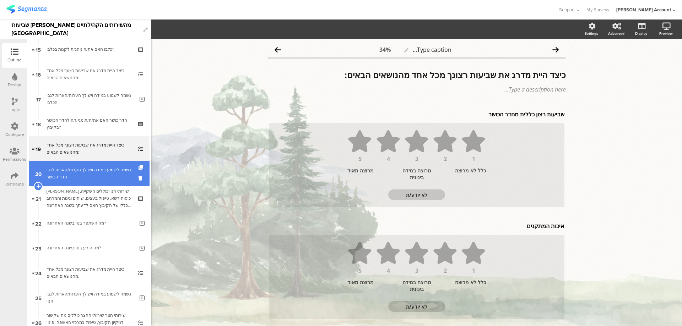
click at [114, 163] on link "20 נשמח לשמוע במידה ויש לך הערות/הארות לגבי חדר הכושר" at bounding box center [89, 173] width 121 height 25
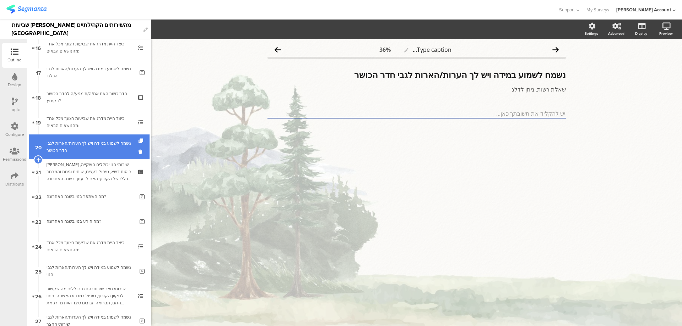
scroll to position [426, 0]
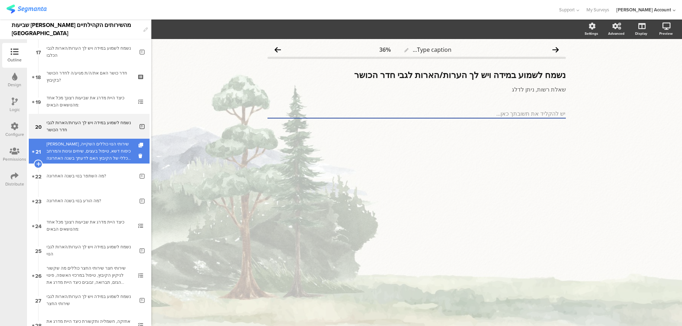
click at [113, 146] on div "[PERSON_NAME] שירותי הנוי כוללים השקייה, כיסוח דשא, טיפול בעצים, שיחים וגינות ו…" at bounding box center [89, 151] width 85 height 21
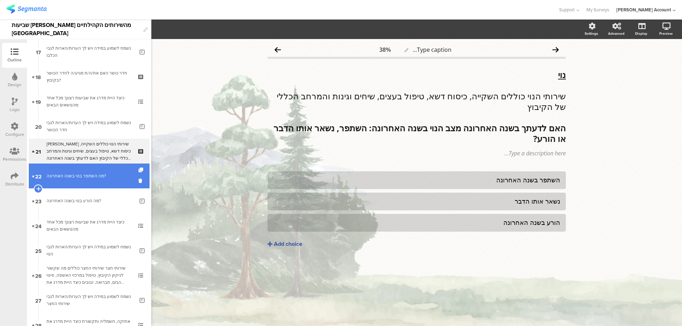
click at [112, 169] on link "22 מה השתפר בנוי בשנה האחרונה?" at bounding box center [89, 176] width 121 height 25
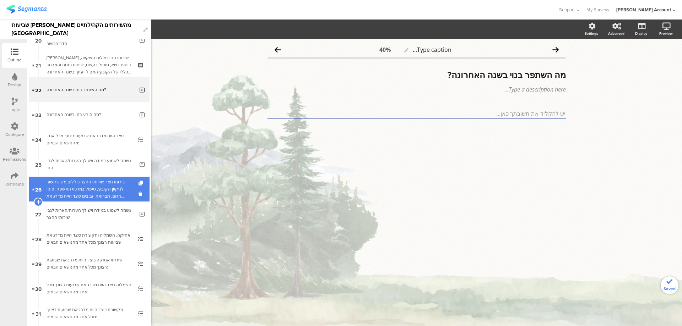
scroll to position [521, 0]
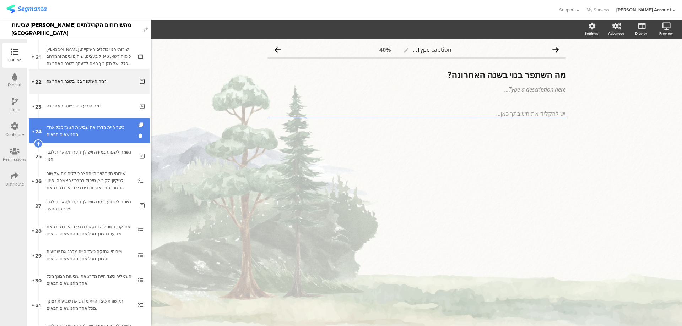
click at [114, 134] on div "כיצד היית מדרג את שביעות רצונך מכל אחד מהנושאים הבאים:" at bounding box center [89, 131] width 85 height 14
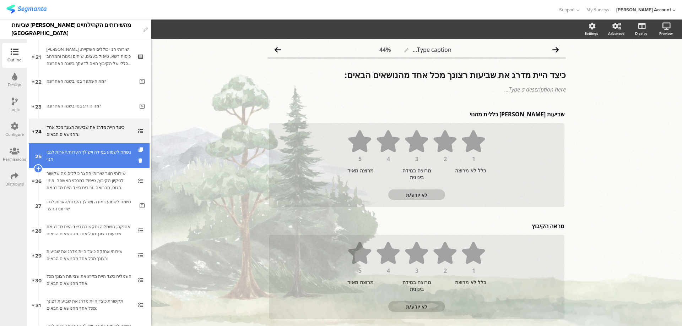
click at [116, 153] on div "נשמח לשמוע במידה ויש לך הערות/הארות לגבי הנוי" at bounding box center [91, 156] width 88 height 14
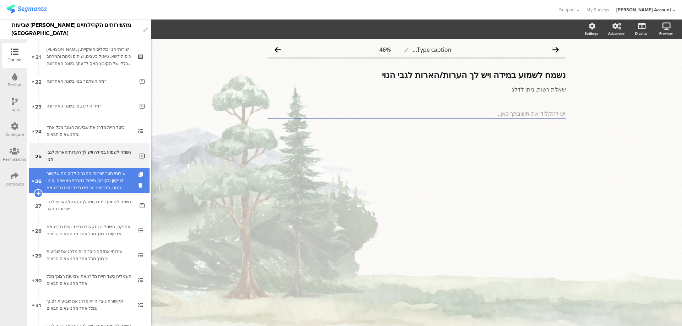
click at [114, 176] on div "שירותי חצר שירותי החצר כוללים מה שקשור לניקיון הקיבוץ, טיפול במרכזי האשפה, פינו…" at bounding box center [89, 180] width 85 height 21
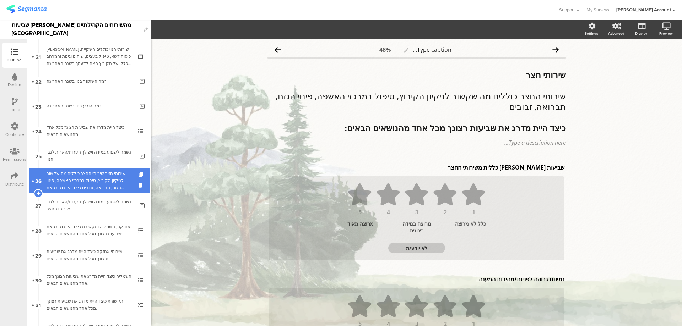
scroll to position [568, 0]
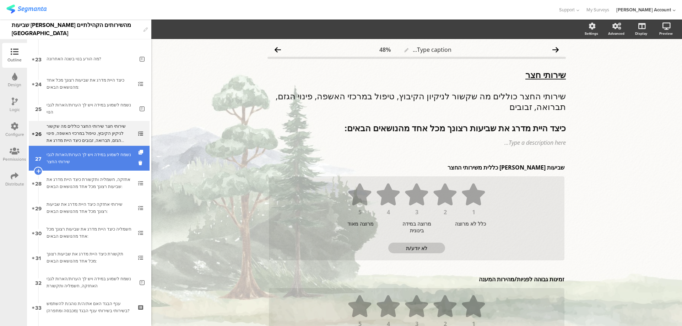
click at [113, 167] on link "27 נשמח לשמוע במידה ויש לך הערות/הארות לגבי שירותי החצר" at bounding box center [89, 158] width 121 height 25
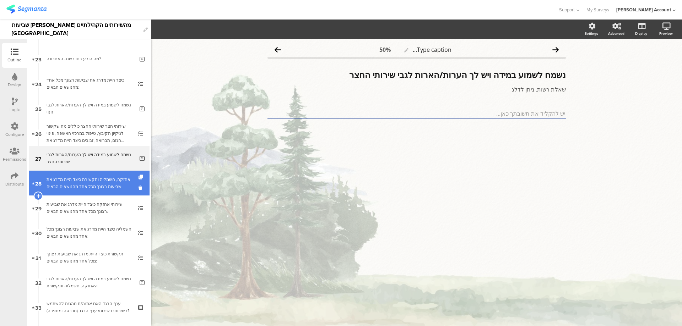
click at [114, 181] on div "אחזקה, חשמליה ותקשורת כיצד היית מדרג את שביעות רצונך מכל אחד מהנושאים הבאים:" at bounding box center [89, 183] width 85 height 14
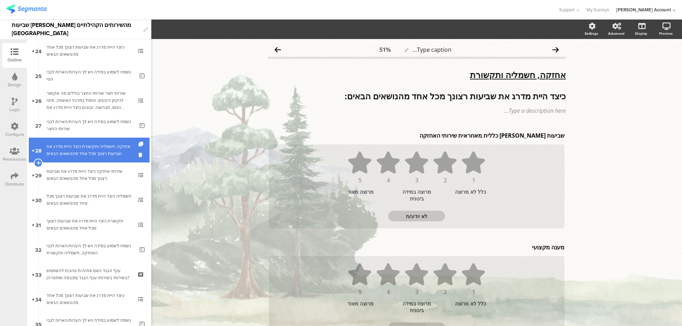
scroll to position [615, 0]
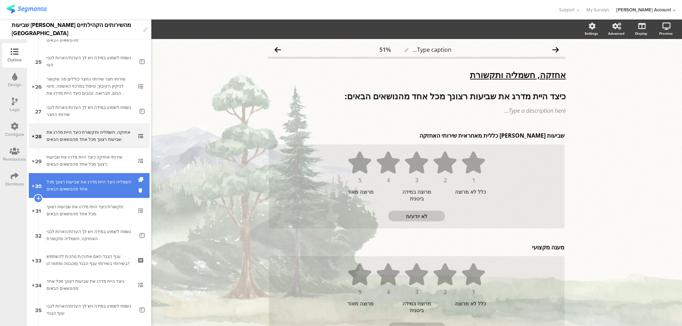
click at [109, 182] on div "חשמליה כיצד היית מדרג את שביעות רצונך מכל אחד מהנושאים הבאים:" at bounding box center [89, 186] width 85 height 14
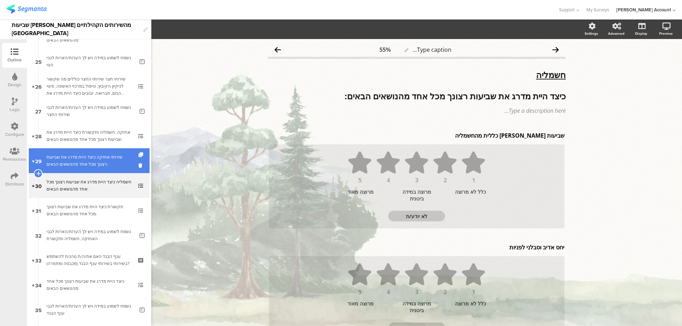
click at [113, 164] on div "שירותי אחזקה כיצד היית מדרג את שביעות רצונך מכל אחד מהנושאים הבאים:" at bounding box center [89, 161] width 85 height 14
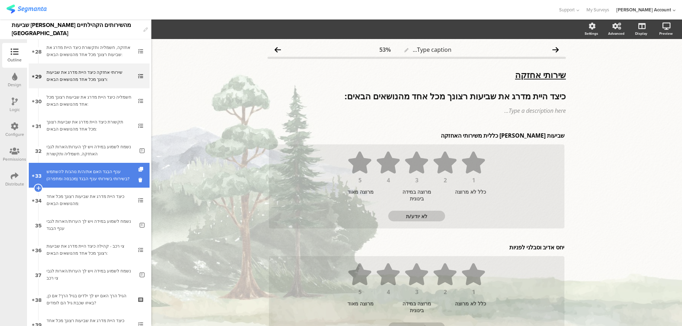
scroll to position [710, 0]
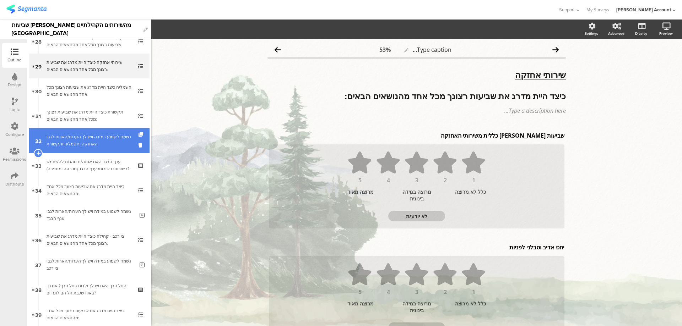
click at [106, 132] on link "32 נשמח לשמוע במידה ויש לך הערות/הארות לגבי האחזקה, חשמליה ותקשורת" at bounding box center [89, 140] width 121 height 25
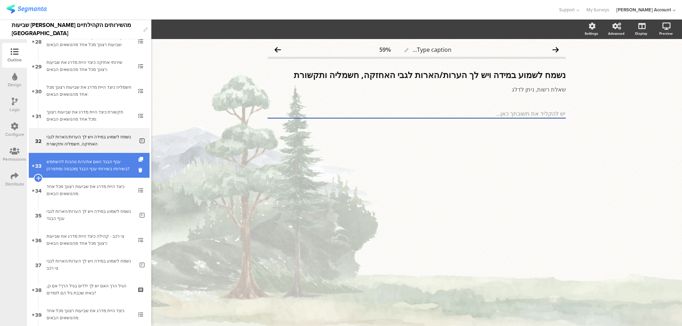
click at [105, 158] on div "ענף הבגד האם את/ה/ת נוהג/ת להשתמש בשירותי בשירותי ענף הבגד (מכבסה ומתפרה)?" at bounding box center [89, 165] width 85 height 14
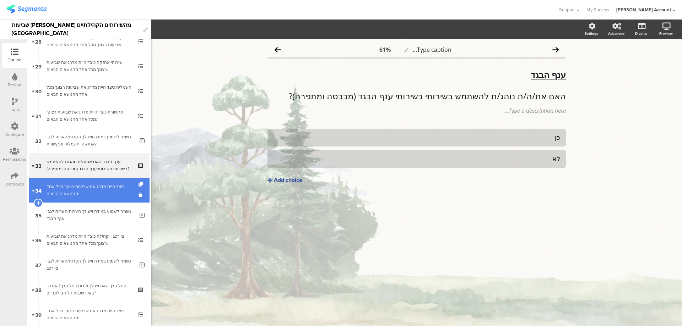
click at [101, 180] on link "34 כיצד היית מדרג את שביעות רצונך מכל אחד מהנושאים הבאים:" at bounding box center [89, 190] width 121 height 25
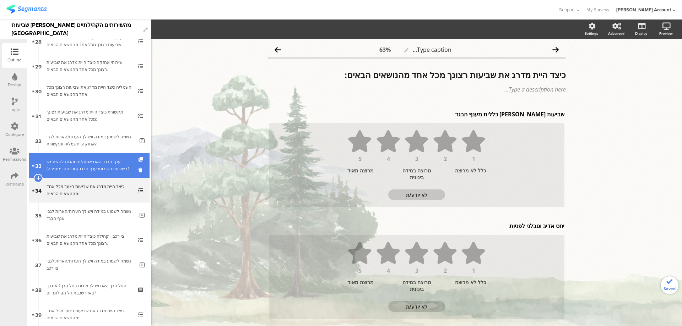
click at [109, 168] on div "ענף הבגד האם את/ה/ת נוהג/ת להשתמש בשירותי בשירותי ענף הבגד (מכבסה ומתפרה)?" at bounding box center [89, 165] width 85 height 14
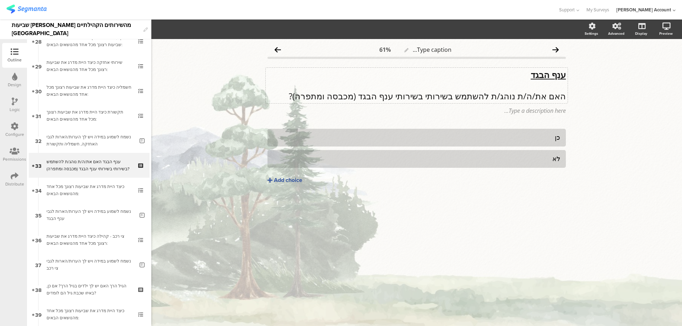
click at [445, 93] on div "ענף הבגד האם את/ה/ת נוהג/ת להשתמש בשירותי בשירותי ענף הבגד (מכבסה ומתפרה)? ענף …" at bounding box center [417, 85] width 302 height 35
click at [445, 93] on p "האם את/ה/ת נוהג/ת להשתמש בשירותי בשירותי ענף הבגד (מכבסה ומתפרה)?" at bounding box center [416, 96] width 298 height 11
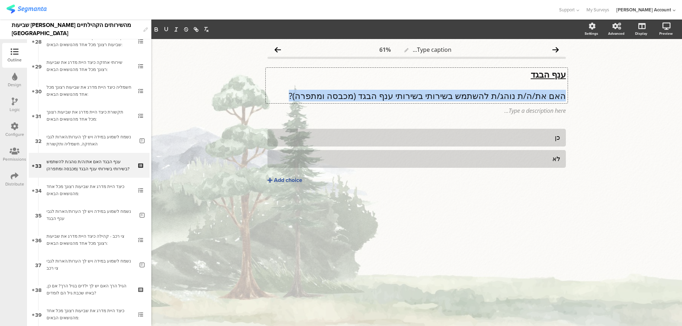
click at [445, 93] on p "האם את/ה/ת נוהג/ת להשתמש בשירותי בשירותי ענף הבגד (מכבסה ומתפרה)?" at bounding box center [416, 96] width 298 height 11
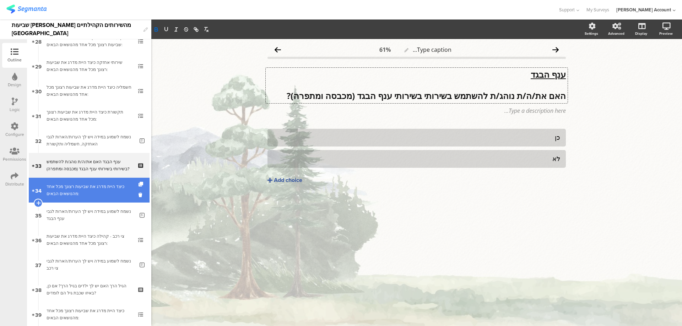
click at [112, 184] on div "כיצד היית מדרג את שביעות רצונך מכל אחד מהנושאים הבאים:" at bounding box center [89, 190] width 85 height 14
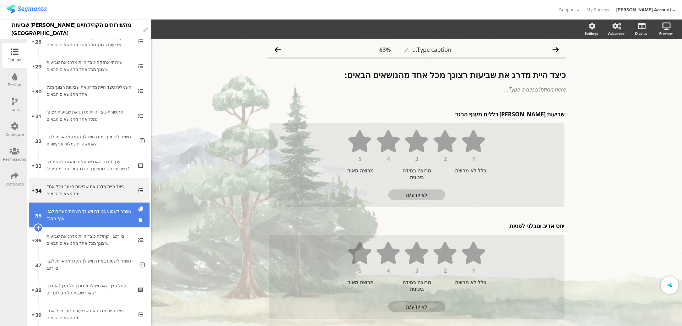
click at [110, 207] on link "35 נשמח לשמוע במידה ויש לך הערות/הארות לגבי ענף הבגד" at bounding box center [89, 215] width 121 height 25
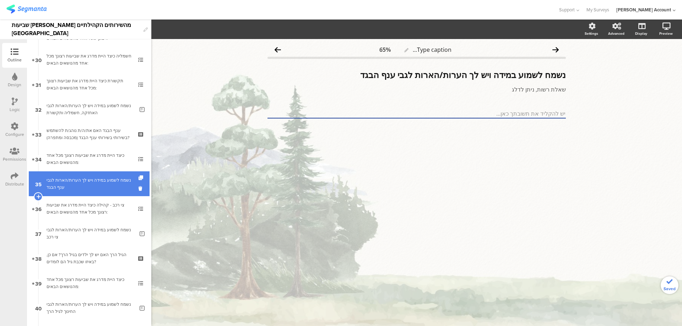
scroll to position [757, 0]
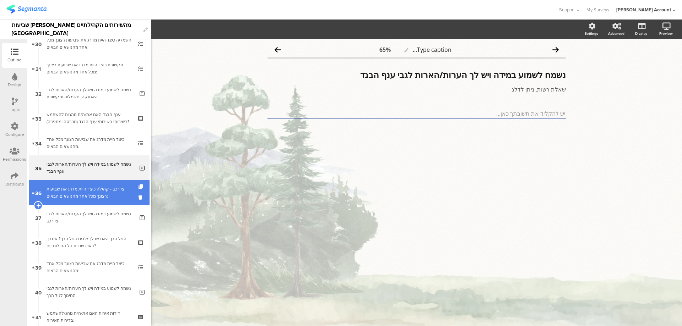
click at [112, 187] on div "צי רכב - קהילה כיצד היית מדרג את שביעות רצונך מכל אחד מהנושאים הבאים:" at bounding box center [89, 193] width 85 height 14
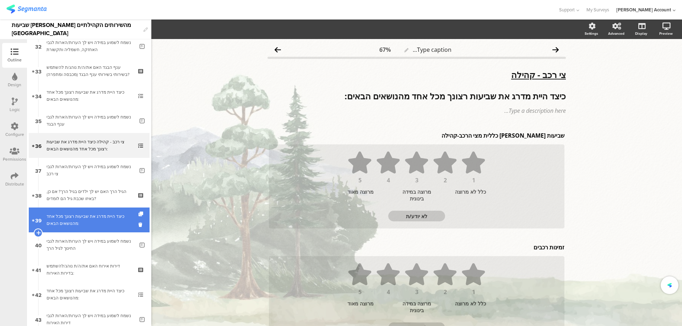
scroll to position [805, 0]
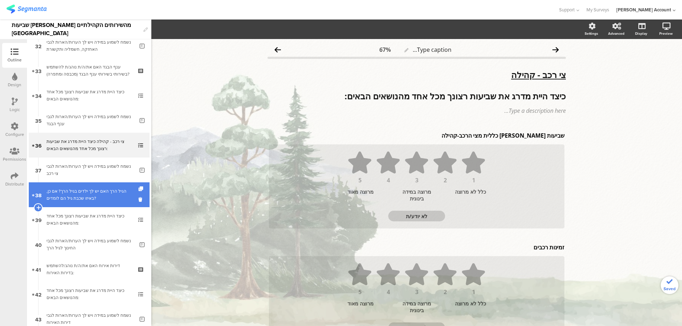
click at [114, 193] on div "הגיל הרך האם יש לך ילדים בגיל הרך? אם כן, באיזו שכבת גיל הם לומדים?" at bounding box center [89, 195] width 85 height 14
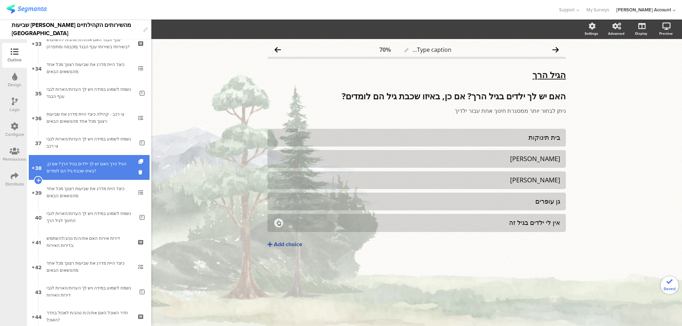
scroll to position [852, 0]
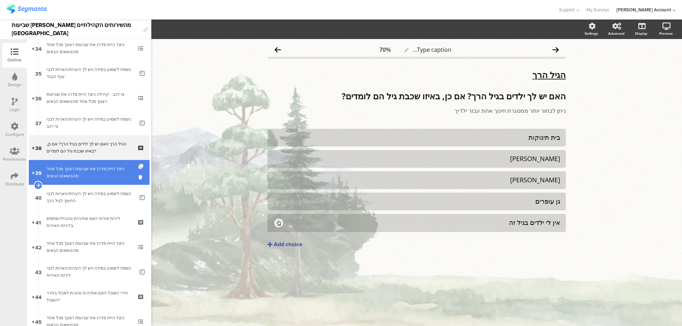
click at [111, 174] on div "כיצד היית מדרג את שביעות רצונך מכל אחד מהנושאים הבאים:" at bounding box center [89, 172] width 85 height 14
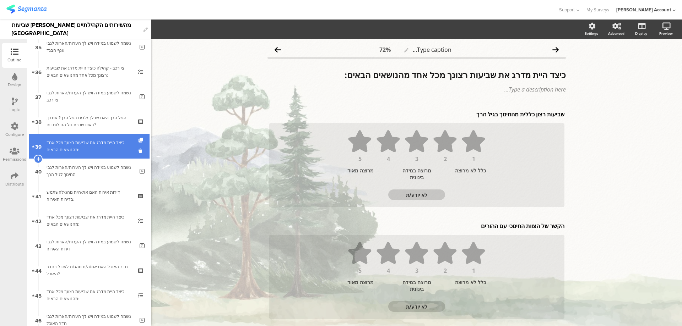
scroll to position [899, 0]
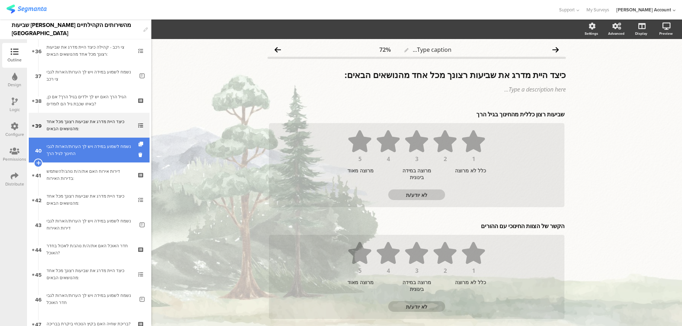
click at [111, 150] on div "נשמח לשמוע במידה ויש לך הערות/הארות לגבי החינוך לגיל הרך" at bounding box center [91, 150] width 88 height 14
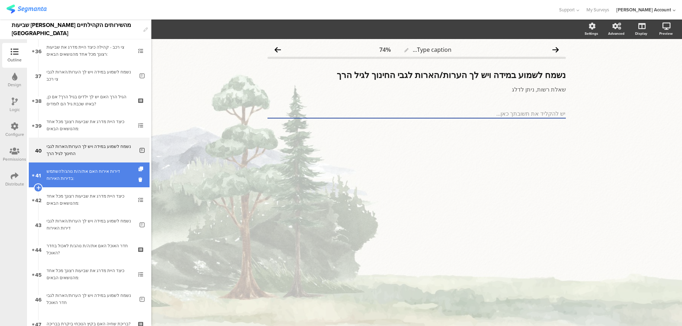
click at [111, 170] on div "דירות אירוח האם את/ה/ת נוהג/להשתמש בדירות האירוח:" at bounding box center [89, 175] width 85 height 14
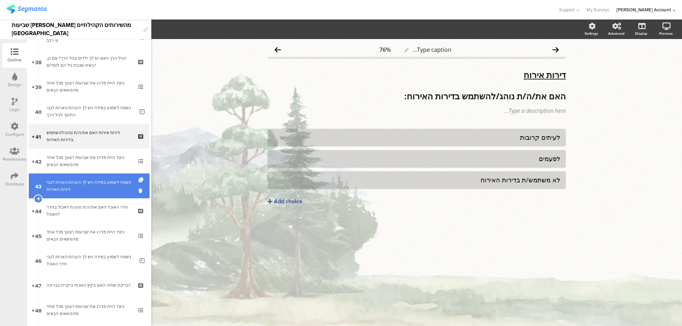
scroll to position [947, 0]
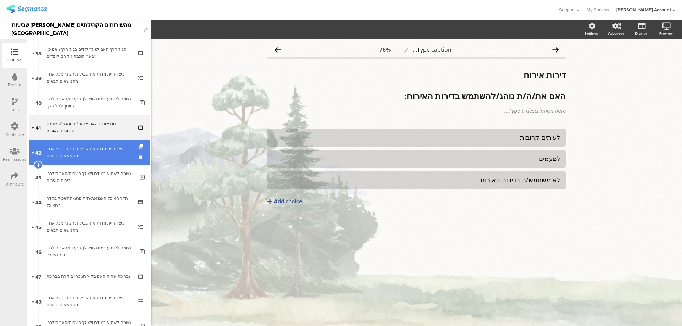
click at [113, 150] on div "כיצד היית מדרג את שביעות רצונך מכל אחד מהנושאים הבאים:" at bounding box center [89, 152] width 85 height 14
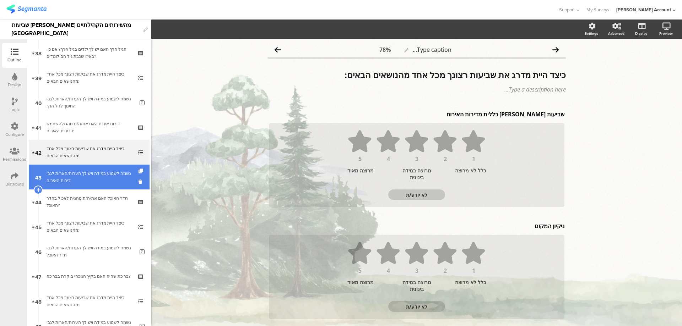
click at [113, 175] on div "נשמח לשמוע במידה ויש לך הערות/הארות לגבי דירות האירוח" at bounding box center [91, 177] width 88 height 14
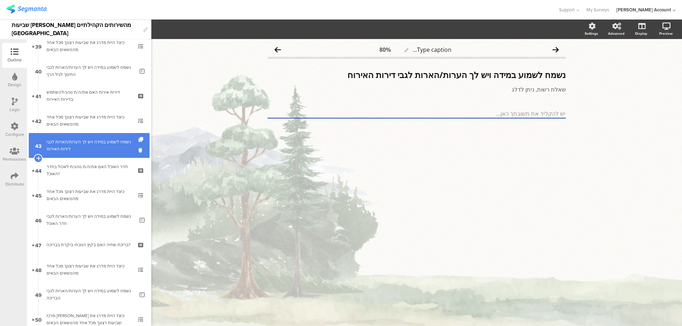
scroll to position [994, 0]
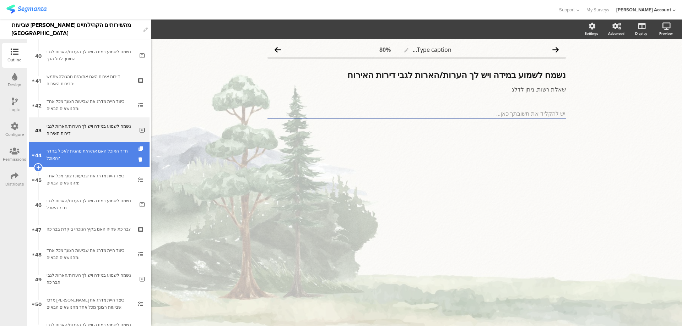
click at [113, 156] on div "חדר האוכל האם את/ה/ת נוהג/ת לאכול בחדר האוכל?" at bounding box center [89, 155] width 85 height 14
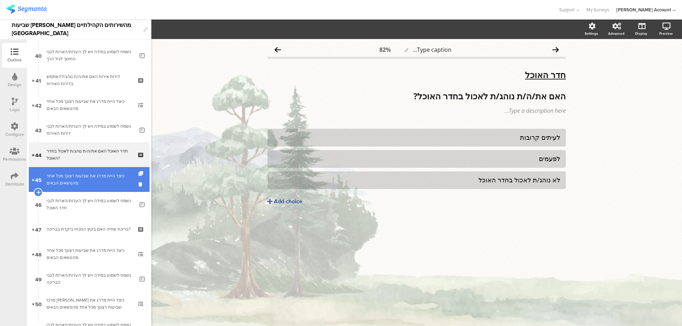
click at [111, 174] on div "כיצד היית מדרג את שביעות רצונך מכל אחד מהנושאים הבאים:" at bounding box center [89, 180] width 85 height 14
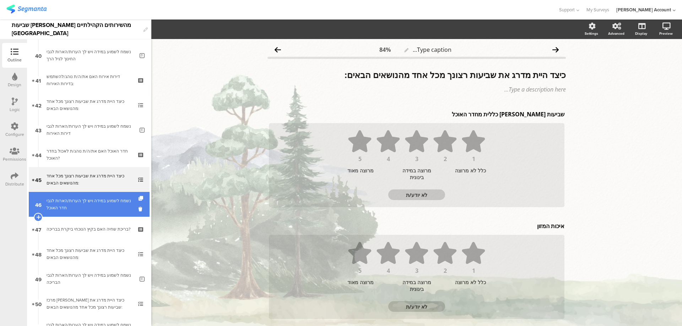
scroll to position [1041, 0]
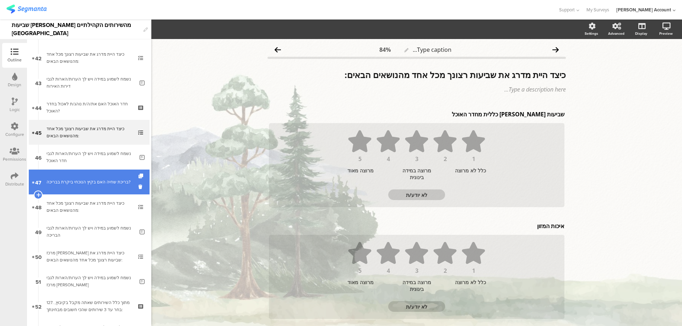
click at [110, 175] on link "47 בריכת שחיה האם בקיץ הנוכחי ביקרת בבריכה?" at bounding box center [89, 182] width 121 height 25
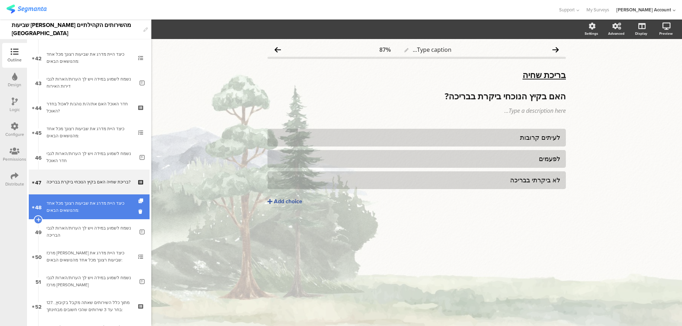
click at [111, 197] on link "48 כיצד היית מדרג את שביעות רצונך מכל אחד מהנושאים הבאים:" at bounding box center [89, 207] width 121 height 25
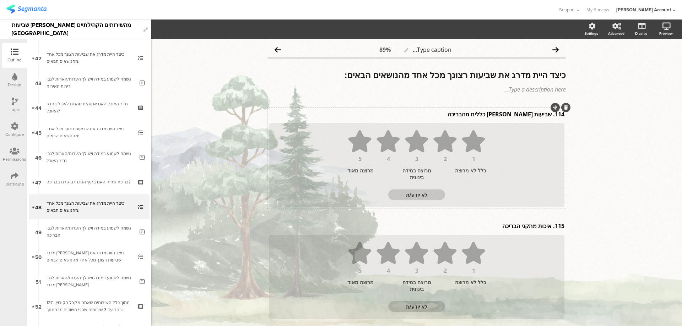
click at [550, 116] on div "114. שביעות [PERSON_NAME] כללית מהבריכה 114. שביעות [PERSON_NAME] כללית מהבריכה" at bounding box center [416, 114] width 299 height 11
click at [545, 115] on p "114. שביעות [PERSON_NAME] כללית מהבריכה" at bounding box center [416, 114] width 295 height 8
click at [550, 229] on div "115. איכות מתקני הבריכה 115. איכות מתקני הבריכה" at bounding box center [416, 225] width 299 height 11
click at [543, 228] on p "115. איכות מתקני הבריכה" at bounding box center [416, 226] width 295 height 8
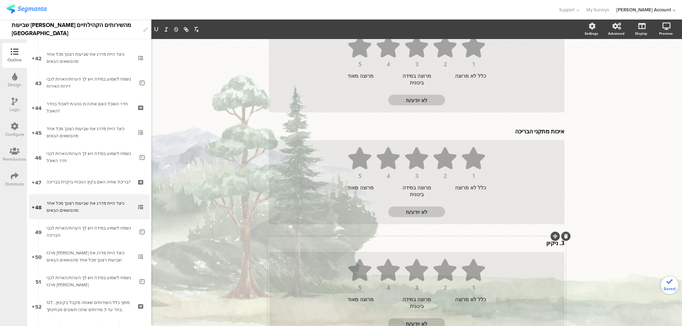
click at [553, 244] on div "3. ניקיון 3. ניקיון" at bounding box center [416, 242] width 299 height 11
click at [555, 246] on p "3. ניקיון" at bounding box center [416, 245] width 295 height 8
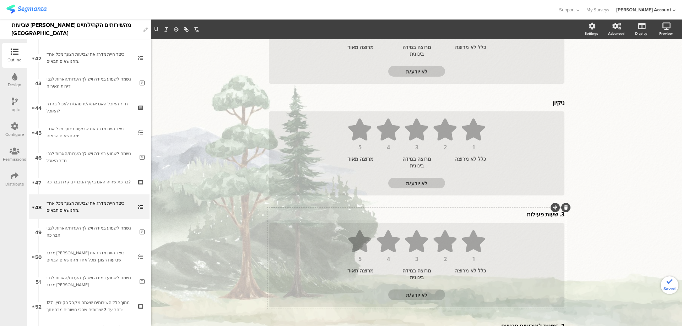
click at [555, 214] on div "3. שעות פעילות 3. שעות פעילות" at bounding box center [416, 214] width 299 height 11
click at [553, 216] on p "3. שעות פעילות" at bounding box center [416, 216] width 295 height 8
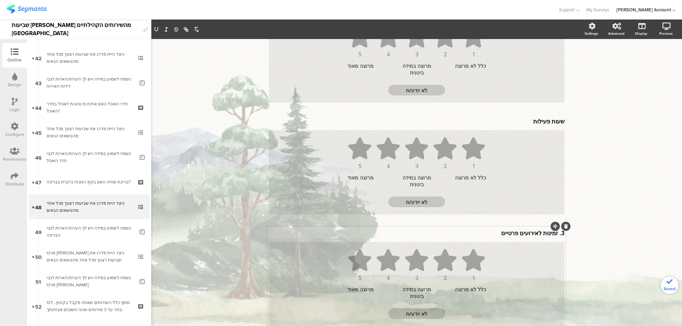
click at [554, 235] on div "3. זמינות לאירועים פרטיים 3. זמינות לאירועים פרטיים" at bounding box center [416, 233] width 299 height 11
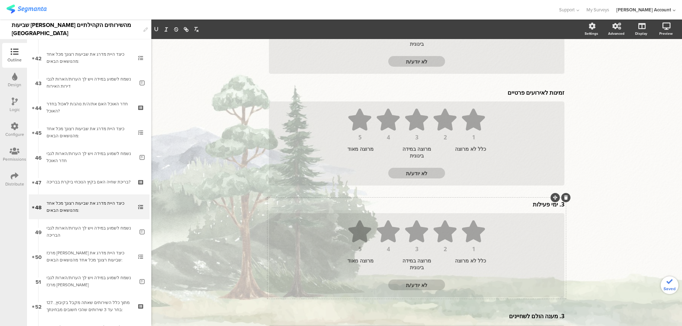
click at [555, 203] on div "3. [STREET_ADDRESS]. ימי פעילות 1 2 3 4 5 כלל לא מרוצה מרוצה במידה בינונית מרוצ…" at bounding box center [416, 248] width 298 height 101
click at [555, 208] on p "3. ימי פעילות" at bounding box center [416, 206] width 295 height 8
click at [555, 207] on p "3. ימי פעילות" at bounding box center [416, 206] width 295 height 8
click at [586, 197] on div "Type caption... 89% כיצד היית מדרג את שביעות רצונך מכל אחד מהנושאים הבאים: כיצד…" at bounding box center [416, 16] width 530 height 888
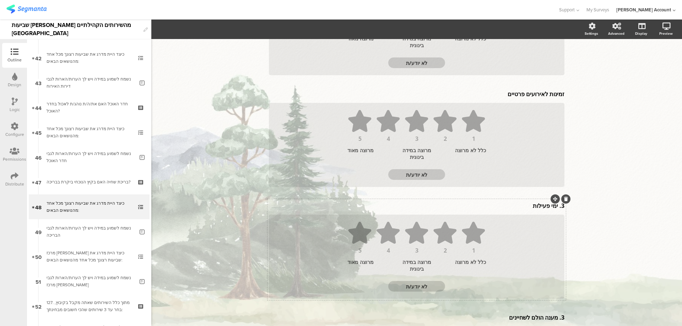
click at [555, 208] on p "3. ימי פעילות" at bounding box center [416, 206] width 295 height 8
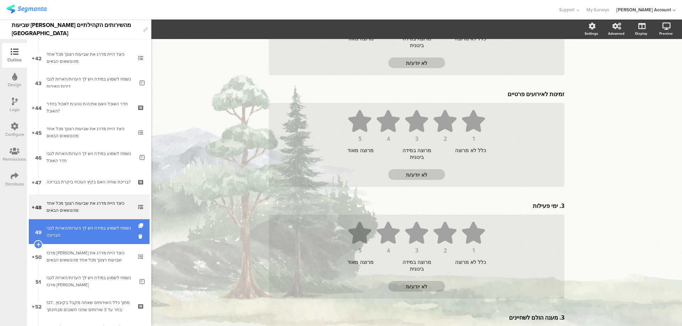
click at [80, 229] on div "נשמח לשמוע במידה ויש לך הערות/הארות לגבי הבריכה" at bounding box center [91, 232] width 88 height 14
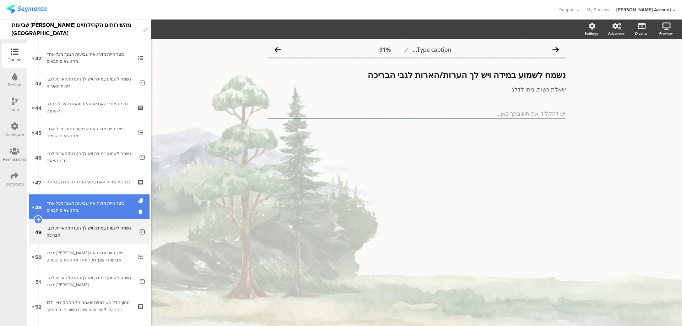
click at [91, 206] on div "כיצד היית מדרג את שביעות רצונך מכל אחד מהנושאים הבאים:" at bounding box center [89, 207] width 85 height 14
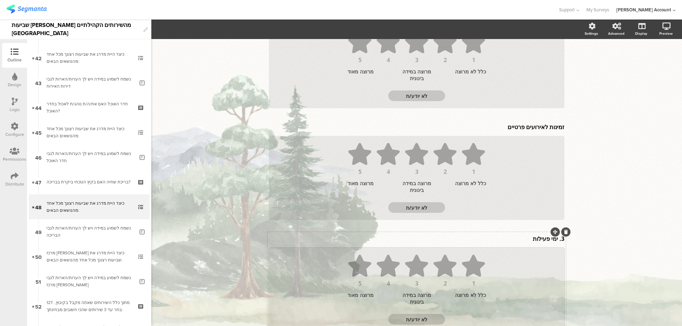
scroll to position [473, 0]
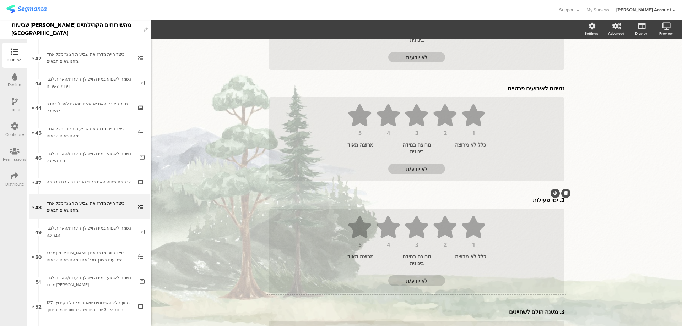
click at [556, 201] on p "3. ימי פעילות" at bounding box center [416, 200] width 295 height 8
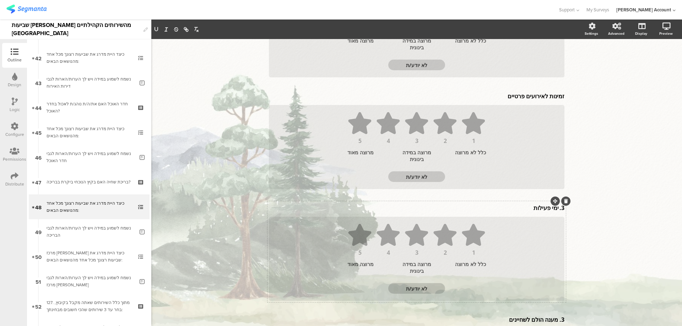
click at [555, 208] on p "3. ימי פעילות" at bounding box center [416, 208] width 295 height 8
click at [556, 209] on p "3. ימי פעילות" at bounding box center [416, 208] width 295 height 8
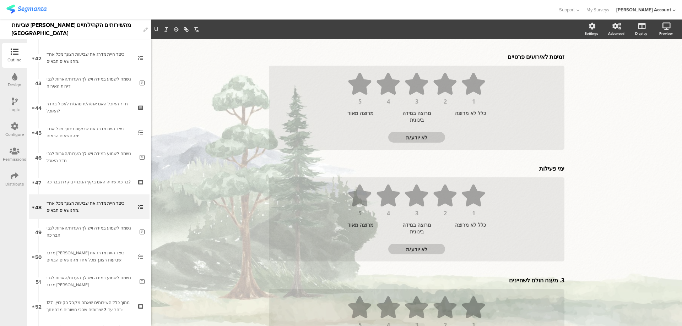
scroll to position [560, 0]
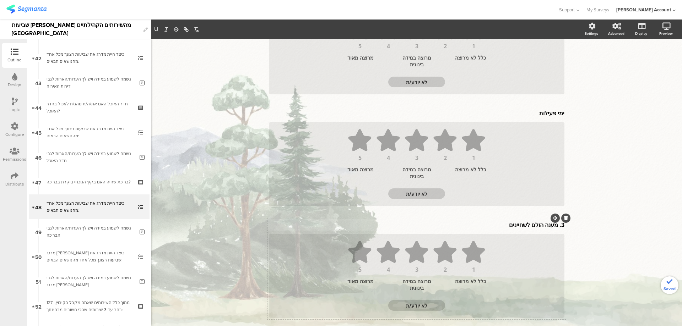
click at [554, 228] on div "3. מענה הולם לשחיינים 3. מענה הולם לשחיינים" at bounding box center [416, 224] width 299 height 11
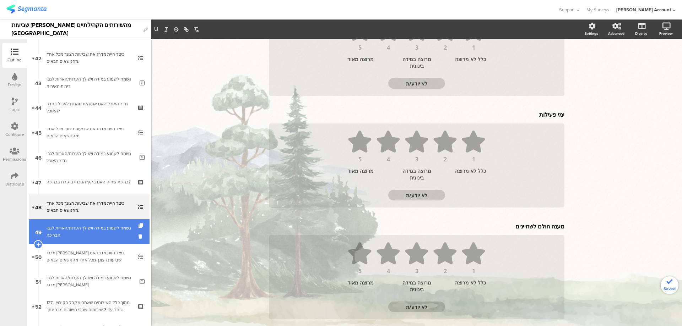
click at [93, 236] on div "נשמח לשמוע במידה ויש לך הערות/הארות לגבי הבריכה" at bounding box center [91, 232] width 88 height 14
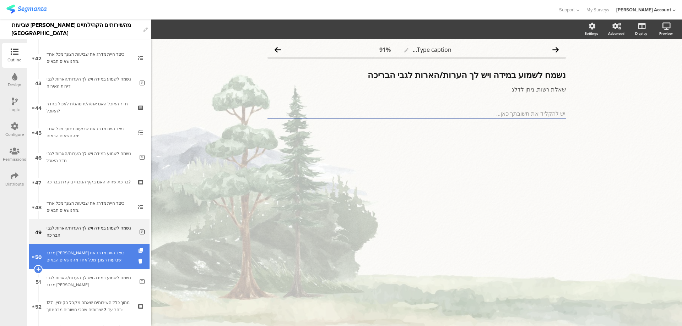
click at [95, 252] on div "מרכז [PERSON_NAME] כיצד היית מדרג את שביעות רצונך מכל אחד מהנושאים הבאים:" at bounding box center [89, 257] width 85 height 14
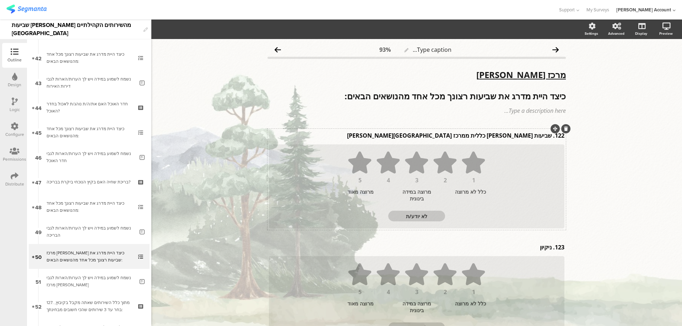
click at [547, 138] on div "122. שביעות [PERSON_NAME] כללית ממרכז בן [PERSON_NAME] 122. שביעות [PERSON_NAME…" at bounding box center [416, 135] width 299 height 11
click at [549, 247] on div "123. ניקיון 123. ניקיון" at bounding box center [416, 247] width 299 height 11
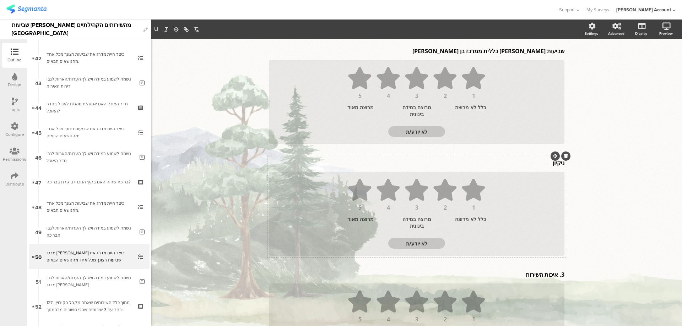
scroll to position [95, 0]
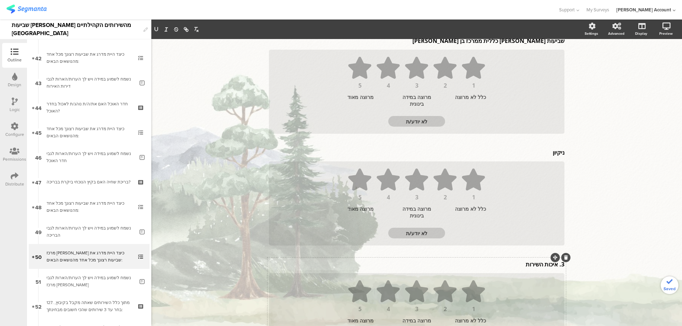
click at [555, 265] on div "3. איכות השירות 3. איכות השירות" at bounding box center [416, 264] width 299 height 11
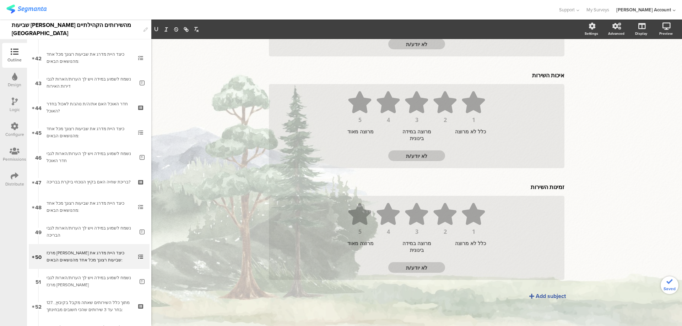
scroll to position [286, 0]
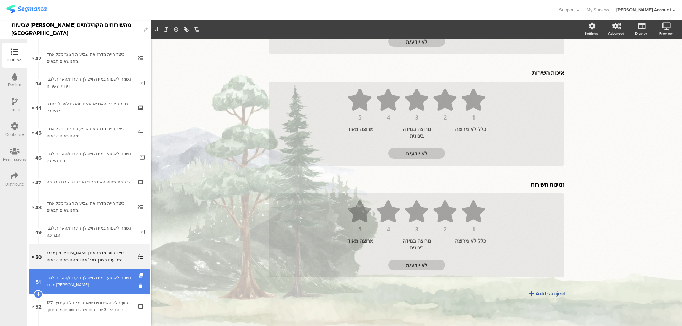
click at [128, 277] on div "נשמח לשמוע במידה ויש לך הערות/הארות לגבי מרכז [PERSON_NAME]" at bounding box center [91, 281] width 88 height 14
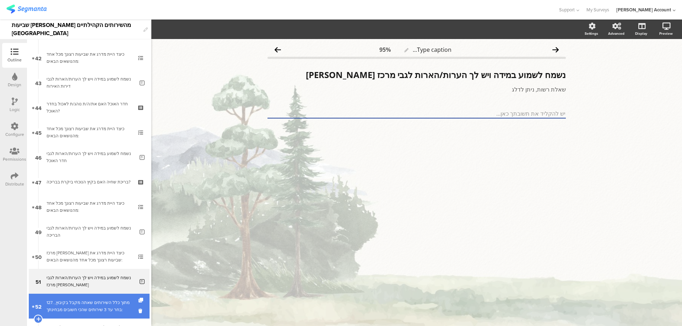
click at [114, 305] on div "127. מתוך כלל השירותים שאתה מקבל בקיבוץ, בחר עד 3 שירותים שהכי חשובים מבחינתך:" at bounding box center [89, 306] width 85 height 14
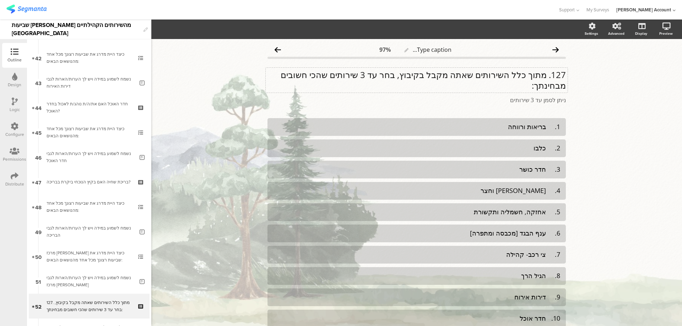
click at [544, 77] on div "127. מתוך כלל השירותים שאתה מקבל בקיבוץ, בחר עד 3 שירותים שהכי חשובים מבחינתך: …" at bounding box center [417, 80] width 302 height 25
click at [536, 74] on p "מתוך כלל השירותים שאתה מקבל בקיבוץ, בחר עד 3 שירותים שהכי חשובים מבחינתך:" at bounding box center [416, 80] width 298 height 21
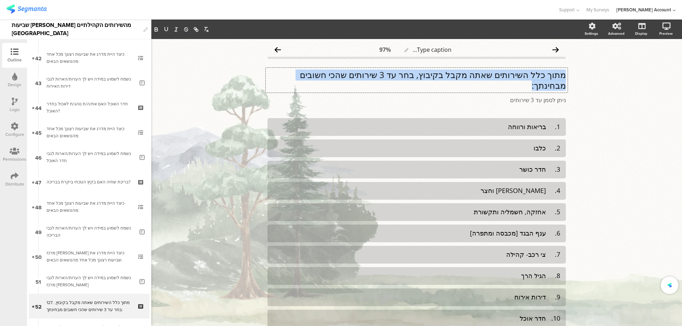
click at [536, 74] on p "מתוך כלל השירותים שאתה מקבל בקיבוץ, בחר עד 3 שירותים שהכי חשובים מבחינתך:" at bounding box center [416, 80] width 298 height 21
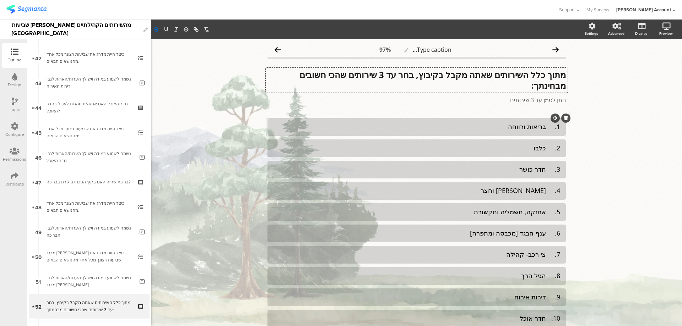
click at [545, 126] on div "1. בריאות ורווחה" at bounding box center [416, 127] width 287 height 8
click at [547, 148] on div "2. כלבו" at bounding box center [416, 148] width 287 height 8
click at [544, 170] on div "3. חדר כושר" at bounding box center [416, 169] width 287 height 8
click at [545, 192] on div "4. [PERSON_NAME] וחצר" at bounding box center [416, 191] width 287 height 8
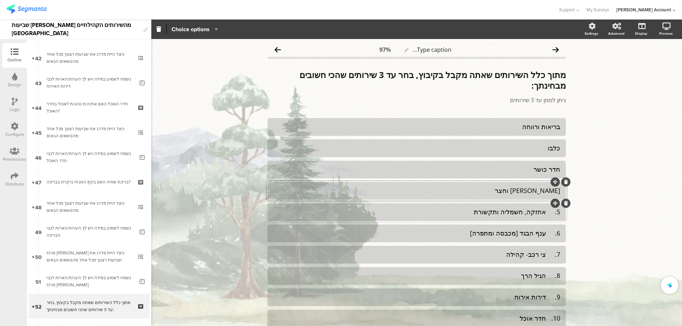
click at [541, 215] on div "5. אחזקה, חשמליה ותקשורת" at bounding box center [416, 212] width 287 height 8
click at [544, 213] on div "5. אחזקה, חשמליה ותקשורת" at bounding box center [416, 212] width 287 height 8
click at [544, 236] on div "6. ענף הבגד [מכבסה ומתפרה]" at bounding box center [416, 233] width 287 height 8
click at [545, 259] on div "7. צי רכב- קהילה" at bounding box center [416, 255] width 287 height 8
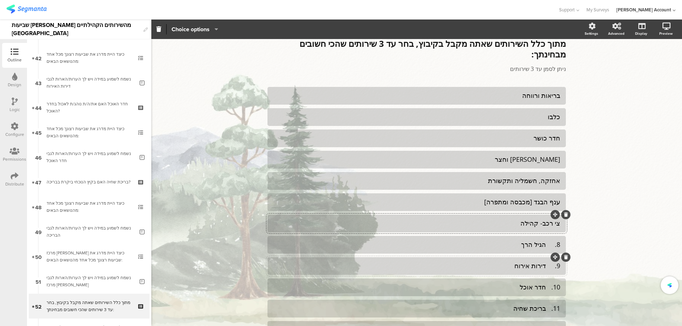
scroll to position [47, 0]
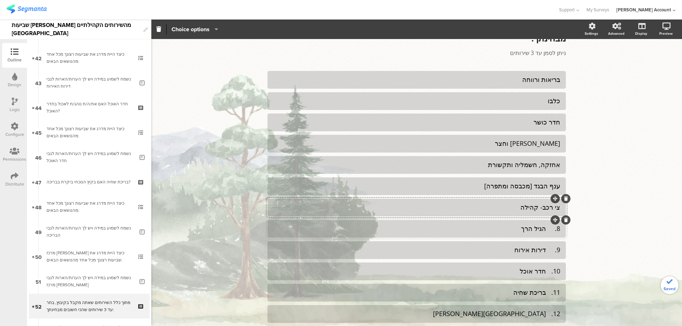
click at [542, 227] on div "8. הגיל הרך" at bounding box center [416, 229] width 287 height 8
click at [545, 250] on div "9. דירות אירוח" at bounding box center [416, 250] width 287 height 8
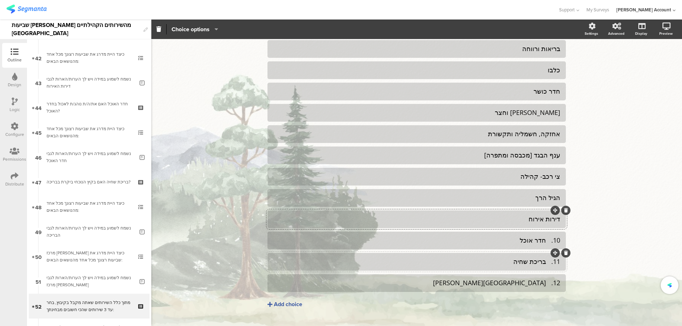
scroll to position [94, 0]
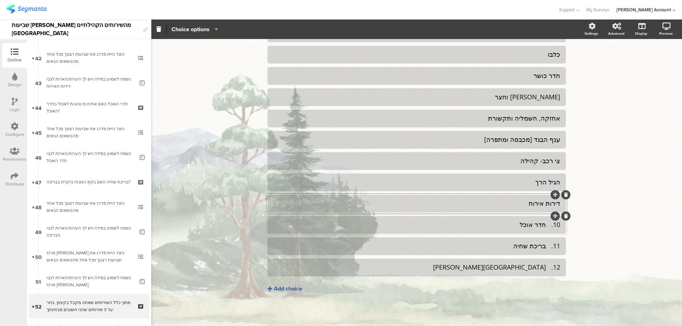
click at [543, 225] on div "10. חדר אוכל" at bounding box center [416, 225] width 287 height 8
click at [546, 242] on div "11. בריכת שחיה" at bounding box center [416, 246] width 287 height 8
click at [545, 266] on div "12. [GEOGRAPHIC_DATA][PERSON_NAME]" at bounding box center [416, 267] width 287 height 8
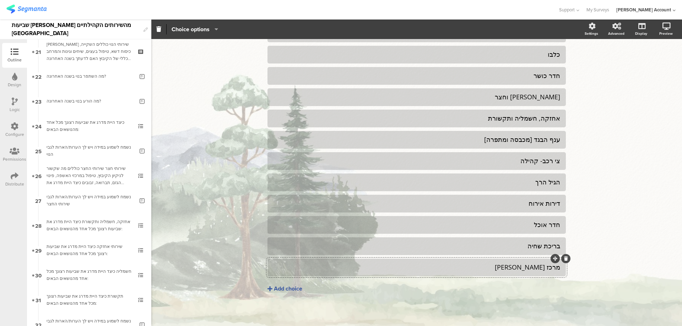
scroll to position [0, 0]
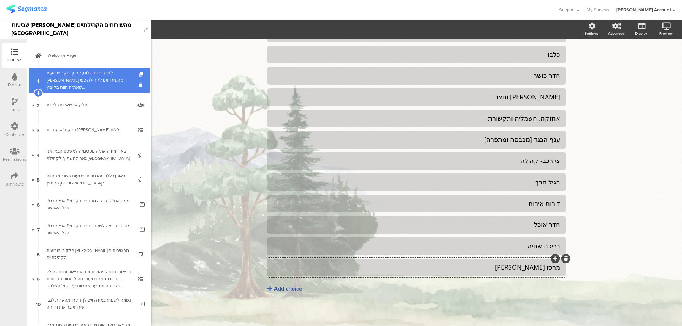
click at [103, 84] on div at bounding box center [89, 80] width 85 height 21
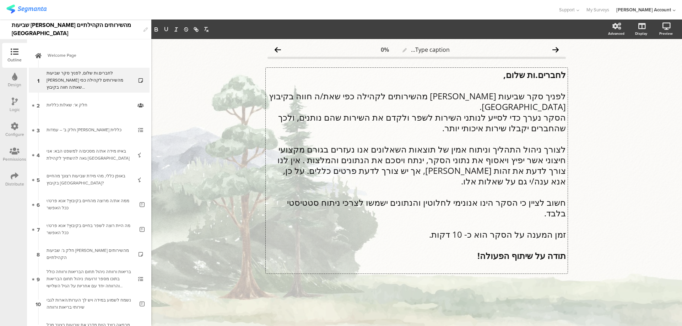
drag, startPoint x: 562, startPoint y: 180, endPoint x: 429, endPoint y: 203, distance: 134.8
click at [426, 206] on div "לחברים.ות שלום, לפניך סקר שביעות [PERSON_NAME] מהשירותים לקהילה כפי שאת/ה חווה …" at bounding box center [417, 171] width 302 height 206
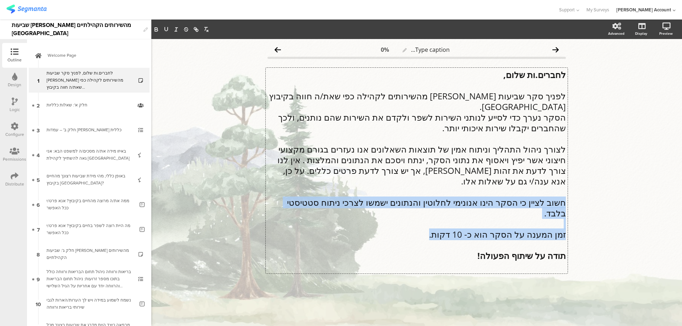
drag, startPoint x: 437, startPoint y: 202, endPoint x: 569, endPoint y: 180, distance: 133.8
click at [569, 180] on div "Type caption... 0% לחברים.ות שלום, לפניך סקר שביעות [PERSON_NAME] מהשירותים לקה…" at bounding box center [416, 176] width 312 height 275
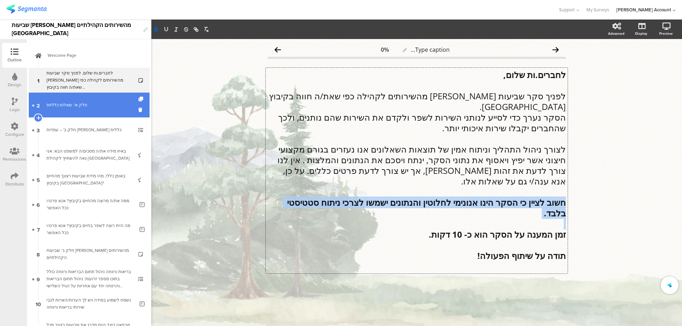
click at [70, 107] on div "חלק א': שאלות כלליות" at bounding box center [89, 105] width 85 height 7
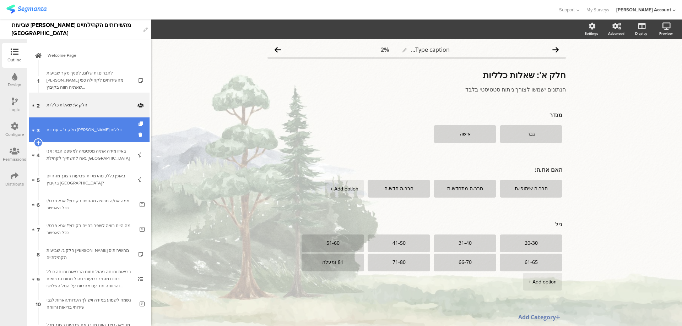
click at [111, 138] on link "3 חלק ב' – עמדות [PERSON_NAME] כללית" at bounding box center [89, 130] width 121 height 25
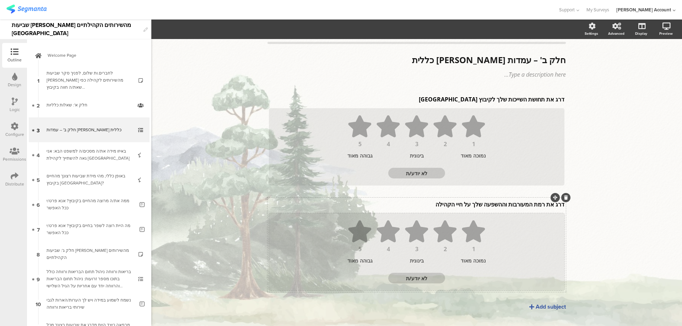
scroll to position [28, 0]
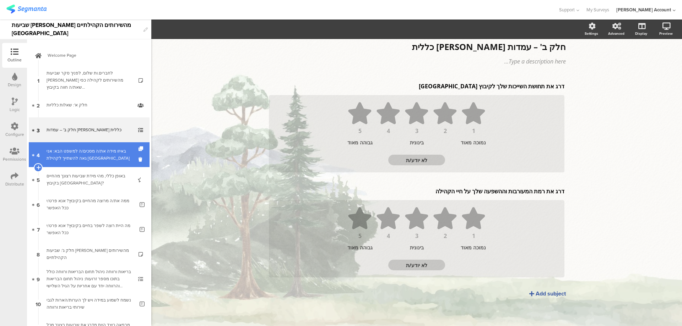
click at [103, 149] on div "באיזו מידה את/ה מסכים/ה למשפט הבא: אני גאה להשתייך לקהילת [GEOGRAPHIC_DATA]" at bounding box center [89, 155] width 85 height 14
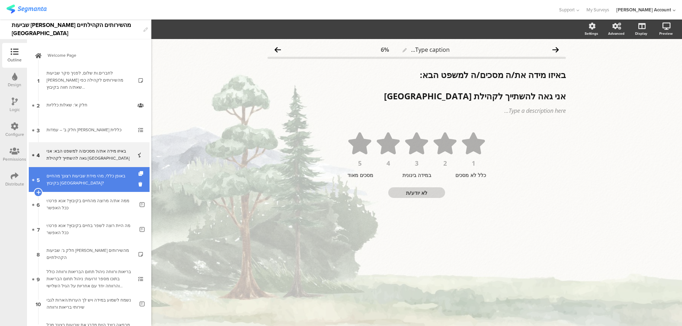
click at [103, 177] on div "באופן כללי, מהי מידת שביעות רצונך מהחיים בקיבוץ [GEOGRAPHIC_DATA]?" at bounding box center [89, 180] width 85 height 14
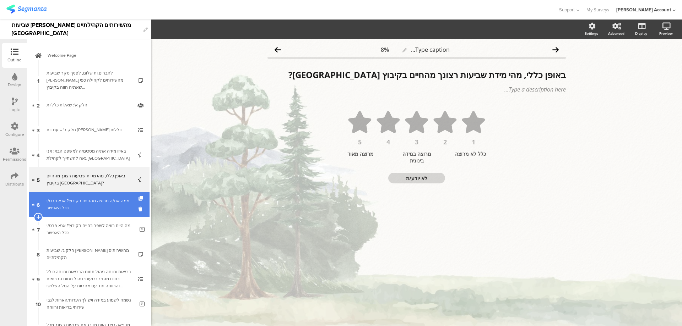
click at [119, 211] on div "ממה את/ה מרוצה מהחיים בקיבוץ? אנא פרט/י ככל האפשר" at bounding box center [91, 204] width 88 height 14
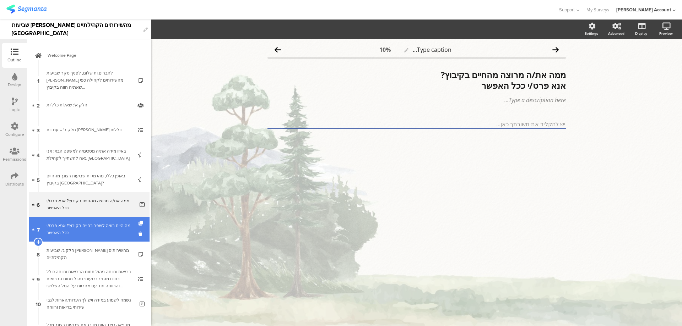
click at [116, 230] on div "מה היית רוצה לשפר בחיים בקיבוץ? אנא פרט/י ככל האפשר" at bounding box center [91, 229] width 88 height 14
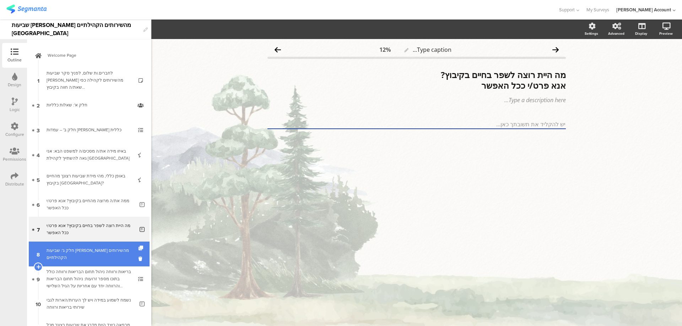
click at [125, 251] on div "חלק ג': שביעות [PERSON_NAME] מהשירותים הקהילתיים" at bounding box center [89, 254] width 85 height 14
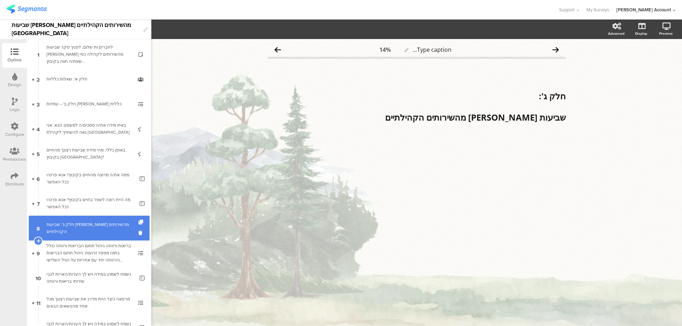
scroll to position [47, 0]
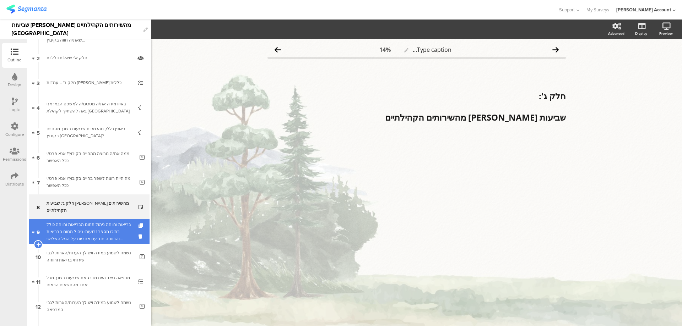
click at [122, 233] on div "בריאות ורווחה ניהול תחום הבריאות ורווחה כולל בתוכו מספר זרועות: ניהול תחום הברי…" at bounding box center [89, 231] width 85 height 21
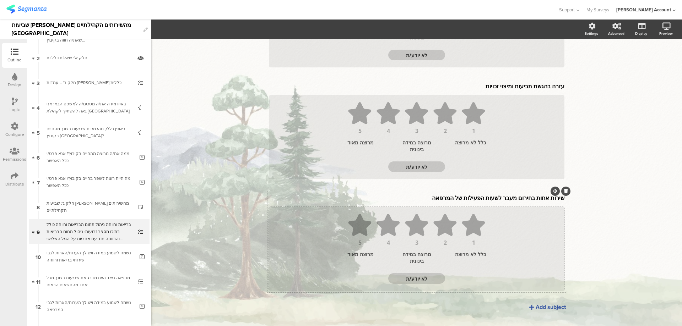
scroll to position [1011, 0]
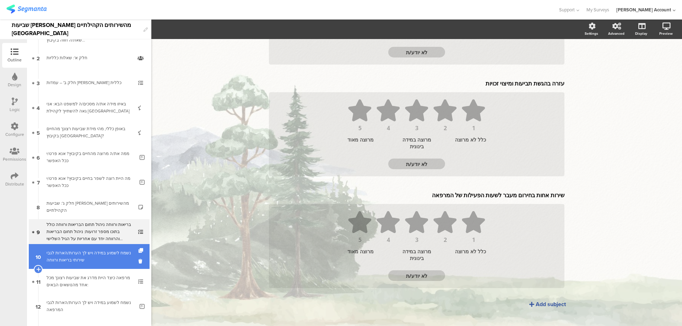
click at [102, 251] on div "נשמח לשמוע במידה ויש לך הערות/הארות לגבי שירותי בריאות ורווחה" at bounding box center [91, 257] width 88 height 14
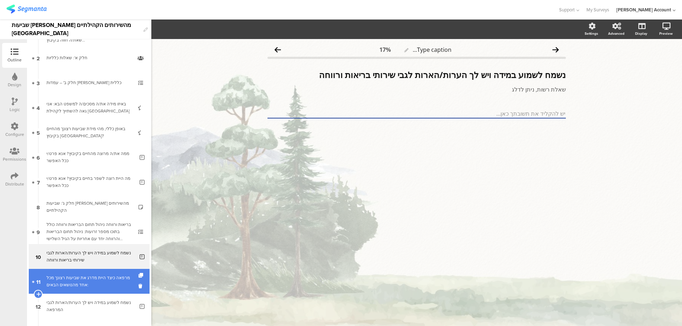
click at [100, 275] on div "מרפאה כיצד היית מדרג את שביעות רצונך מכל אחד מהנושאים הבאים:" at bounding box center [89, 281] width 85 height 14
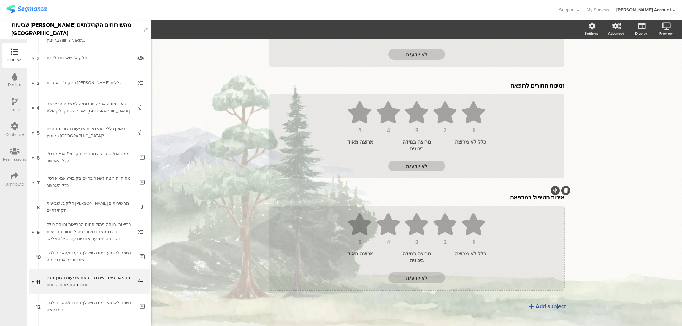
scroll to position [510, 0]
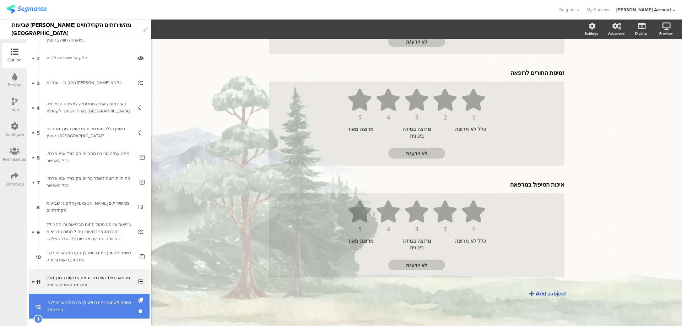
click at [91, 304] on div "נשמח לשמוע במידה ויש לך הערות/הארות לגבי המרפאה" at bounding box center [91, 306] width 88 height 14
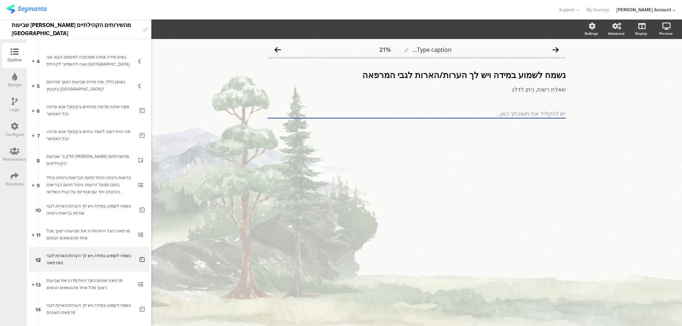
scroll to position [142, 0]
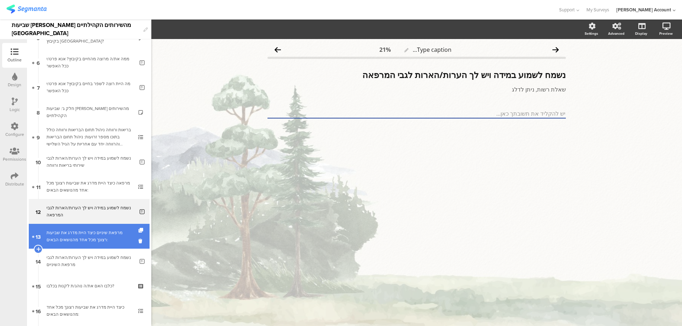
click at [109, 239] on div "מרפאת שיניים כיצד היית מדרג את שביעות רצונך מכל אחד מהנושאים הבאים:" at bounding box center [89, 236] width 85 height 14
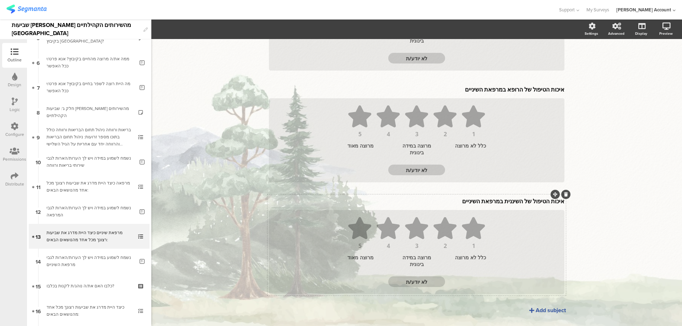
scroll to position [175, 0]
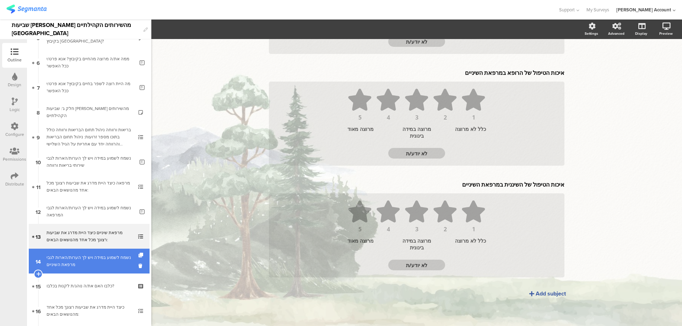
click at [114, 263] on div "נשמח לשמוע במידה ויש לך הערות/הארות לגבי מרפאת השיניים" at bounding box center [91, 261] width 88 height 14
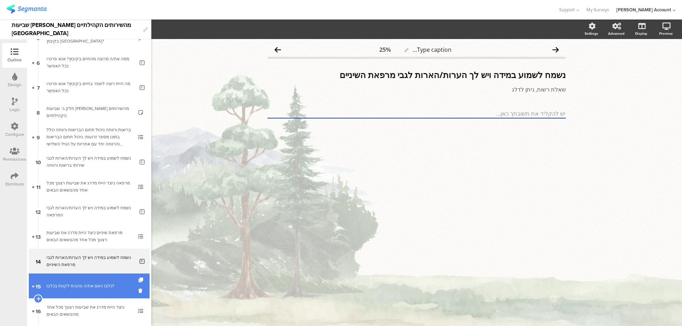
click at [107, 280] on link "15 כלבו האם את/ה נוהג/ת לקנות בכלבו?" at bounding box center [89, 286] width 121 height 25
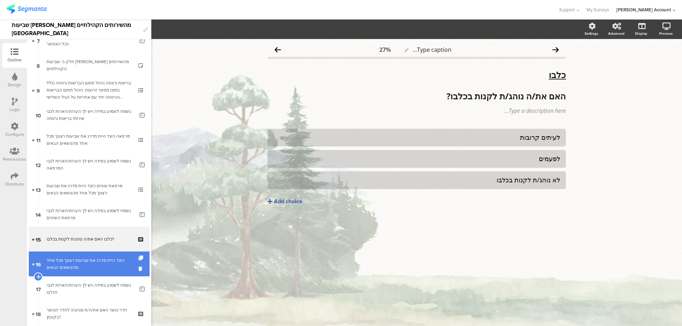
scroll to position [189, 0]
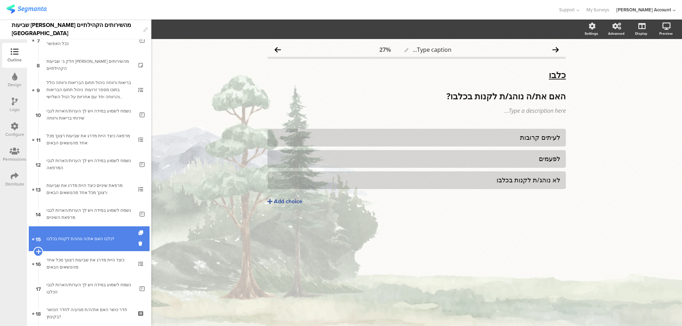
click at [36, 251] on icon at bounding box center [38, 251] width 5 height 6
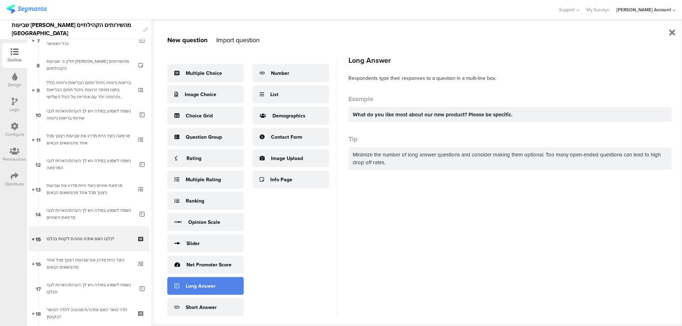
click at [218, 286] on div "Long Answer" at bounding box center [205, 286] width 76 height 18
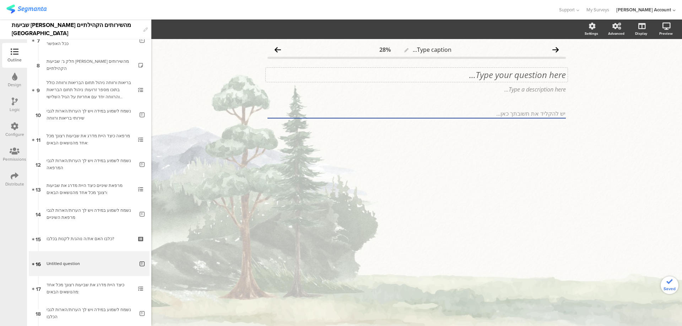
click at [546, 78] on div "Type your question here..." at bounding box center [417, 75] width 302 height 14
click at [548, 76] on p "33. מדוע אינך נוהג/ת לקנות בכלבו?" at bounding box center [416, 75] width 298 height 11
click at [549, 74] on p "מדוע אינך נוהג/ת לקנות בכלבו?" at bounding box center [416, 75] width 298 height 11
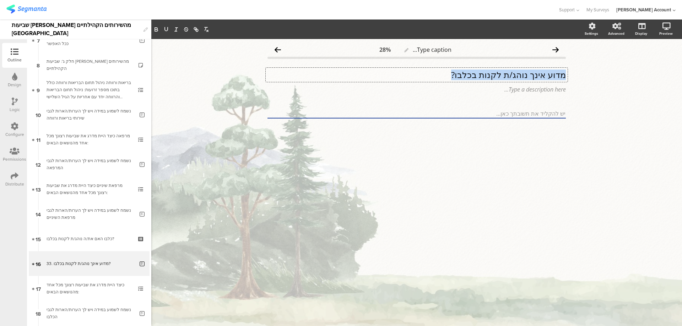
click at [548, 75] on p "מדוע אינך נוהג/ת לקנות בכלבו?" at bounding box center [416, 75] width 298 height 11
click at [12, 105] on icon at bounding box center [15, 102] width 6 height 8
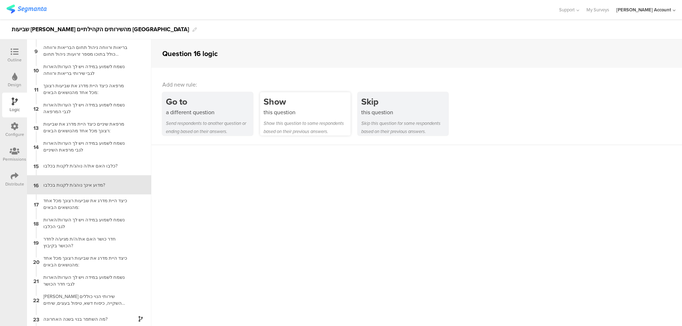
scroll to position [154, 0]
click at [301, 104] on div "Show" at bounding box center [306, 101] width 87 height 13
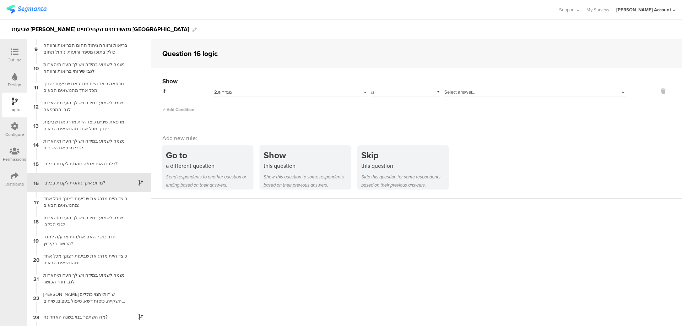
click at [299, 92] on div "2.a מגדר" at bounding box center [278, 92] width 129 height 6
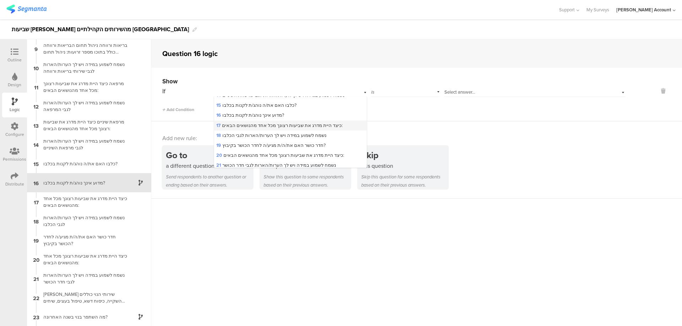
scroll to position [189, 0]
click at [295, 99] on div "15 כלבו האם את/ה נוהג/ת לקנות בכלבו?" at bounding box center [290, 104] width 152 height 10
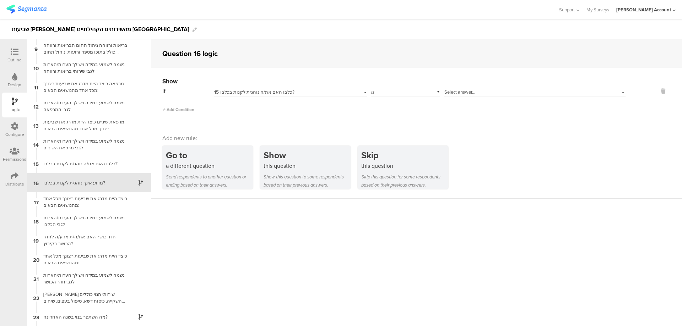
click at [491, 93] on div "Select answer..." at bounding box center [521, 92] width 154 height 6
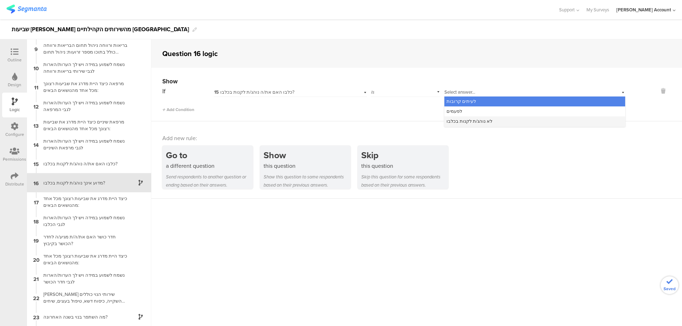
click at [490, 118] on div "לא נוהג/ת לקנות בכלבו" at bounding box center [534, 121] width 181 height 10
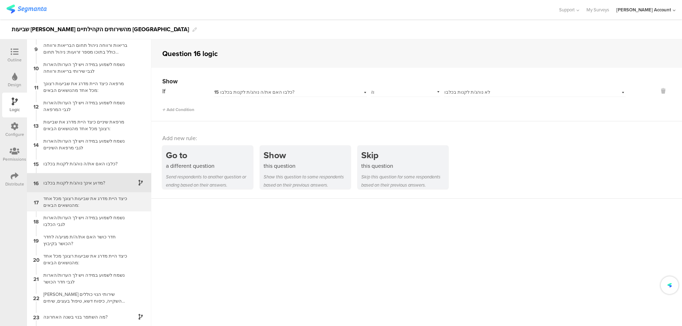
click at [63, 196] on div "כיצד היית מדרג את שביעות רצונך מכל אחד מהנושאים הבאים:" at bounding box center [83, 201] width 89 height 13
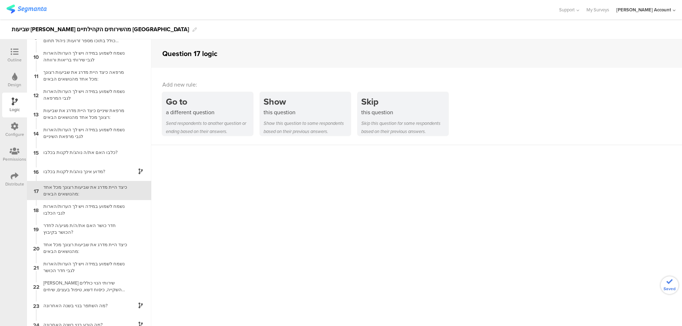
scroll to position [173, 0]
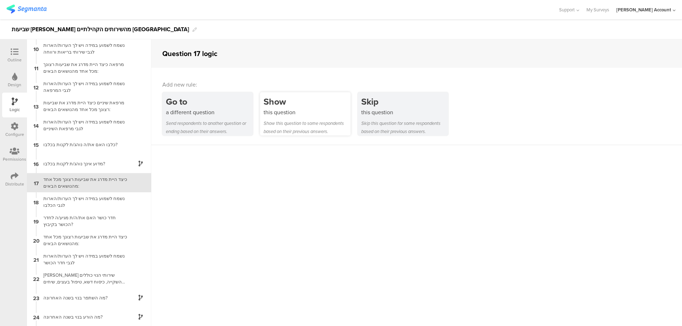
click at [285, 110] on div "this question" at bounding box center [306, 112] width 87 height 8
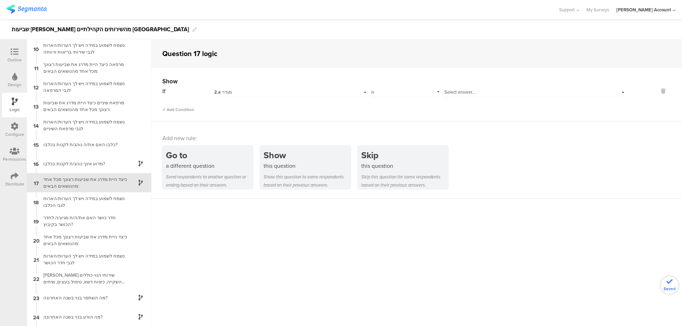
click at [236, 92] on div "2.a מגדר" at bounding box center [278, 92] width 129 height 6
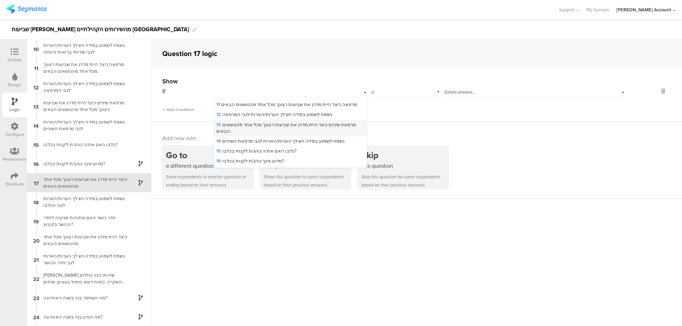
scroll to position [189, 0]
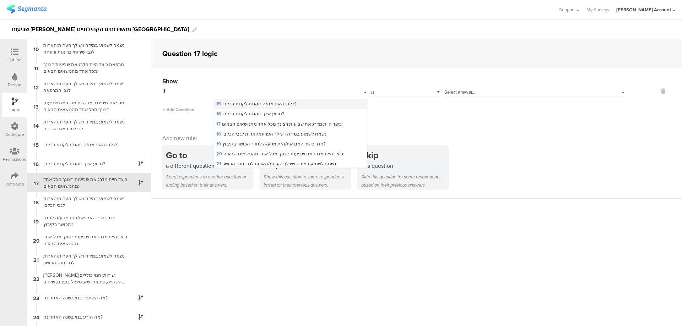
click at [251, 100] on span "15 כלבו האם את/ה נוהג/ת לקנות בכלבו?" at bounding box center [256, 103] width 80 height 7
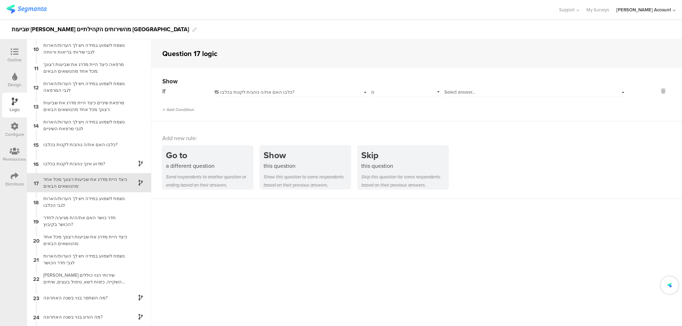
click at [449, 92] on span "Select answer..." at bounding box center [459, 92] width 31 height 7
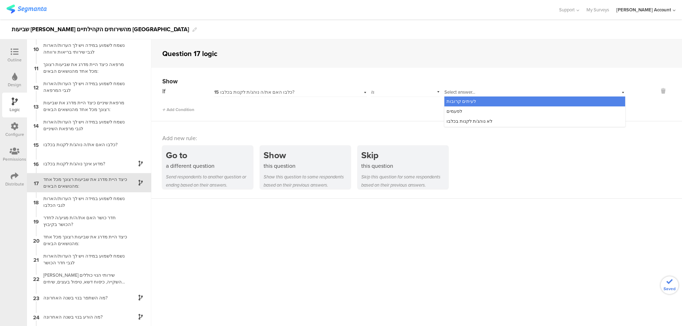
click at [457, 102] on span "לעיתים קרובות" at bounding box center [460, 101] width 29 height 7
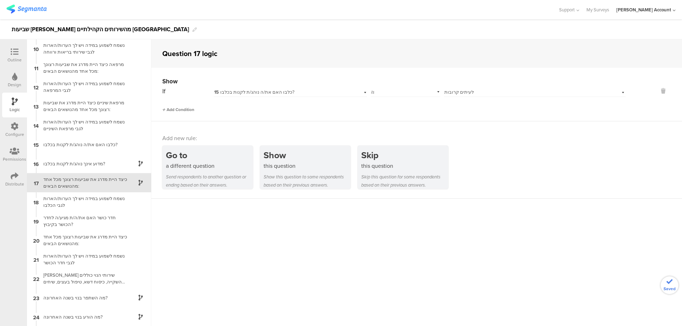
click at [175, 106] on span "Add Condition" at bounding box center [178, 109] width 32 height 6
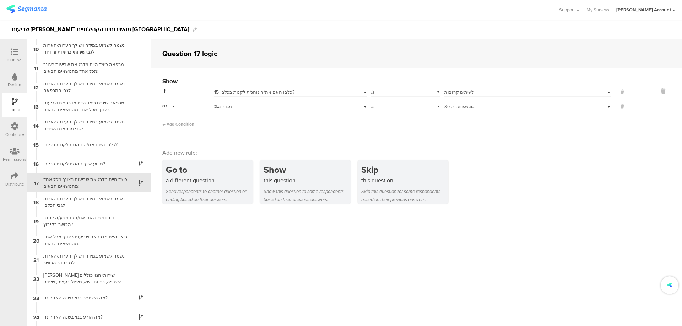
click at [234, 102] on div "2.a מגדר" at bounding box center [290, 105] width 153 height 11
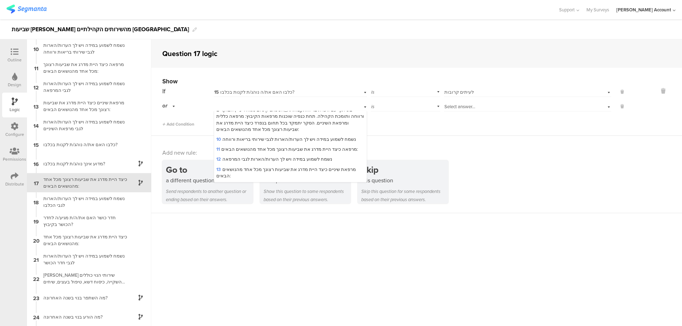
scroll to position [142, 0]
click at [250, 161] on div "15 כלבו האם את/ה נוהג/ת לקנות בכלבו?" at bounding box center [290, 166] width 152 height 10
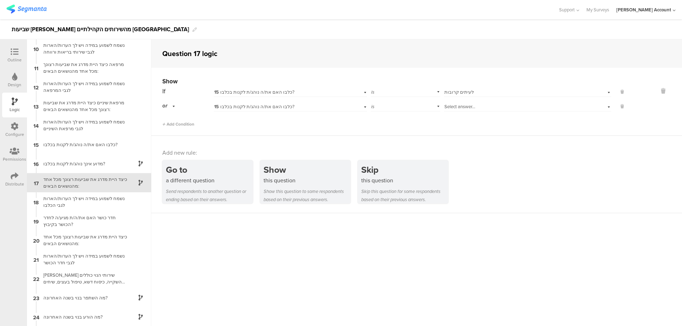
click at [458, 107] on span "Select answer..." at bounding box center [459, 106] width 31 height 7
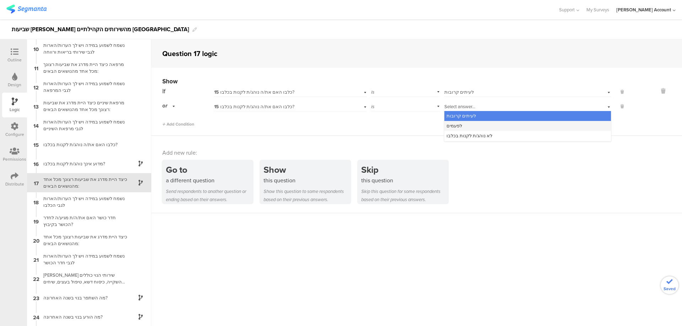
click at [465, 125] on div "לפעמים" at bounding box center [527, 126] width 166 height 10
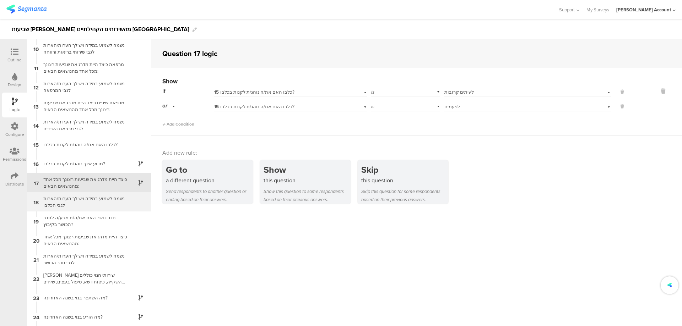
click at [84, 198] on div "נשמח לשמוע במידה ויש לך הערות/הארות לגבי הכלבו" at bounding box center [83, 201] width 89 height 13
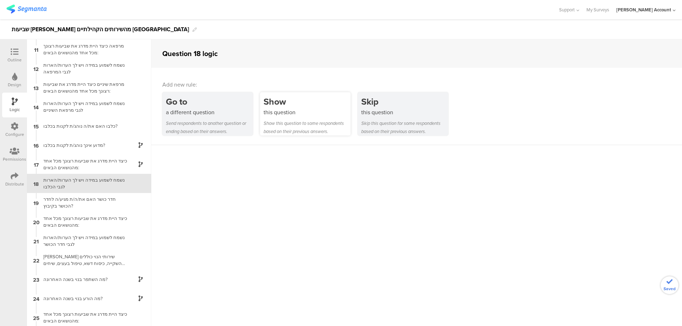
scroll to position [192, 0]
click at [292, 112] on div "this question" at bounding box center [306, 112] width 87 height 8
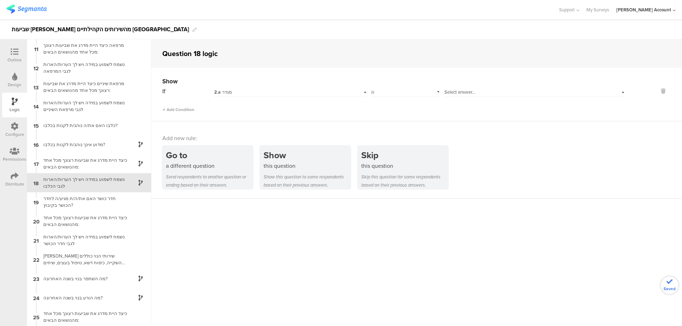
click at [250, 92] on div "2.a מגדר" at bounding box center [278, 92] width 129 height 6
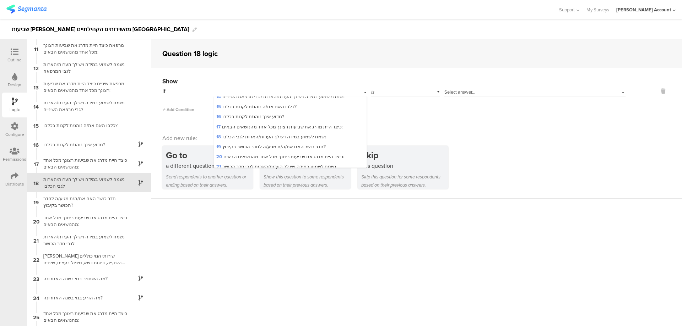
scroll to position [189, 0]
click at [259, 100] on span "15 כלבו האם את/ה נוהג/ת לקנות בכלבו?" at bounding box center [256, 103] width 80 height 7
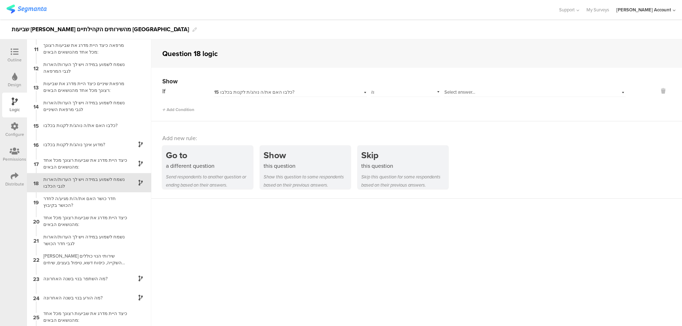
click at [444, 94] on span "Select answer..." at bounding box center [459, 92] width 31 height 7
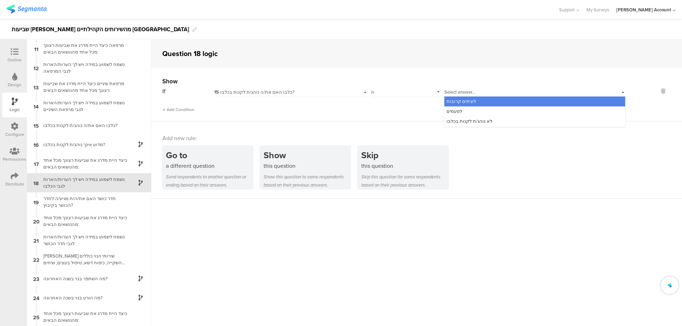
drag, startPoint x: 459, startPoint y: 102, endPoint x: 445, endPoint y: 102, distance: 13.8
click at [458, 102] on span "לעיתים קרובות" at bounding box center [460, 101] width 29 height 7
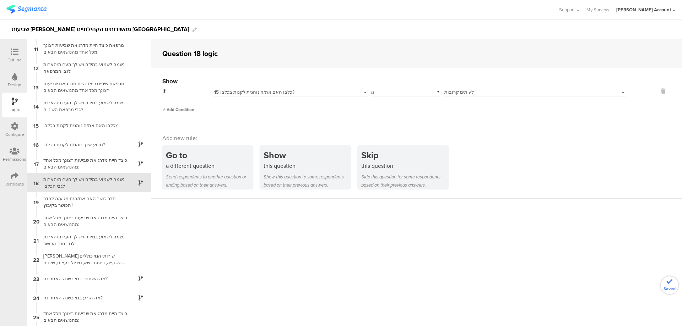
click at [185, 106] on span "Add Condition" at bounding box center [178, 109] width 32 height 6
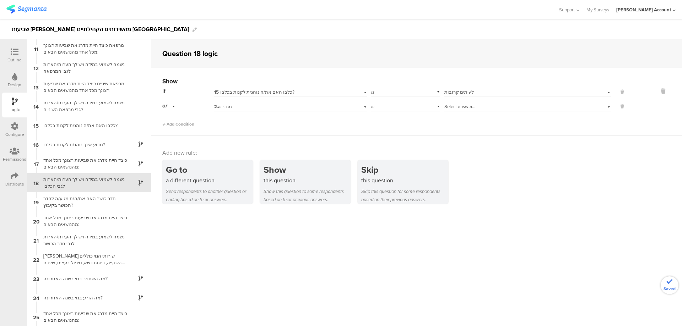
click at [235, 106] on div "2.a מגדר" at bounding box center [278, 107] width 129 height 6
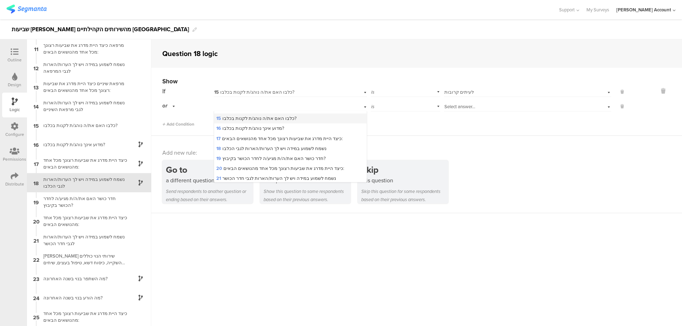
click at [255, 115] on span "15 כלבו האם את/ה נוהג/ת לקנות בכלבו?" at bounding box center [256, 118] width 80 height 7
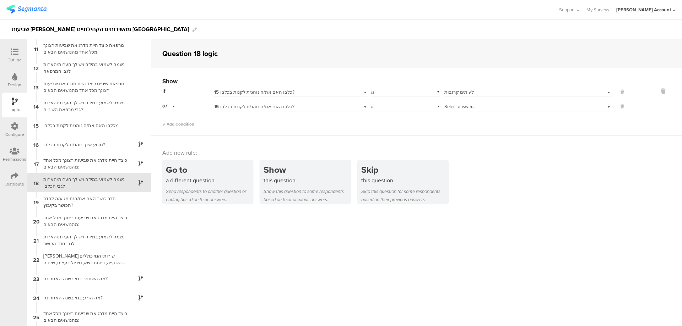
click at [452, 107] on span "Select answer..." at bounding box center [459, 106] width 31 height 7
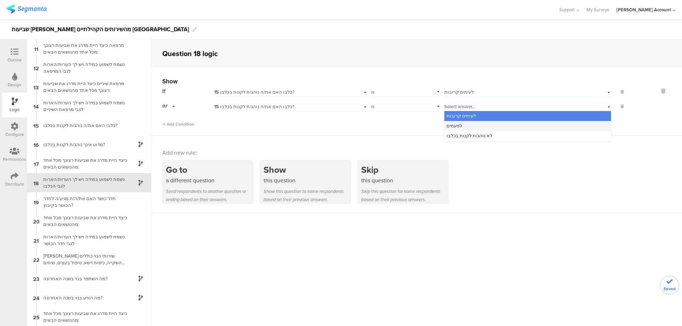
click at [471, 122] on div "לפעמים" at bounding box center [527, 126] width 166 height 10
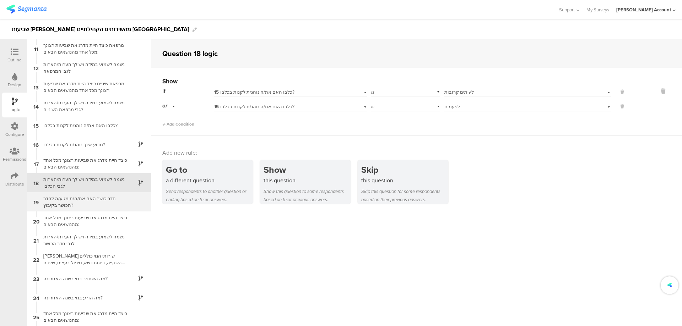
click at [103, 200] on div "חדר כושר האם את/ה/ת מגיע/ה לחדר הכושר בקיבוץ?" at bounding box center [83, 201] width 89 height 13
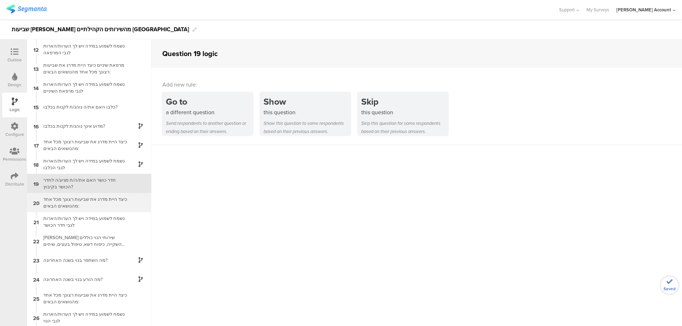
scroll to position [211, 0]
click at [12, 48] on icon at bounding box center [15, 52] width 8 height 8
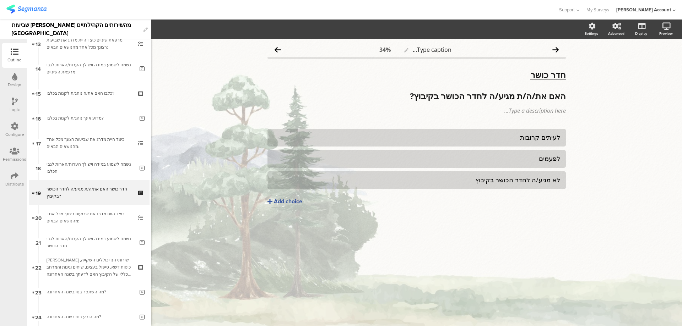
scroll to position [345, 0]
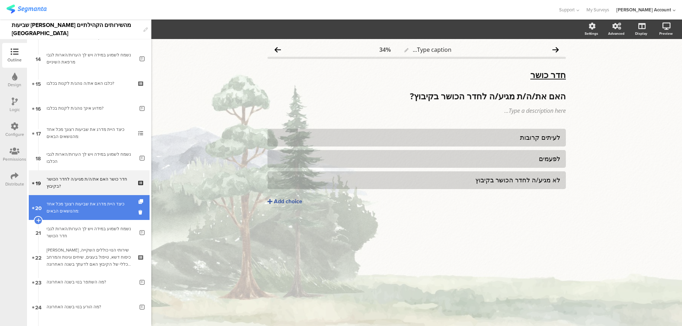
click at [104, 212] on div "כיצד היית מדרג את שביעות רצונך מכל אחד מהנושאים הבאים:" at bounding box center [89, 208] width 85 height 14
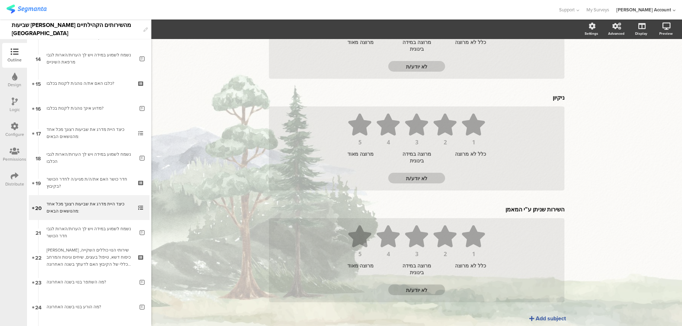
scroll to position [377, 0]
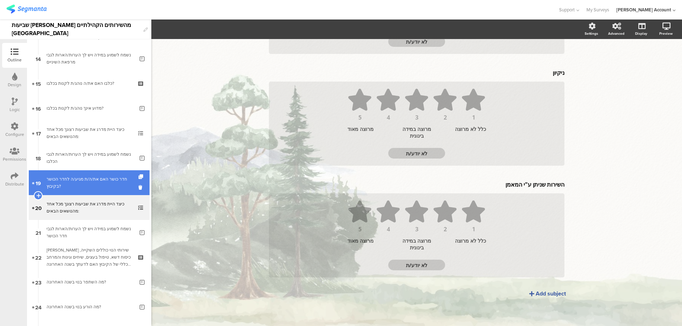
click at [119, 178] on div "חדר כושר האם את/ה/ת מגיע/ה לחדר הכושר בקיבוץ?" at bounding box center [89, 183] width 85 height 14
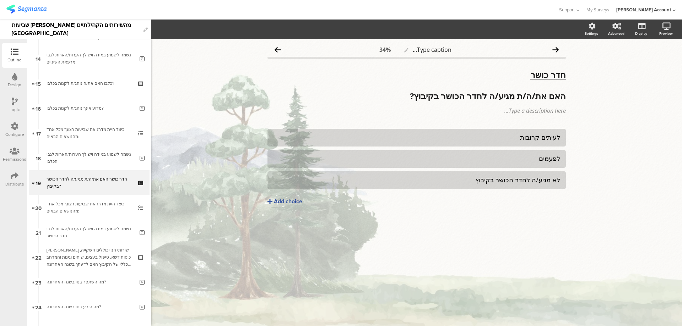
click at [13, 100] on icon at bounding box center [15, 102] width 6 height 8
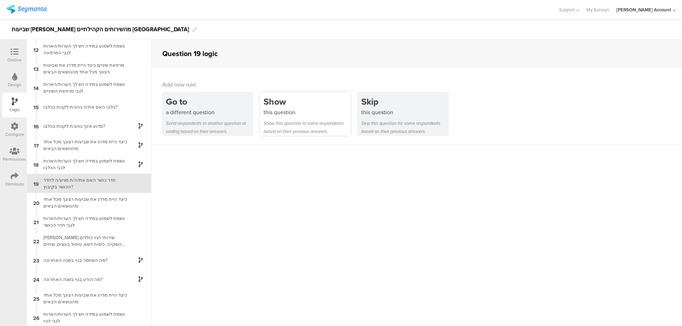
scroll to position [211, 0]
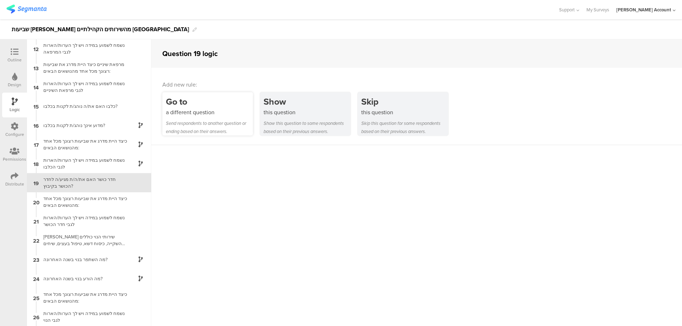
click at [217, 108] on div "a different question" at bounding box center [209, 112] width 87 height 8
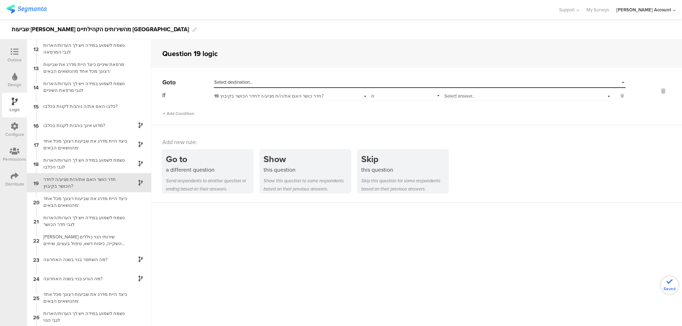
click at [513, 91] on div "Select answer..." at bounding box center [527, 95] width 167 height 11
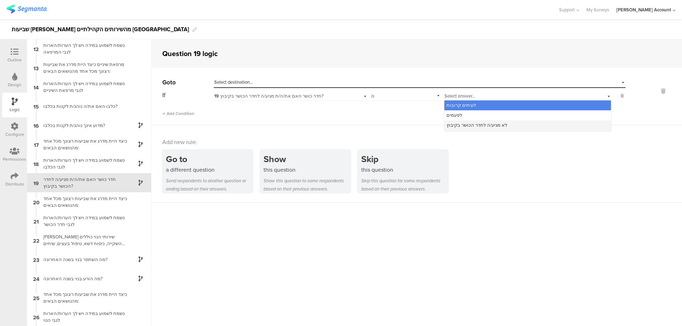
click at [518, 124] on div "לא מגיע/ה לחדר הכושר בקיבוץ" at bounding box center [527, 125] width 166 height 10
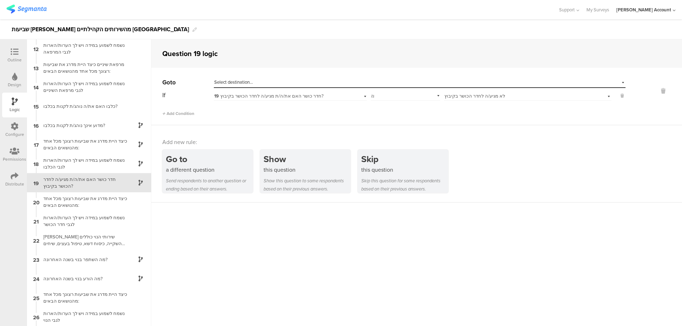
click at [463, 83] on div "Select destination..." at bounding box center [386, 82] width 345 height 6
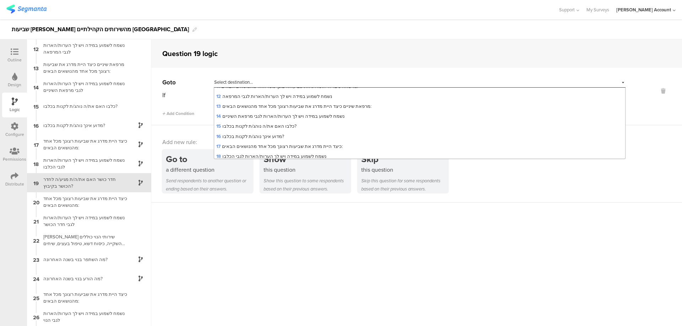
scroll to position [189, 0]
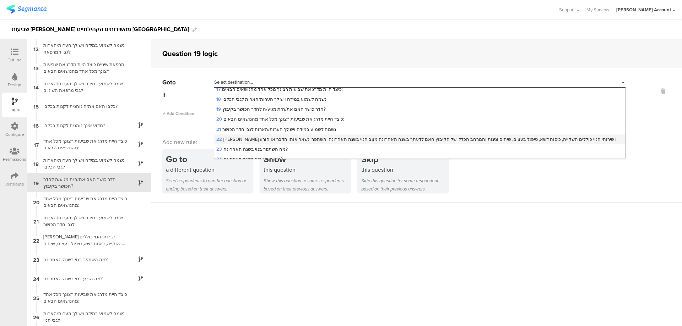
click at [390, 136] on span "22 [PERSON_NAME] שירותי הנוי כוללים השקייה, כיסוח דשא, טיפול בעצים, שיחים וגינו…" at bounding box center [416, 139] width 400 height 7
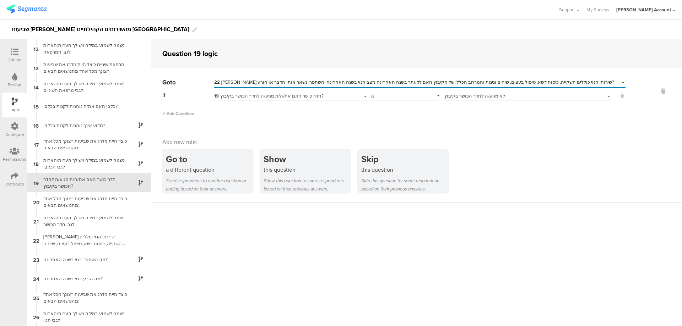
click at [10, 47] on div "Outline" at bounding box center [14, 55] width 25 height 25
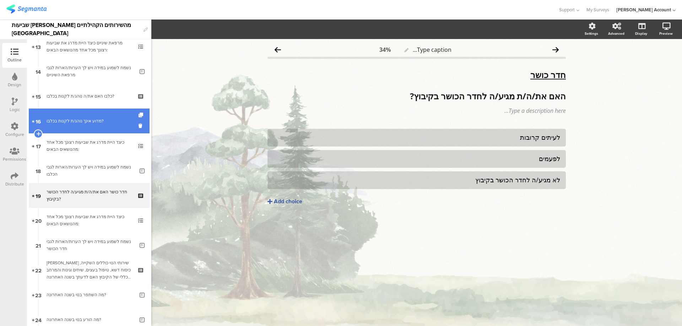
scroll to position [345, 0]
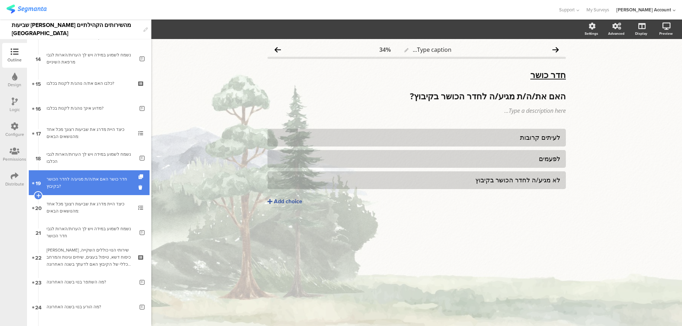
click at [105, 181] on div "חדר כושר האם את/ה/ת מגיע/ה לחדר הכושר בקיבוץ?" at bounding box center [89, 183] width 85 height 14
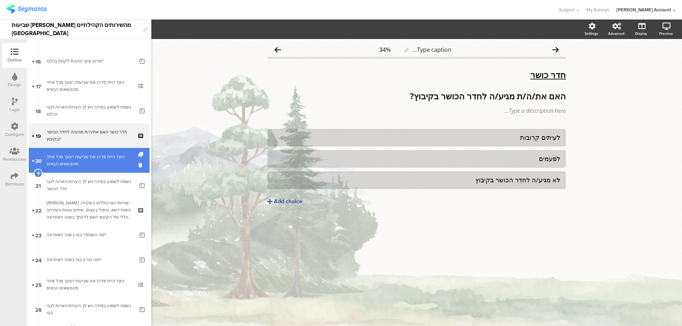
click at [110, 164] on div "כיצד היית מדרג את שביעות רצונך מכל אחד מהנושאים הבאים:" at bounding box center [89, 160] width 85 height 14
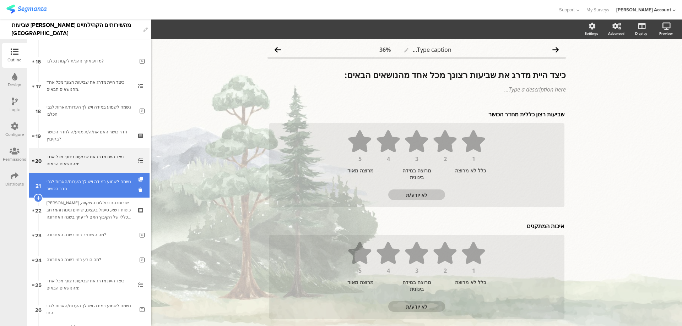
click at [101, 183] on div "נשמח לשמוע במידה ויש לך הערות/הארות לגבי חדר הכושר" at bounding box center [91, 185] width 88 height 14
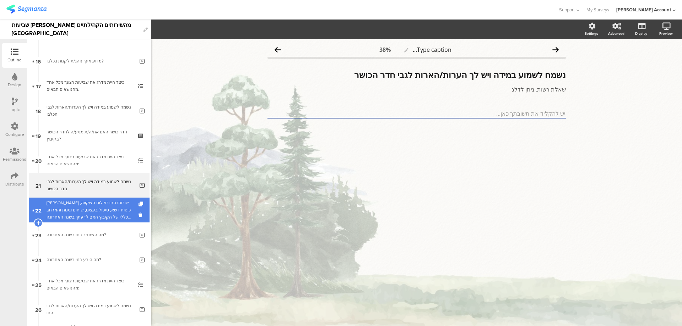
click at [109, 202] on div "[PERSON_NAME] שירותי הנוי כוללים השקייה, כיסוח דשא, טיפול בעצים, שיחים וגינות ו…" at bounding box center [89, 210] width 85 height 21
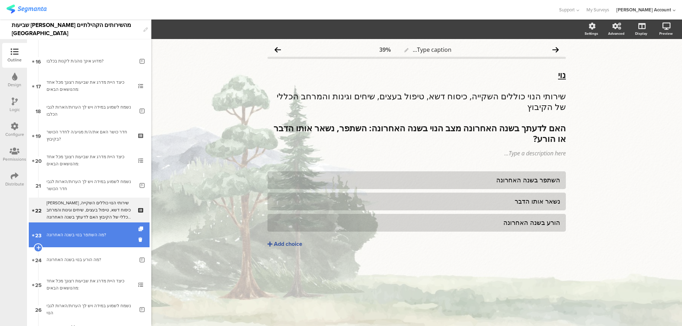
click at [106, 241] on link "23 מה השתפר בנוי בשנה האחרונה?" at bounding box center [89, 235] width 121 height 25
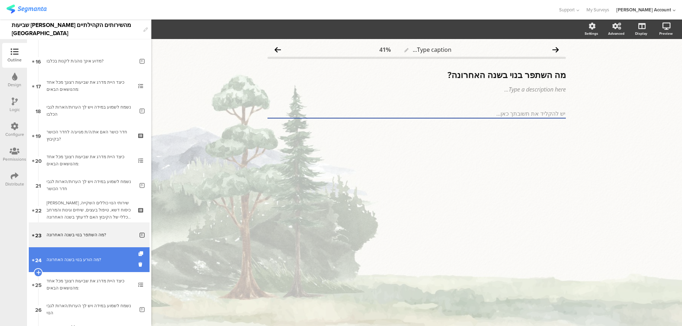
click at [103, 252] on link "24 מה הורע בנוי בשנה האחרונה?" at bounding box center [89, 259] width 121 height 25
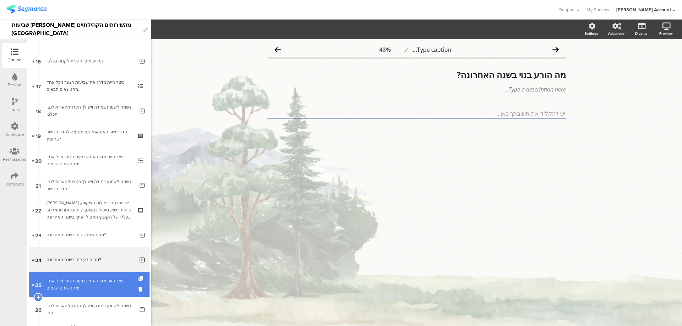
click at [104, 280] on div "כיצד היית מדרג את שביעות רצונך מכל אחד מהנושאים הבאים:" at bounding box center [89, 285] width 85 height 14
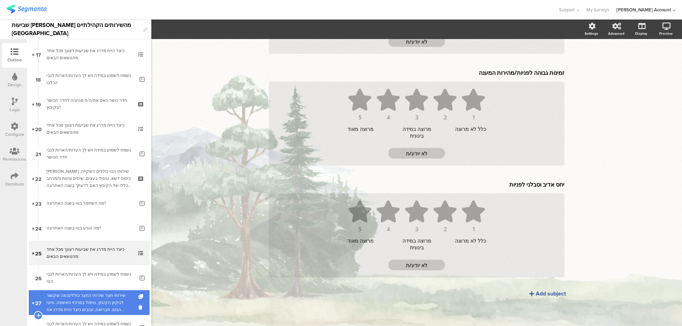
scroll to position [439, 0]
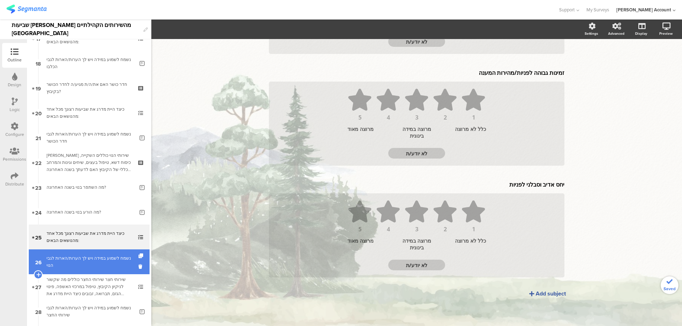
click at [109, 264] on div "נשמח לשמוע במידה ויש לך הערות/הארות לגבי הנוי" at bounding box center [91, 262] width 88 height 14
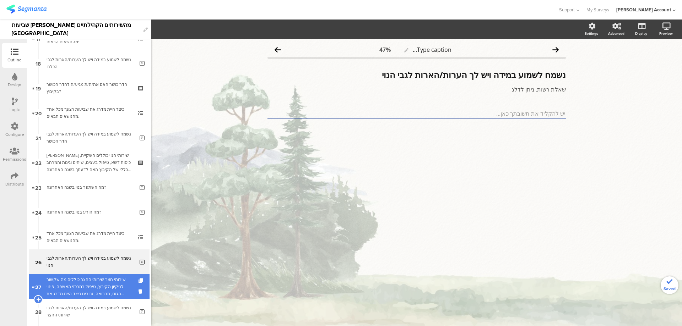
click at [104, 279] on div "שירותי חצר שירותי החצר כוללים מה שקשור לניקיון הקיבוץ, טיפול במרכזי האשפה, פינו…" at bounding box center [89, 286] width 85 height 21
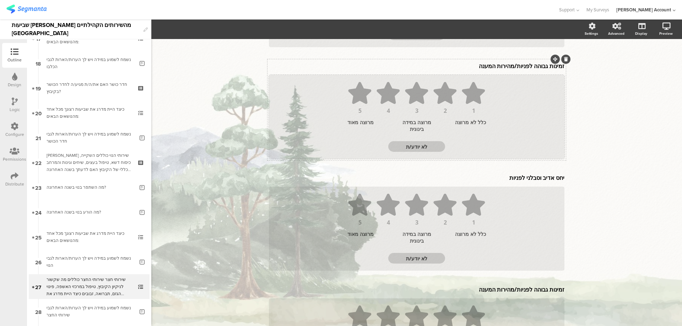
scroll to position [271, 0]
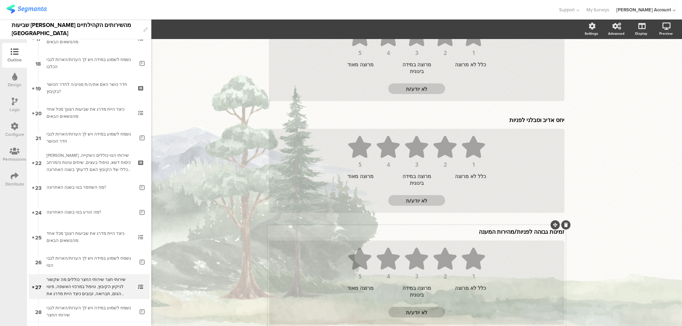
click at [490, 236] on div "זמינות גבוהה לפניות/מהירות המענה זמינות גבוהה לפניות/מהירות המענה" at bounding box center [416, 231] width 299 height 11
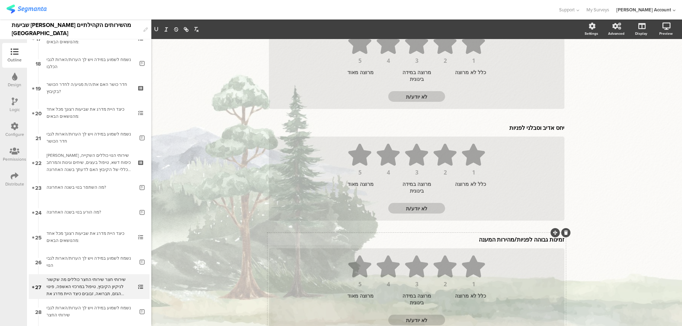
click at [492, 236] on p "זמינות גבוהה לפניות/מהירות המענה" at bounding box center [416, 240] width 295 height 8
click at [564, 233] on icon at bounding box center [566, 233] width 4 height 4
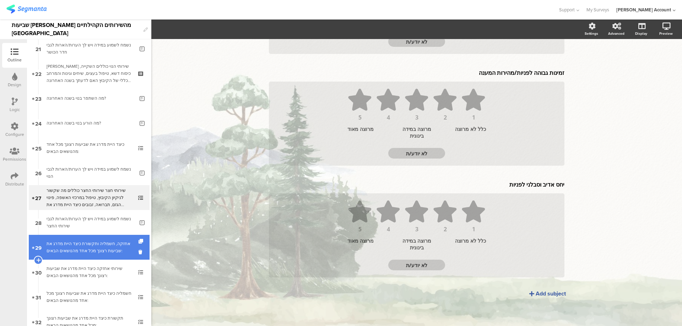
scroll to position [534, 0]
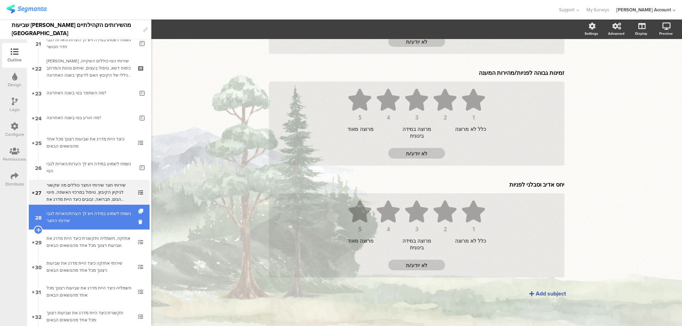
click at [116, 217] on div "נשמח לשמוע במידה ויש לך הערות/הארות לגבי שירותי החצר" at bounding box center [91, 217] width 88 height 14
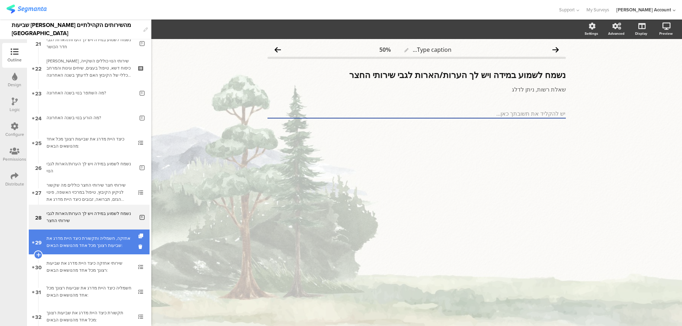
click at [114, 230] on link "29 אחזקה, חשמליה ותקשורת כיצד היית מדרג את שביעות רצונך מכל אחד מהנושאים הבאים:" at bounding box center [89, 242] width 121 height 25
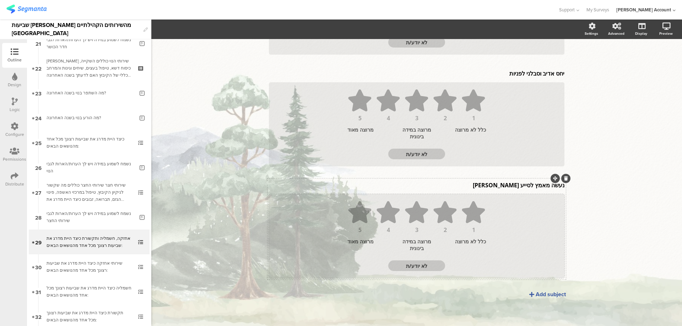
scroll to position [398, 0]
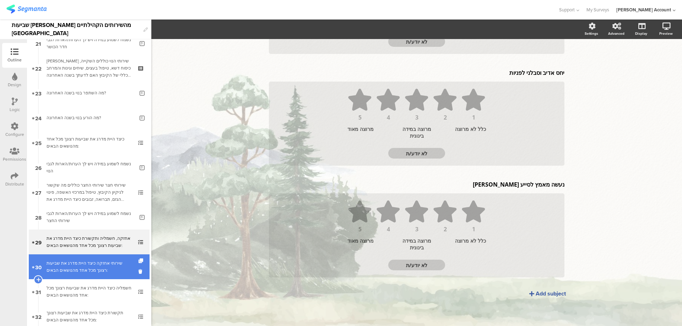
click at [86, 269] on div "שירותי אחזקה כיצד היית מדרג את שביעות רצונך מכל אחד מהנושאים הבאים:" at bounding box center [89, 267] width 85 height 14
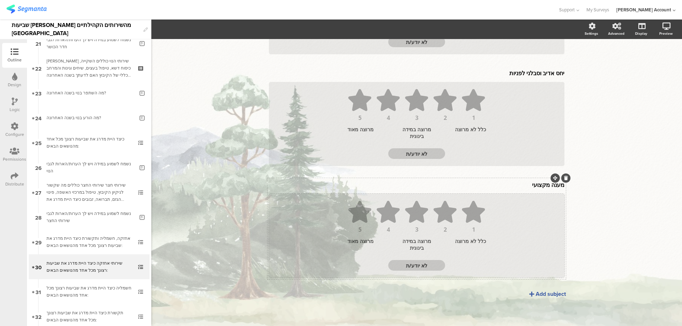
scroll to position [175, 0]
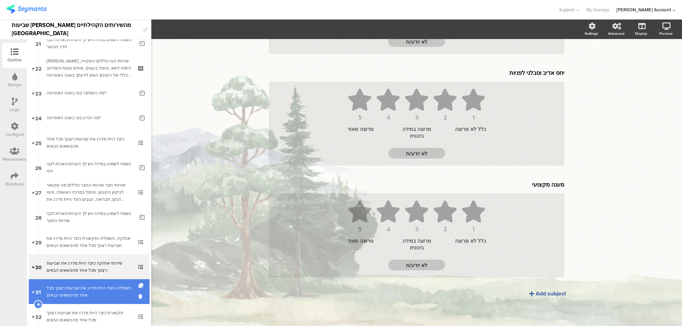
click at [111, 293] on div "חשמליה כיצד היית מדרג את שביעות רצונך מכל אחד מהנושאים הבאים:" at bounding box center [89, 292] width 85 height 14
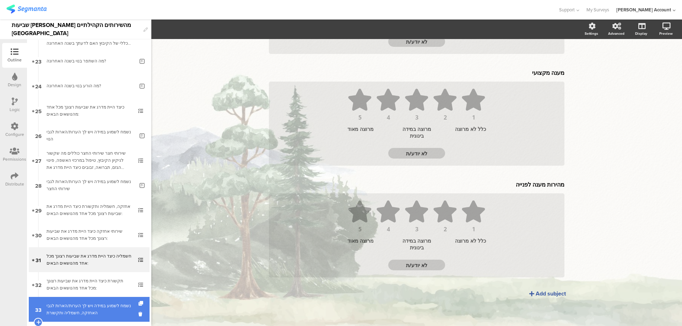
scroll to position [581, 0]
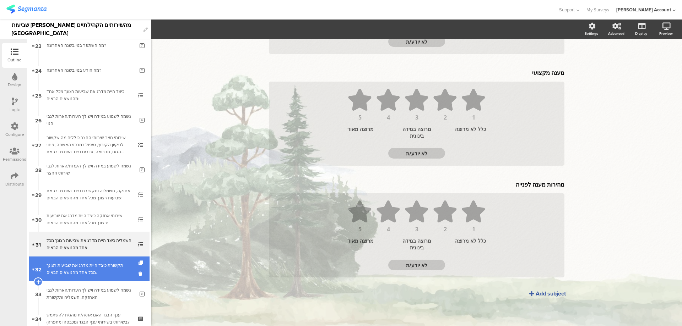
click at [114, 274] on div "תקשורת כיצד היית מדרג את שביעות רצונך מכל אחד מהנושאים הבאים:" at bounding box center [89, 269] width 85 height 14
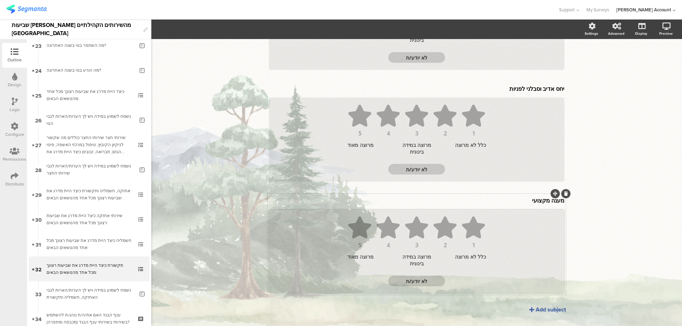
scroll to position [175, 0]
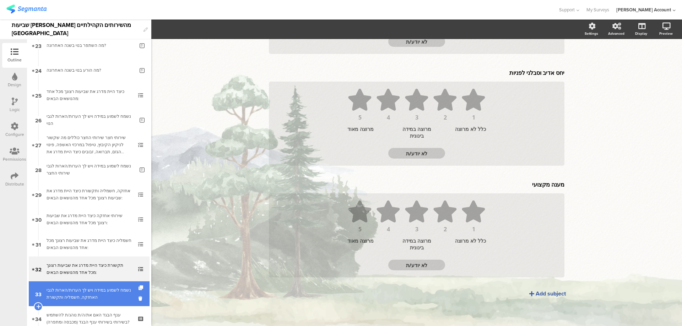
click at [116, 292] on div "נשמח לשמוע במידה ויש לך הערות/הארות לגבי האחזקה, חשמליה ותקשורת" at bounding box center [91, 294] width 88 height 14
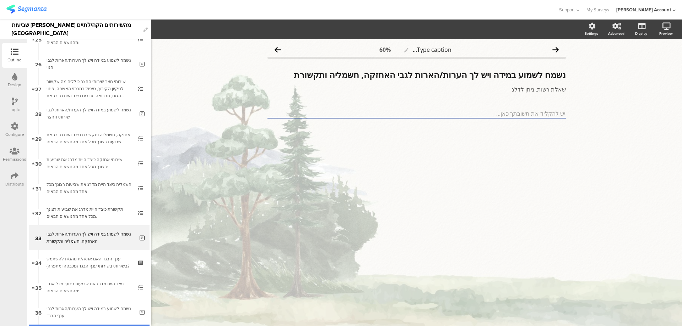
scroll to position [676, 0]
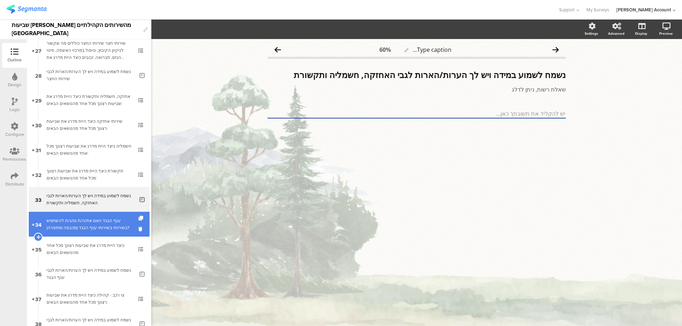
click at [111, 226] on div "ענף הבגד האם את/ה/ת נוהג/ת להשתמש בשירותי בשירותי ענף הבגד (מכבסה ומתפרה)?" at bounding box center [89, 224] width 85 height 14
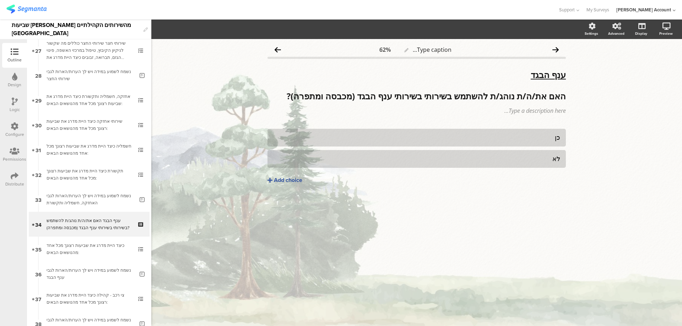
click at [12, 107] on div "Logic" at bounding box center [15, 109] width 10 height 6
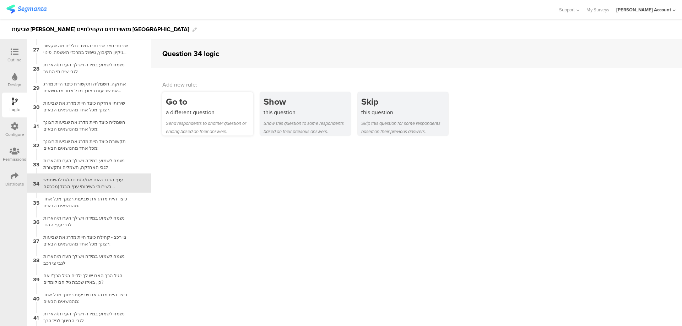
scroll to position [499, 0]
click at [223, 104] on div "Go to" at bounding box center [209, 101] width 87 height 13
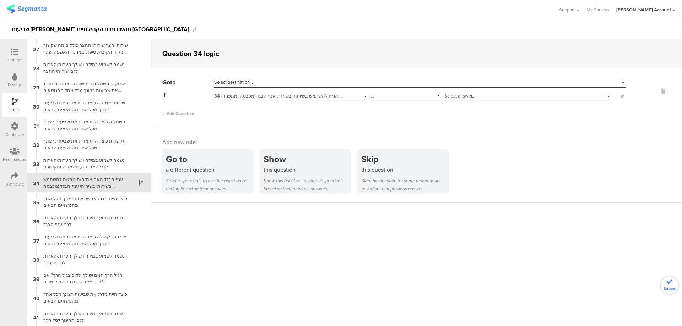
click at [483, 100] on div "Select answer..." at bounding box center [527, 95] width 167 height 11
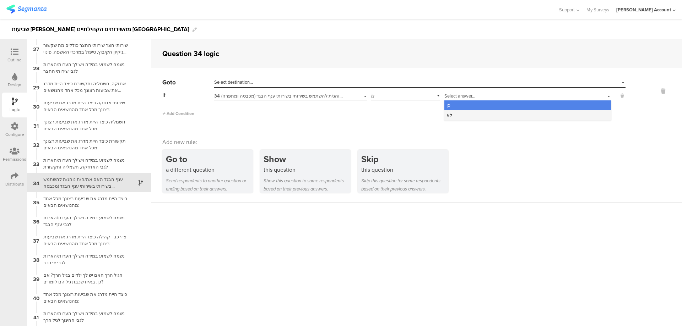
click at [484, 113] on div "לא" at bounding box center [527, 115] width 166 height 10
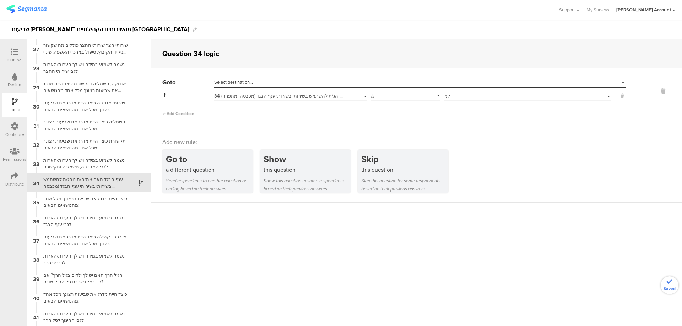
drag, startPoint x: 436, startPoint y: 78, endPoint x: 437, endPoint y: 83, distance: 4.9
click at [435, 79] on div "Select destination..." at bounding box center [419, 82] width 411 height 11
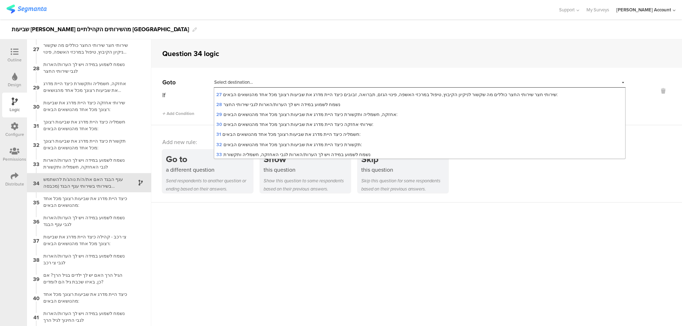
scroll to position [331, 0]
click at [339, 144] on span "37 צי רכב - קהילה כיצד היית מדרג את שביעות רצונך מכל אחד מהנושאים הבאים:" at bounding box center [295, 147] width 158 height 7
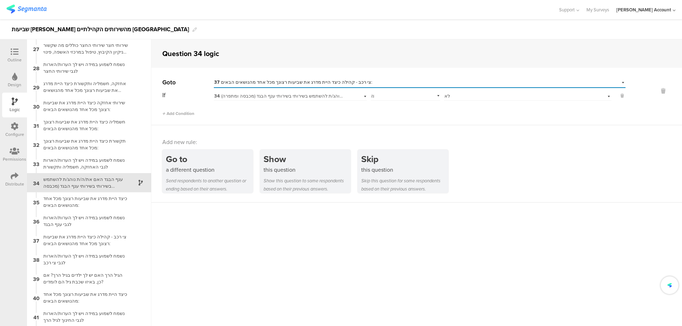
click at [15, 48] on icon at bounding box center [15, 52] width 8 height 8
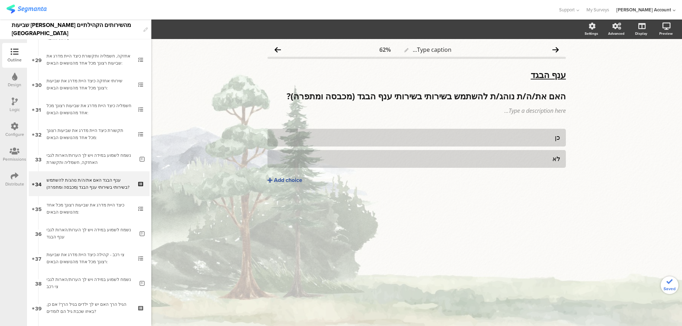
scroll to position [717, 0]
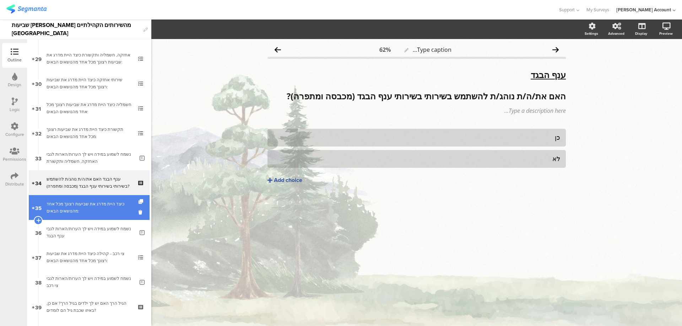
click at [112, 200] on link "35 כיצד היית מדרג את שביעות רצונך מכל אחד מהנושאים הבאים:" at bounding box center [89, 207] width 121 height 25
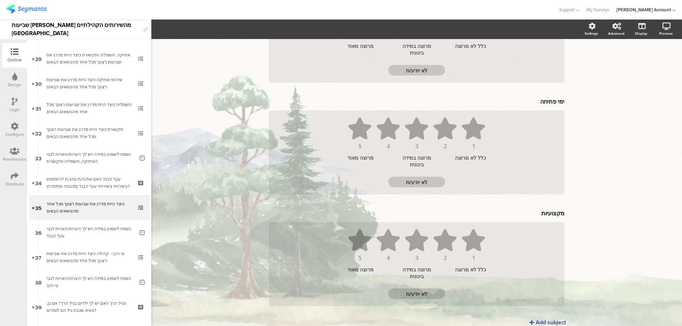
scroll to position [377, 0]
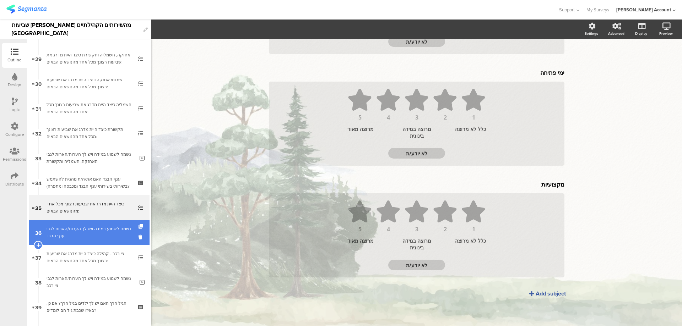
click at [116, 238] on div "נשמח לשמוע במידה ויש לך הערות/הארות לגבי ענף הבגד" at bounding box center [91, 232] width 88 height 14
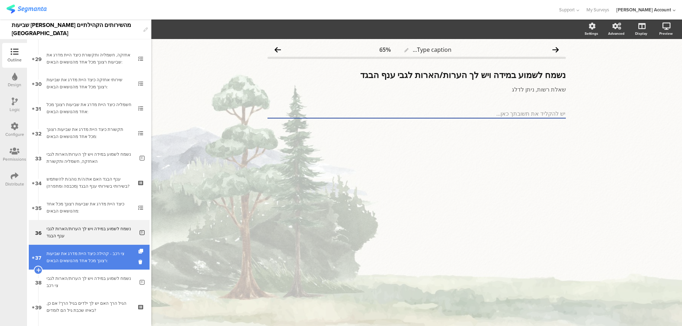
click at [109, 259] on div "צי רכב - קהילה כיצד היית מדרג את שביעות רצונך מכל אחד מהנושאים הבאים:" at bounding box center [89, 257] width 85 height 14
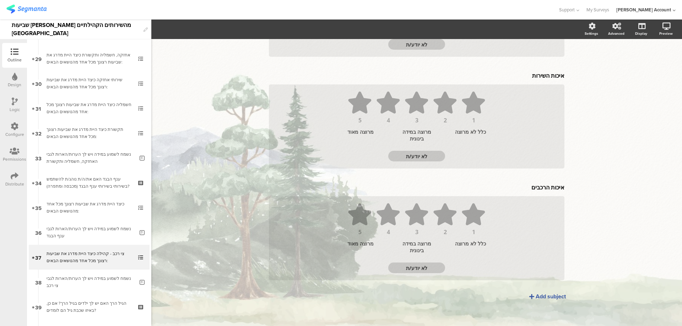
scroll to position [622, 0]
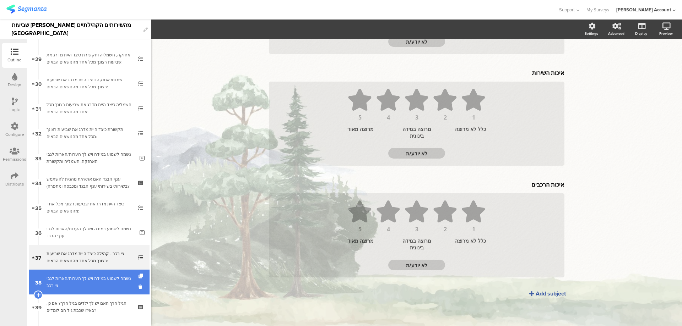
click at [121, 282] on div "נשמח לשמוע במידה ויש לך הערות/הארות לגבי צי רכב" at bounding box center [91, 282] width 88 height 14
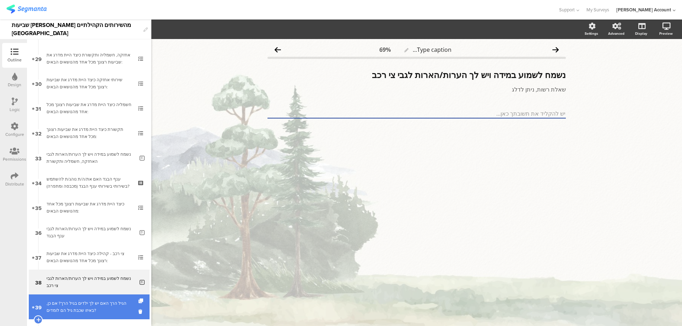
click at [121, 301] on div "הגיל הרך האם יש לך ילדים בגיל הרך? אם כן, באיזו שכבת גיל הם לומדים?" at bounding box center [89, 307] width 85 height 14
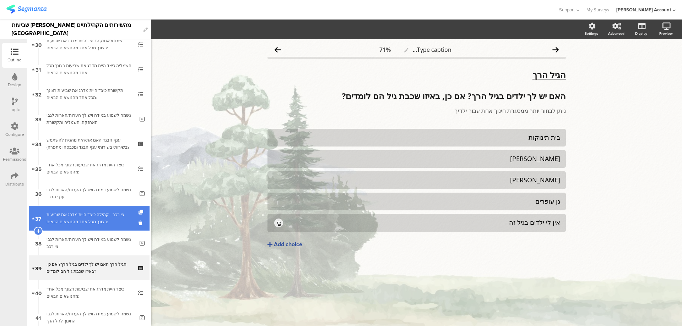
scroll to position [812, 0]
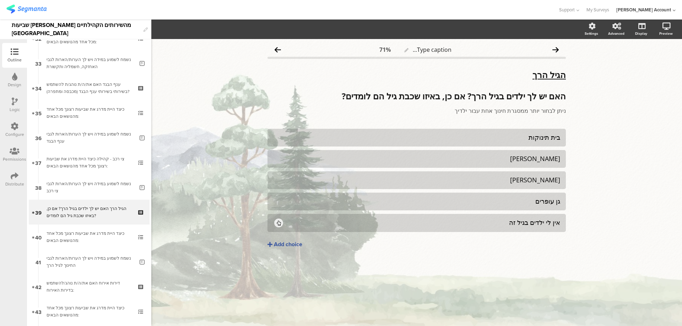
click at [10, 106] on div "Logic" at bounding box center [15, 109] width 10 height 6
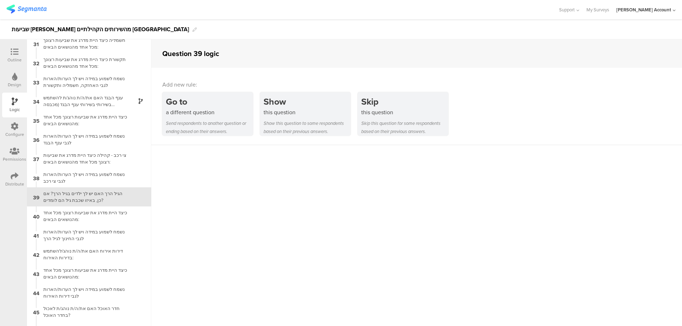
scroll to position [595, 0]
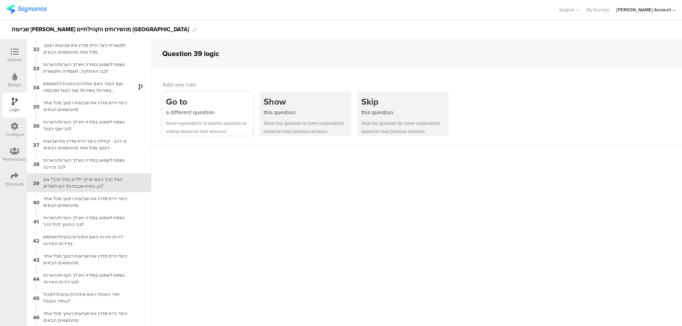
click at [210, 103] on div "Go to" at bounding box center [209, 101] width 87 height 13
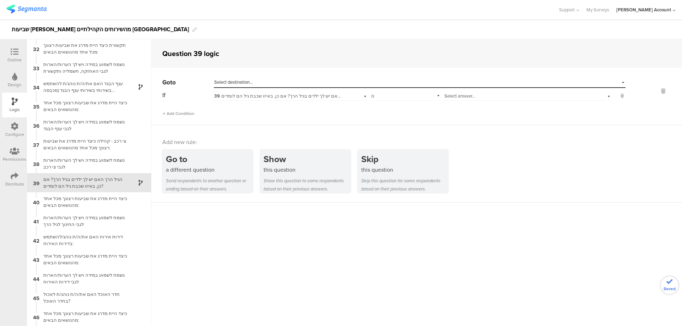
click at [470, 91] on div "Select answer..." at bounding box center [527, 95] width 167 height 11
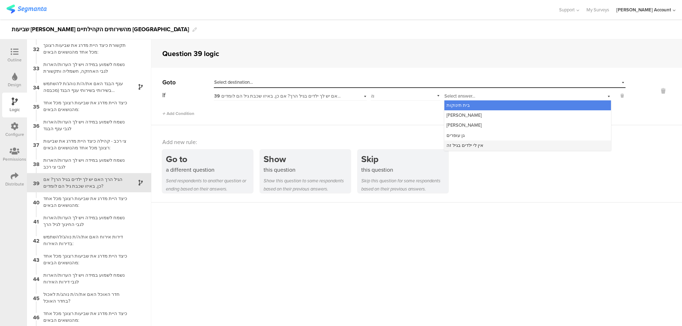
click at [487, 144] on div "אין לי ילדים בגיל זה" at bounding box center [527, 146] width 166 height 10
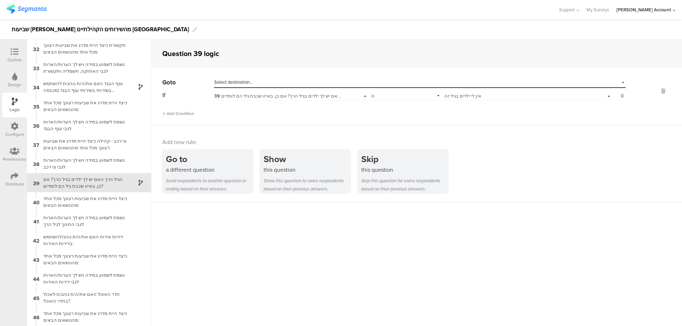
click at [487, 86] on div "Select destination..." at bounding box center [419, 82] width 411 height 11
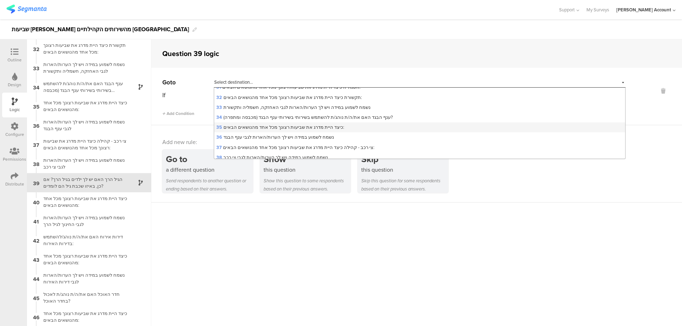
scroll to position [426, 0]
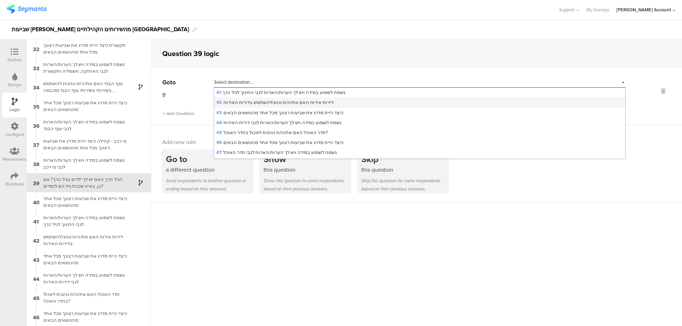
click at [340, 99] on div "42 דירות אירוח האם את/ה/ת נוהג/להשתמש בדירות האירוח:" at bounding box center [419, 103] width 411 height 10
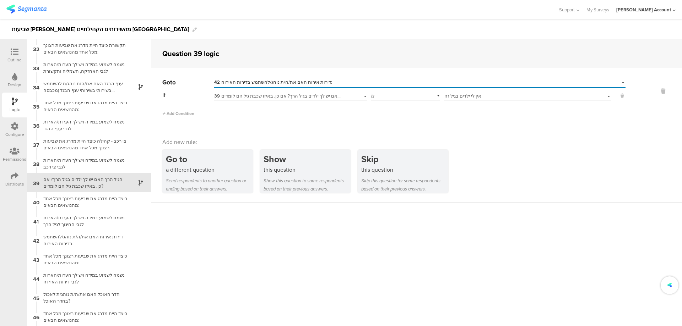
click at [16, 54] on icon at bounding box center [15, 52] width 8 height 8
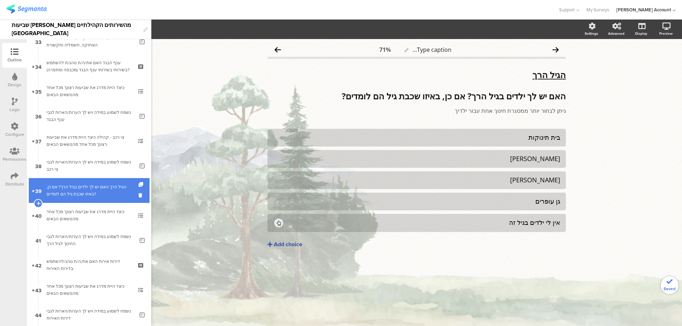
scroll to position [842, 0]
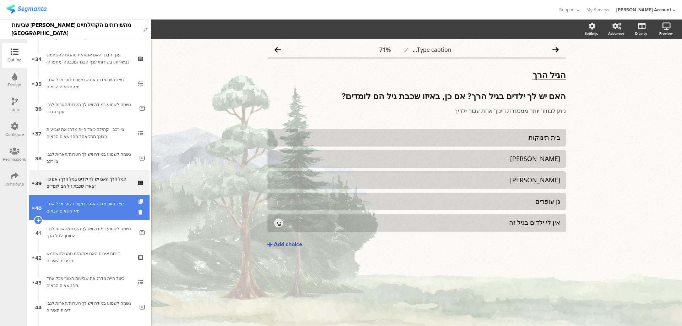
click at [114, 210] on div "כיצד היית מדרג את שביעות רצונך מכל אחד מהנושאים הבאים:" at bounding box center [89, 208] width 85 height 14
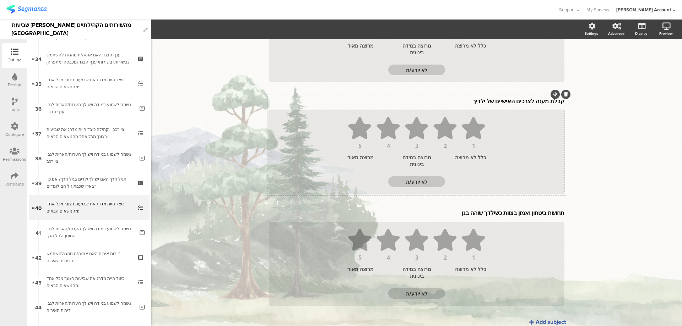
scroll to position [265, 0]
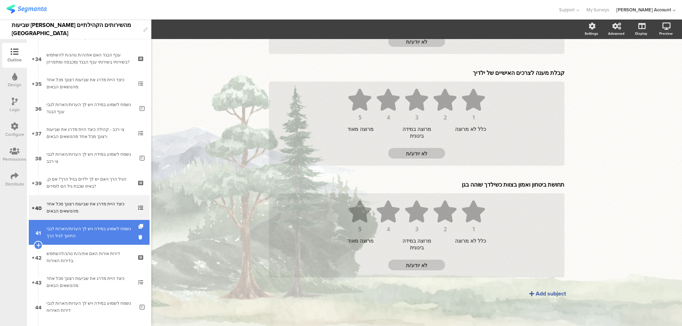
click at [106, 230] on div "נשמח לשמוע במידה ויש לך הערות/הארות לגבי החינוך לגיל הרך" at bounding box center [91, 232] width 88 height 14
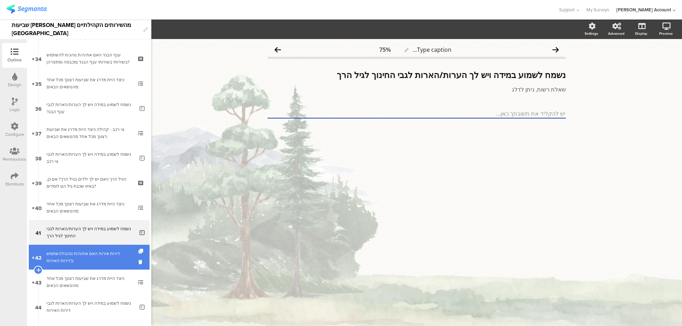
click at [100, 260] on div "דירות אירוח האם את/ה/ת נוהג/להשתמש בדירות האירוח:" at bounding box center [89, 257] width 85 height 14
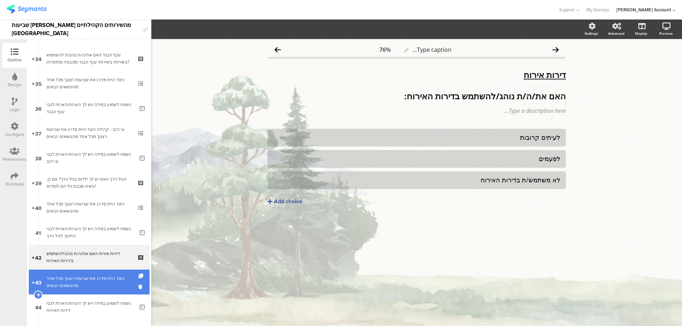
click at [110, 276] on div "כיצד היית מדרג את שביעות רצונך מכל אחד מהנושאים הבאים:" at bounding box center [89, 282] width 85 height 14
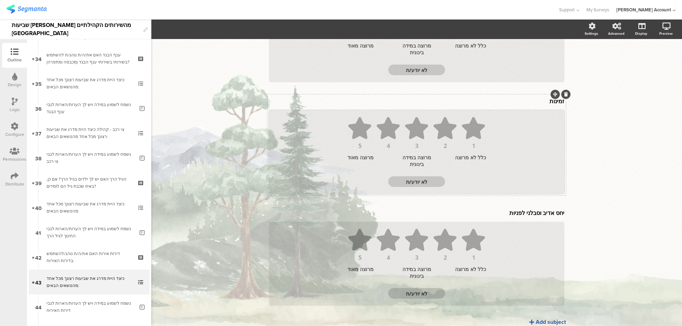
scroll to position [265, 0]
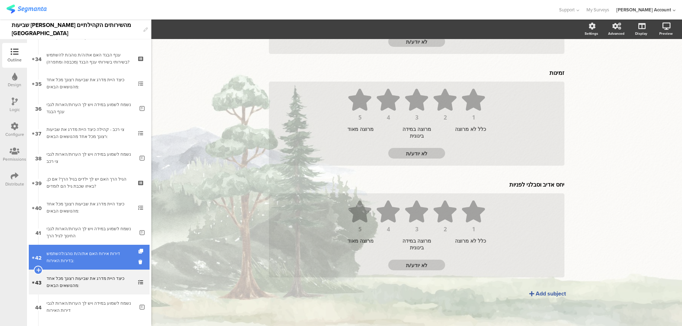
click at [103, 252] on div "דירות אירוח האם את/ה/ת נוהג/להשתמש בדירות האירוח:" at bounding box center [89, 257] width 85 height 14
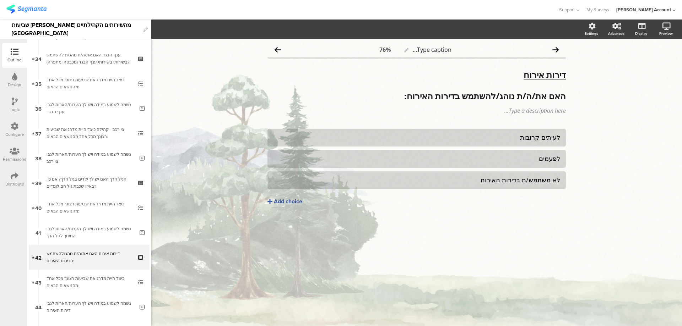
click at [10, 102] on div "Logic" at bounding box center [14, 105] width 25 height 25
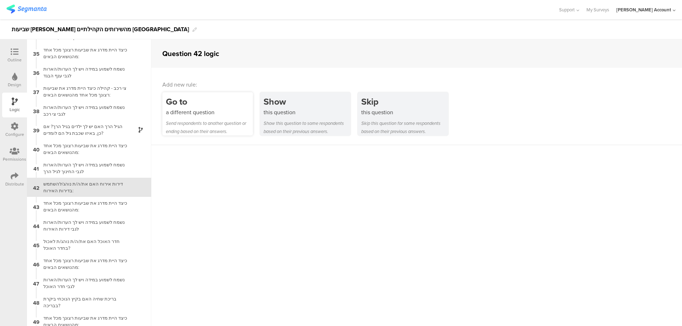
scroll to position [652, 0]
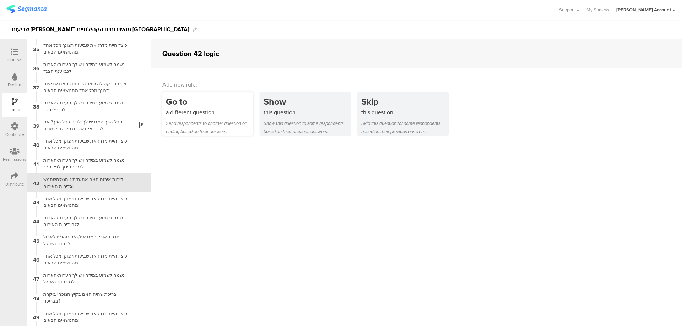
click at [223, 102] on div "Go to" at bounding box center [209, 101] width 87 height 13
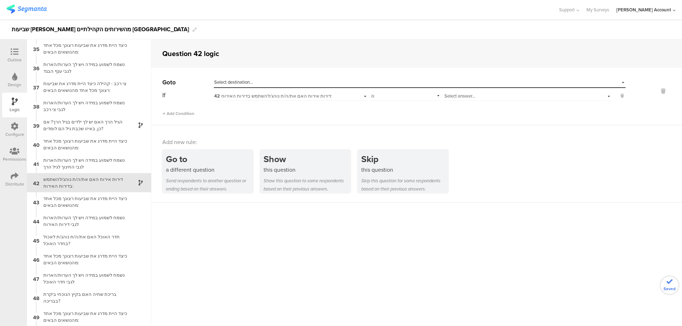
click at [448, 97] on span "Select answer..." at bounding box center [459, 96] width 31 height 7
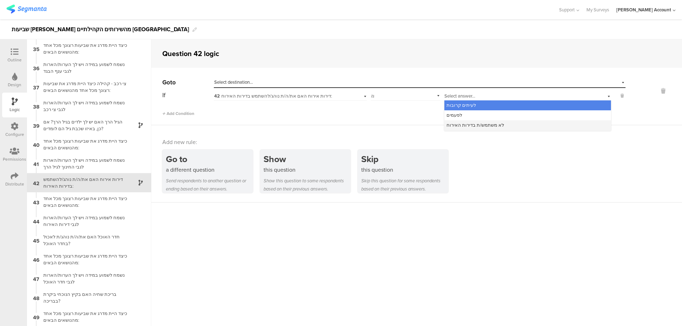
click at [470, 125] on span "לא משתמש/ת בדירות האירוח" at bounding box center [475, 125] width 58 height 7
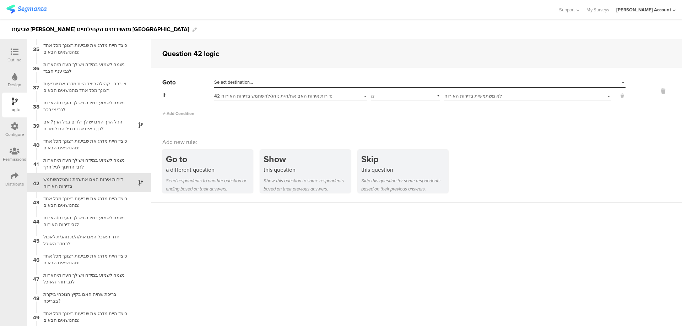
click at [430, 78] on div "Select destination..." at bounding box center [419, 82] width 411 height 11
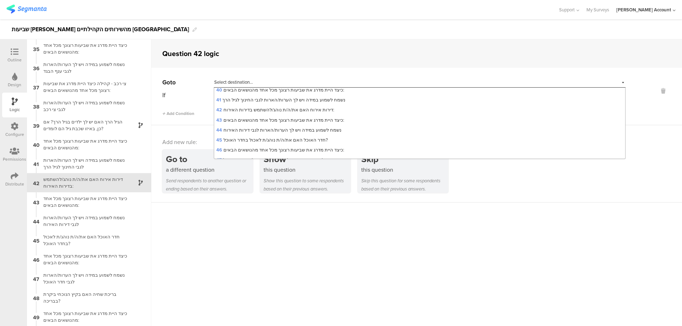
scroll to position [426, 0]
click at [397, 128] on div "45 חדר האוכל האם את/ה/ת נוהג/ת לאכול בחדר האוכל?" at bounding box center [419, 133] width 411 height 10
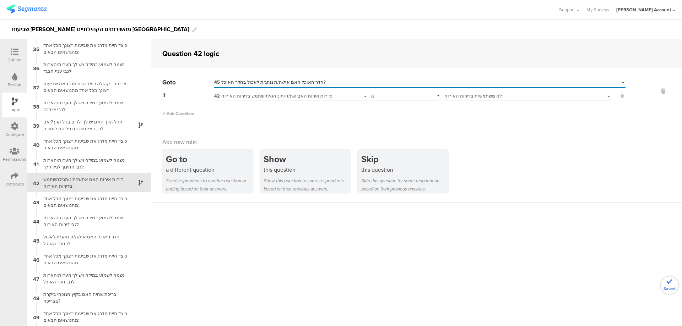
click at [13, 50] on icon at bounding box center [15, 52] width 8 height 8
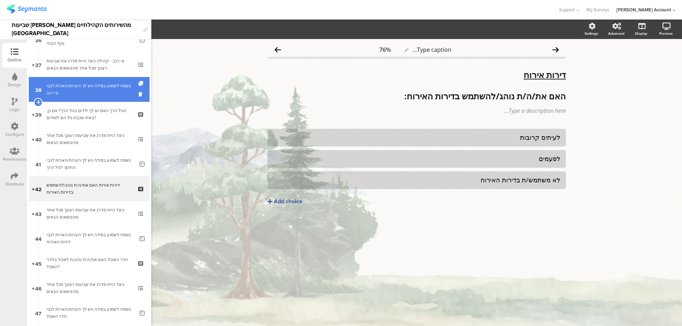
scroll to position [916, 0]
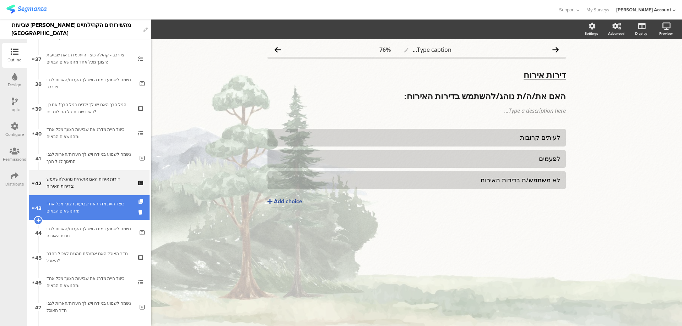
click at [105, 207] on div "כיצד היית מדרג את שביעות רצונך מכל אחד מהנושאים הבאים:" at bounding box center [89, 208] width 85 height 14
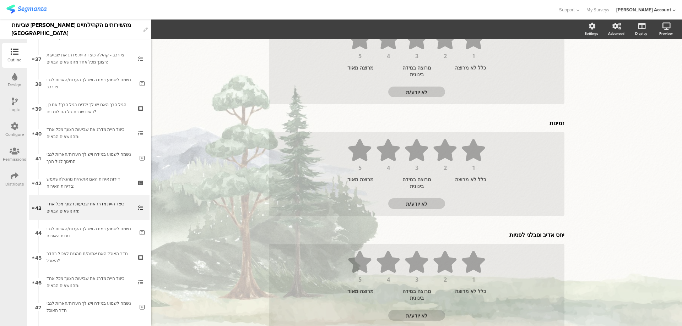
scroll to position [237, 0]
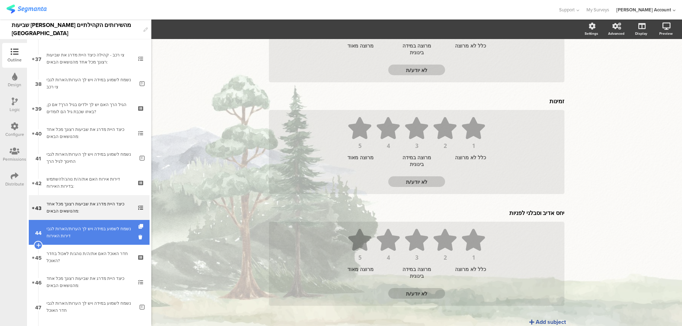
click at [80, 226] on div "נשמח לשמוע במידה ויש לך הערות/הארות לגבי דירות האירוח" at bounding box center [91, 232] width 88 height 14
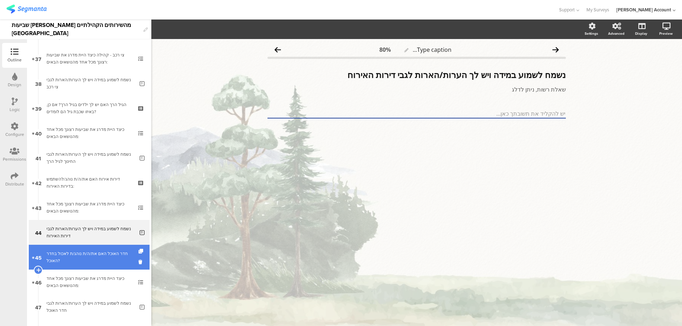
click at [86, 252] on div "חדר האוכל האם את/ה/ת נוהג/ת לאכול בחדר האוכל?" at bounding box center [89, 257] width 85 height 14
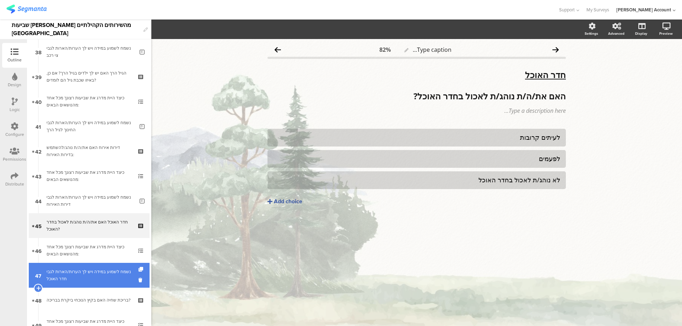
scroll to position [963, 0]
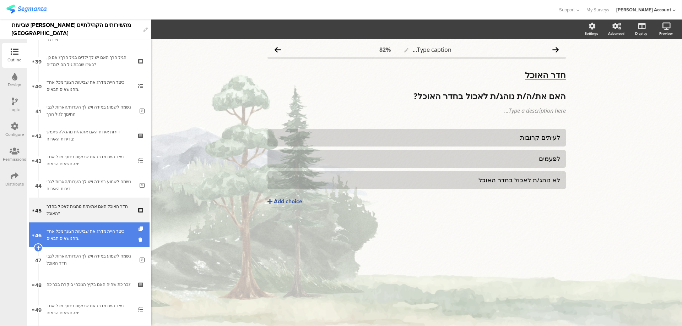
click at [91, 237] on div "כיצד היית מדרג את שביעות רצונך מכל אחד מהנושאים הבאים:" at bounding box center [89, 235] width 85 height 14
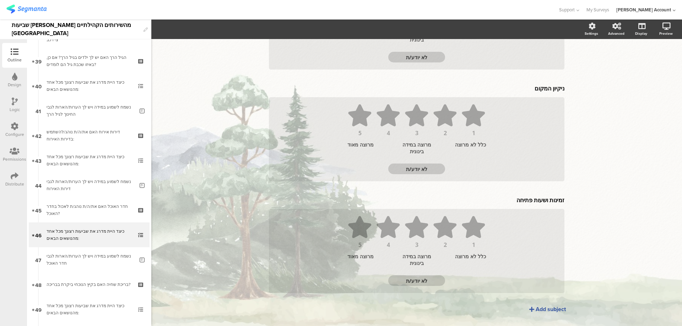
scroll to position [489, 0]
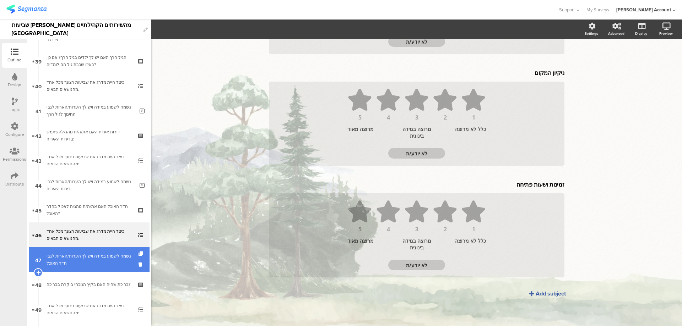
click at [117, 259] on div "נשמח לשמוע במידה ויש לך הערות/הארות לגבי חדר האוכל" at bounding box center [91, 260] width 88 height 14
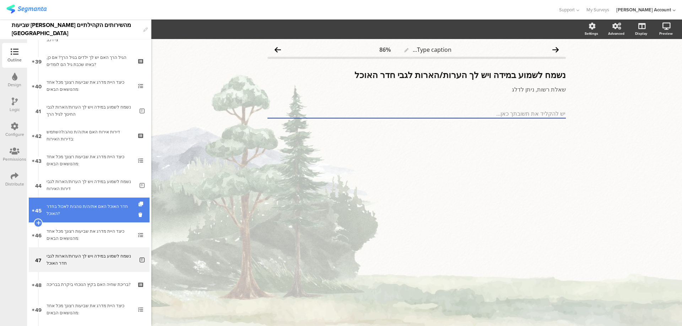
click at [108, 209] on div "חדר האוכל האם את/ה/ת נוהג/ת לאכול בחדר האוכל?" at bounding box center [89, 210] width 85 height 14
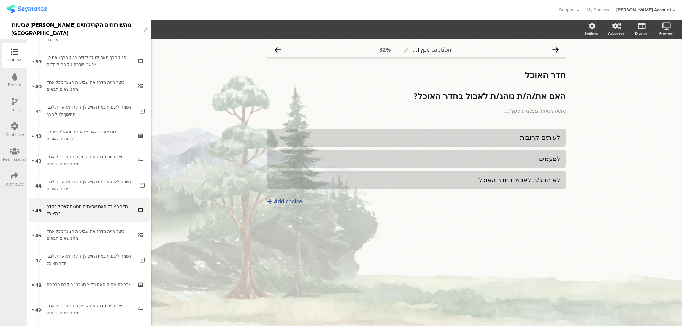
click at [10, 100] on div "Logic" at bounding box center [14, 105] width 25 height 25
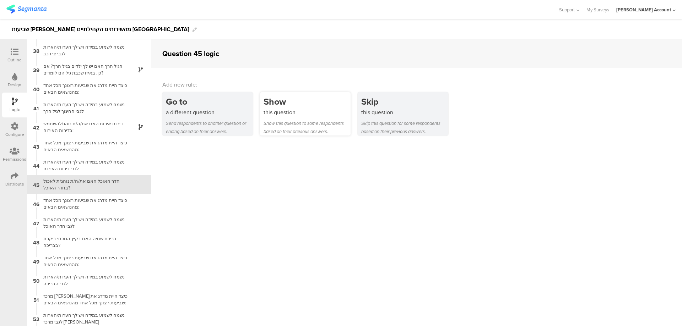
scroll to position [710, 0]
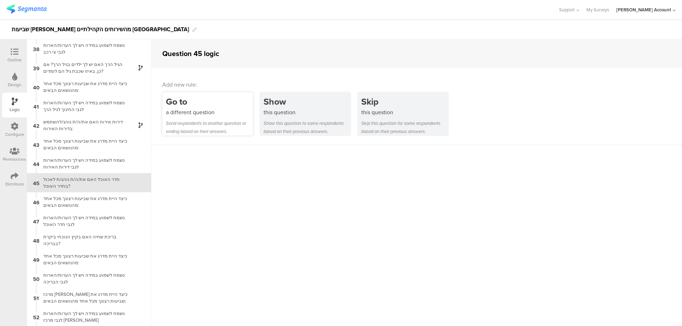
click at [224, 106] on div "Go to" at bounding box center [209, 101] width 87 height 13
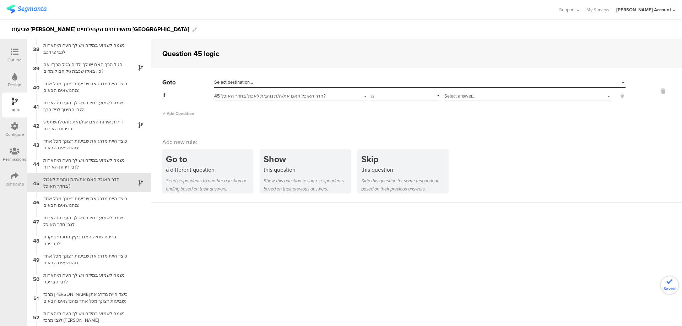
click at [461, 99] on span "Select answer..." at bounding box center [459, 96] width 31 height 7
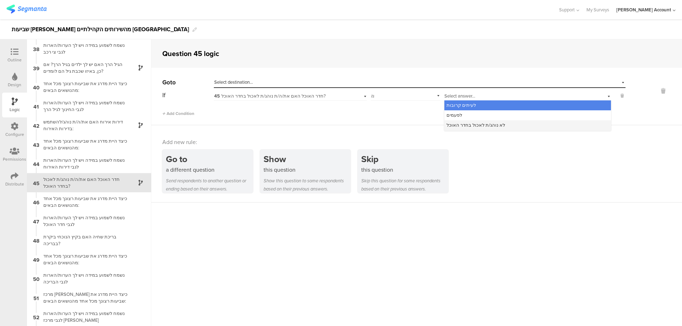
click at [485, 126] on span "לא נוהג/ת לאכול בחדר האוכל" at bounding box center [475, 125] width 59 height 7
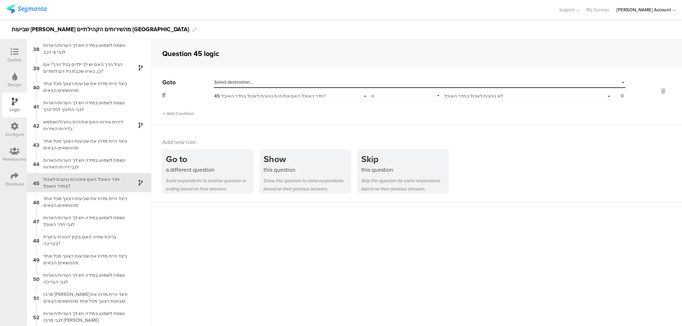
click at [446, 84] on div "Select destination..." at bounding box center [386, 82] width 345 height 6
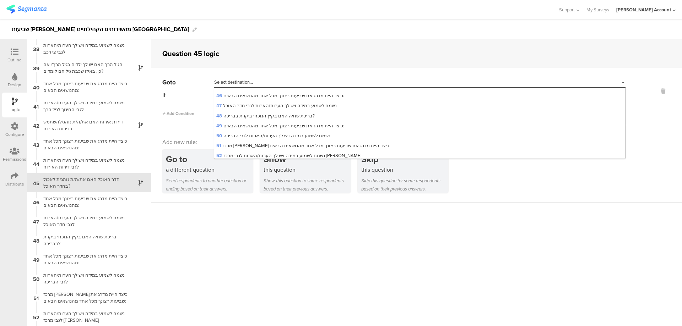
scroll to position [473, 0]
click at [361, 111] on div "48 בריכת שחיה האם בקיץ הנוכחי ביקרת בבריכה?" at bounding box center [419, 116] width 411 height 10
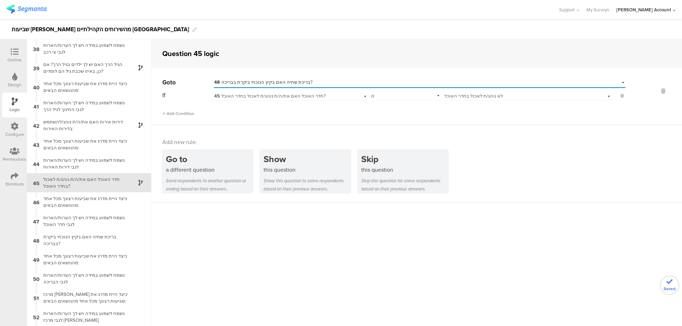
click at [12, 50] on icon at bounding box center [15, 52] width 8 height 8
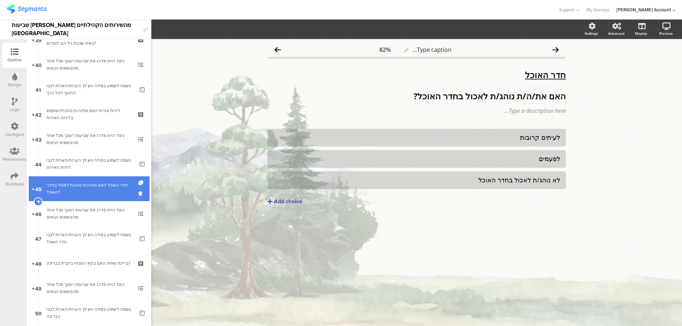
scroll to position [991, 0]
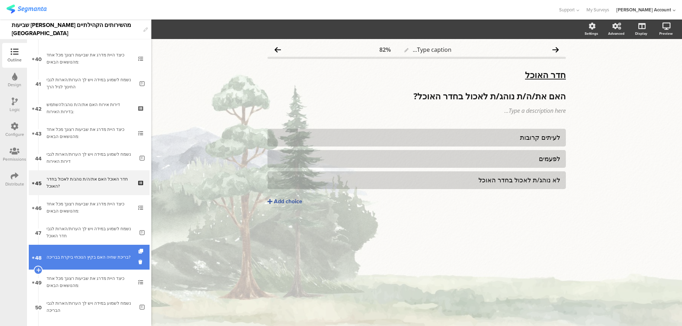
click at [102, 257] on div "בריכת שחיה האם בקיץ הנוכחי ביקרת בבריכה?" at bounding box center [89, 257] width 85 height 7
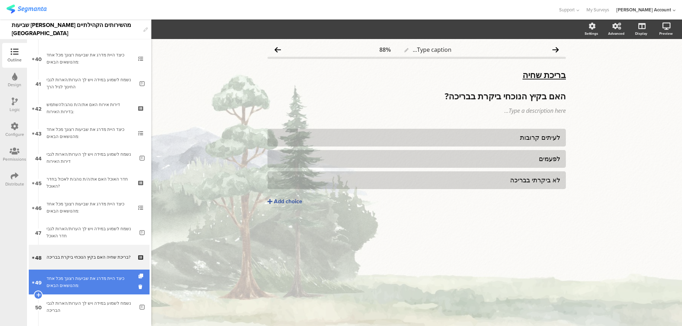
click at [109, 279] on div "כיצד היית מדרג את שביעות רצונך מכל אחד מהנושאים הבאים:" at bounding box center [89, 282] width 85 height 14
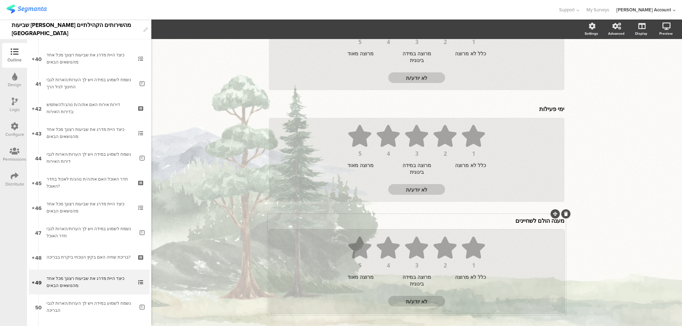
scroll to position [568, 0]
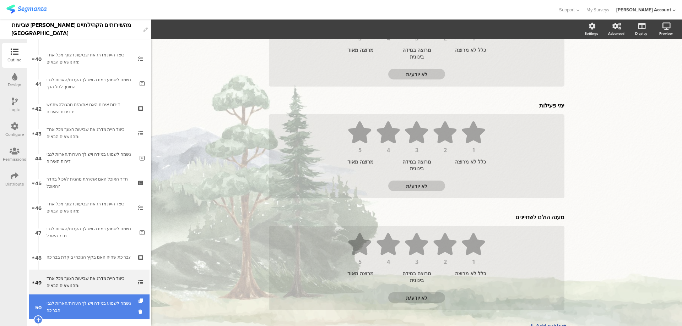
click at [58, 300] on link "50 נשמח לשמוע במידה ויש לך הערות/הארות לגבי הבריכה" at bounding box center [89, 307] width 121 height 25
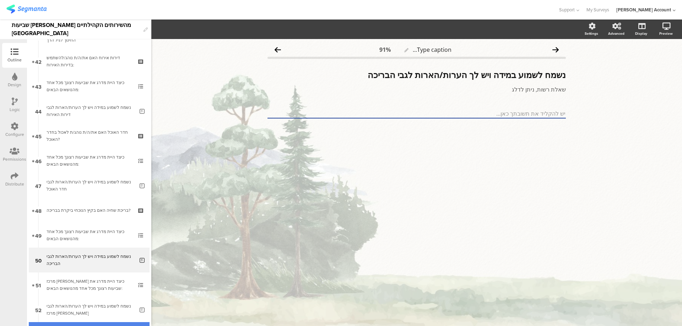
scroll to position [1086, 0]
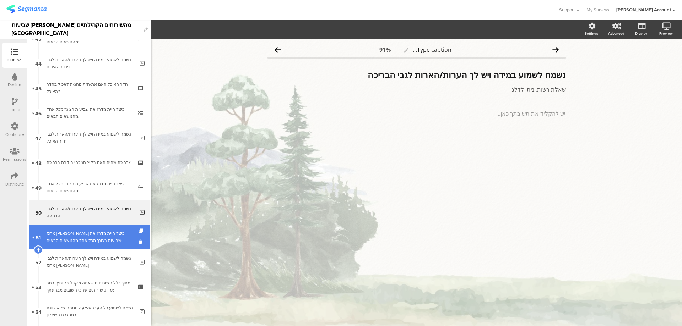
click at [100, 241] on div "מרכז [PERSON_NAME] כיצד היית מדרג את שביעות רצונך מכל אחד מהנושאים הבאים:" at bounding box center [89, 237] width 85 height 14
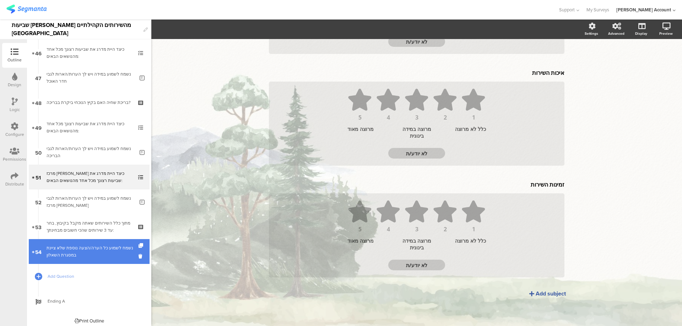
scroll to position [1149, 0]
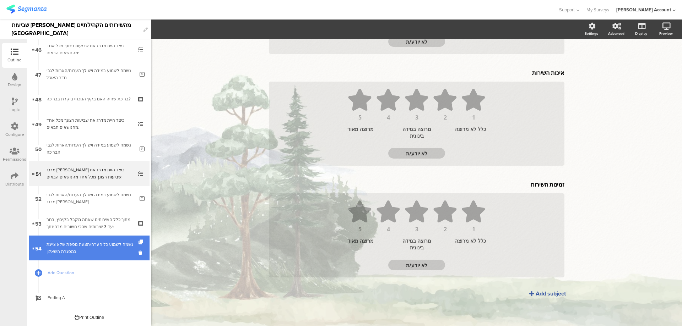
click at [86, 250] on div "נשמח לשמוע כל הערה/הצעה נוספת שלא ציינת במסגרת השאלון" at bounding box center [91, 248] width 88 height 14
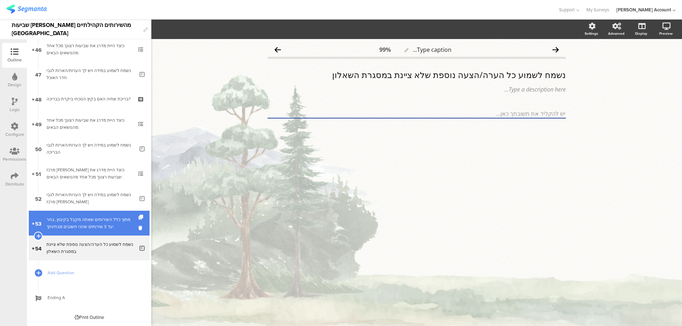
click at [93, 231] on link "53 מתוך כלל השירותים שאתה מקבל בקיבוץ, בחר עד 3 שירותים שהכי חשובים מבחינתך:" at bounding box center [89, 223] width 121 height 25
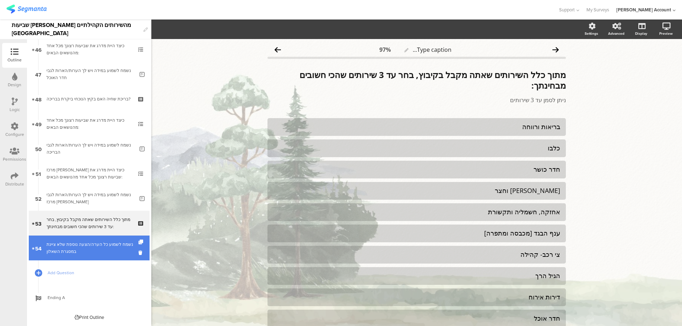
click at [87, 250] on div "נשמח לשמוע כל הערה/הצעה נוספת שלא ציינת במסגרת השאלון" at bounding box center [91, 248] width 88 height 14
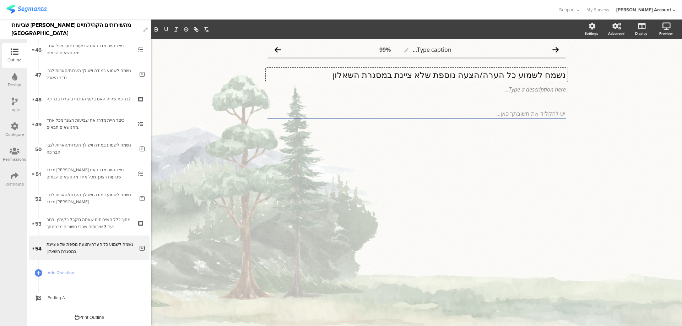
click at [512, 72] on div "נשמח לשמוע כל הערה/הצעה נוספת שלא ציינת במסגרת השאלון נשמח לשמוע כל הערה/הצעה נ…" at bounding box center [417, 75] width 302 height 14
click at [512, 72] on p "נשמח לשמוע כל הערה/הצעה נוספת שלא ציינת במסגרת השאלון" at bounding box center [416, 75] width 298 height 11
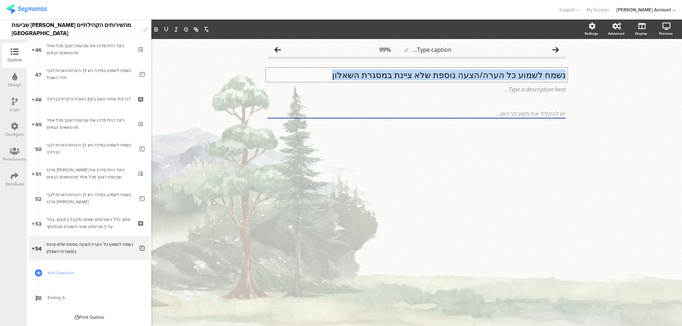
click at [511, 72] on p "נשמח לשמוע כל הערה/הצעה נוספת שלא ציינת במסגרת השאלון" at bounding box center [416, 75] width 298 height 11
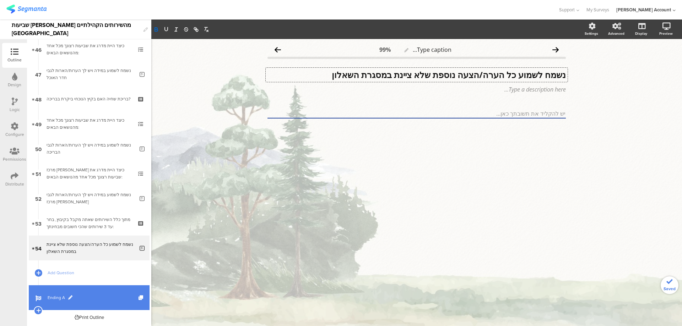
click at [50, 299] on span "Ending A" at bounding box center [93, 297] width 91 height 7
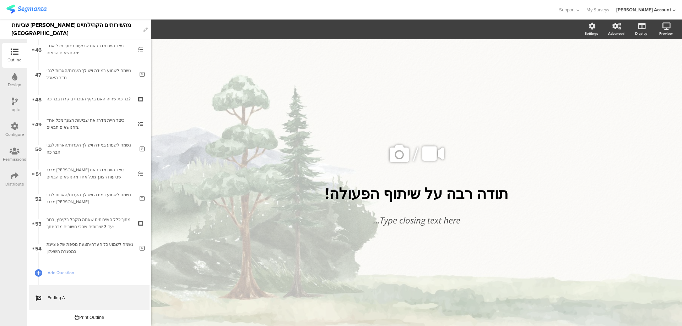
click at [9, 173] on div "Distribute" at bounding box center [14, 179] width 25 height 25
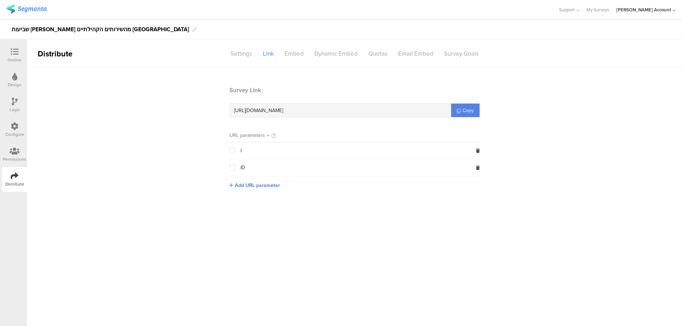
click at [283, 110] on span "[URL][DOMAIN_NAME]" at bounding box center [258, 110] width 49 height 7
copy div "[URL][DOMAIN_NAME]"
click at [17, 55] on icon at bounding box center [15, 52] width 8 height 8
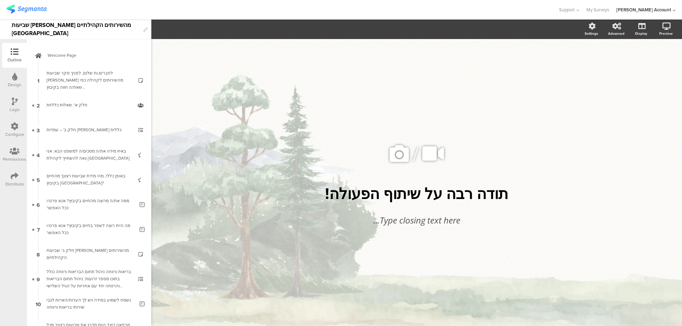
click at [16, 79] on icon at bounding box center [14, 77] width 5 height 8
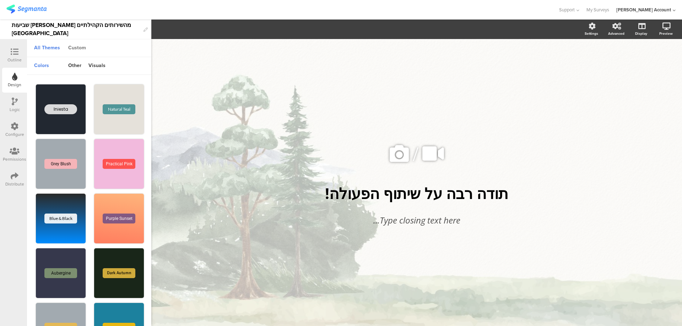
click at [82, 49] on div "Custom" at bounding box center [77, 48] width 25 height 12
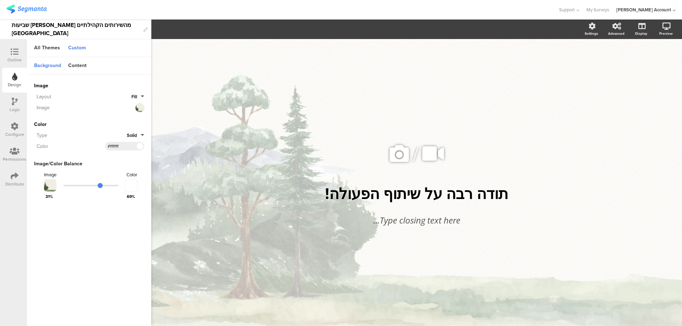
click at [16, 53] on icon at bounding box center [15, 52] width 8 height 8
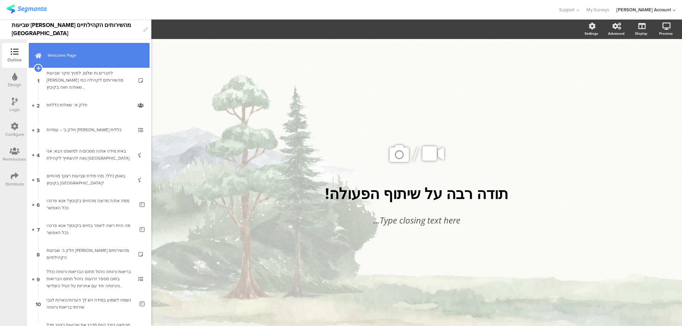
click at [106, 53] on span "Welcome Page" at bounding box center [93, 55] width 91 height 7
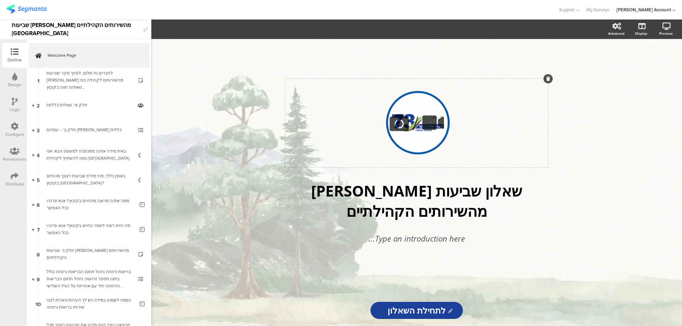
click at [402, 120] on icon at bounding box center [399, 123] width 24 height 24
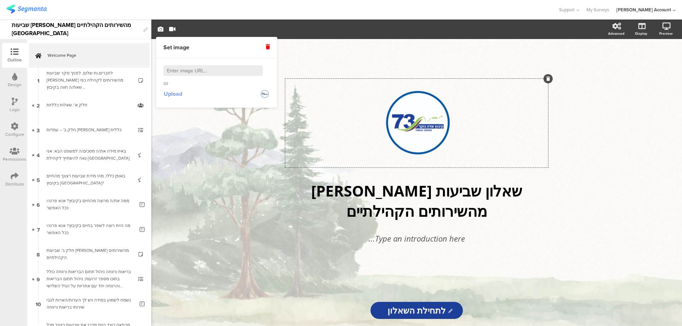
click at [175, 96] on span "Upload" at bounding box center [173, 94] width 18 height 8
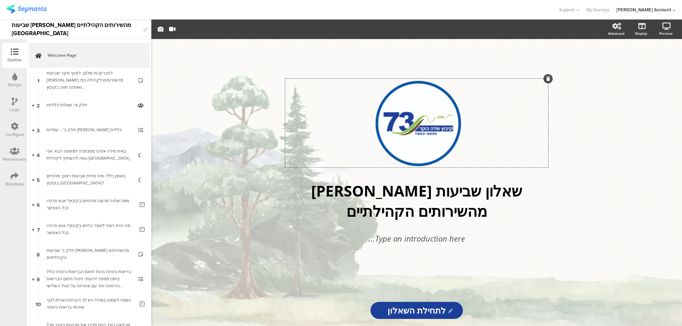
click at [361, 56] on div "/ שאלון שביעות [PERSON_NAME] מהשירותים הקהילתיים שאלון שביעות [PERSON_NAME] מהש…" at bounding box center [416, 167] width 284 height 256
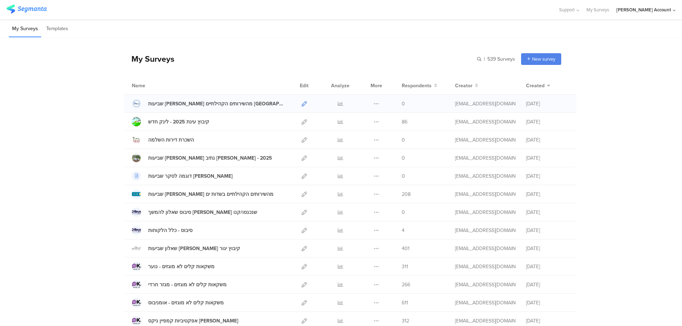
click at [301, 104] on icon at bounding box center [303, 103] width 5 height 5
